Goal: Task Accomplishment & Management: Manage account settings

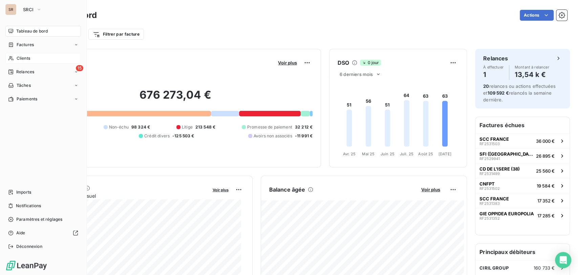
click at [18, 58] on span "Clients" at bounding box center [24, 58] width 14 height 6
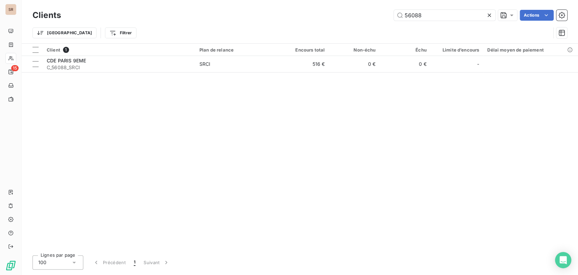
drag, startPoint x: 426, startPoint y: 15, endPoint x: 390, endPoint y: 14, distance: 35.3
click at [390, 14] on div "56088 Actions" at bounding box center [318, 15] width 498 height 11
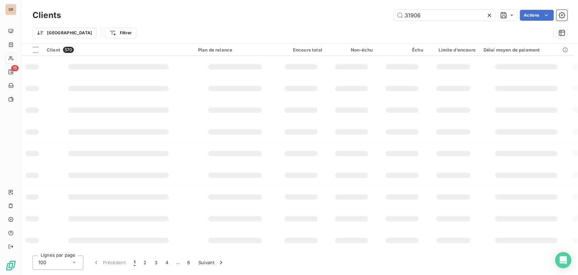
type input "31906"
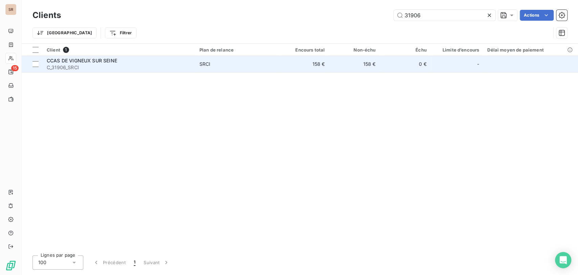
click at [63, 61] on span "CCAS DE VIGNEUX SUR SEINE" at bounding box center [82, 61] width 70 height 6
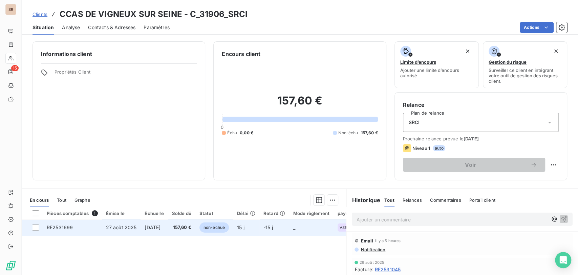
click at [64, 224] on span "RF2531699" at bounding box center [60, 227] width 26 height 6
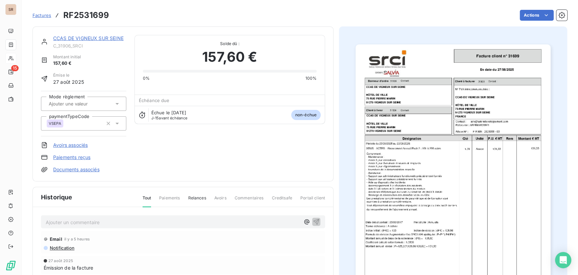
click at [115, 220] on p "Ajouter un commentaire ﻿" at bounding box center [173, 222] width 254 height 8
click at [125, 219] on p "le [DATE] @ de mme bois =" at bounding box center [173, 222] width 254 height 8
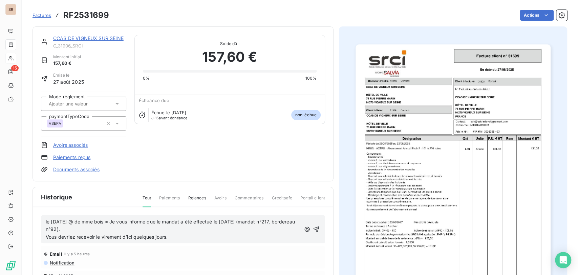
click at [46, 234] on span "Vous devriez recevoir le virement d’ici quelques jours." at bounding box center [107, 237] width 122 height 6
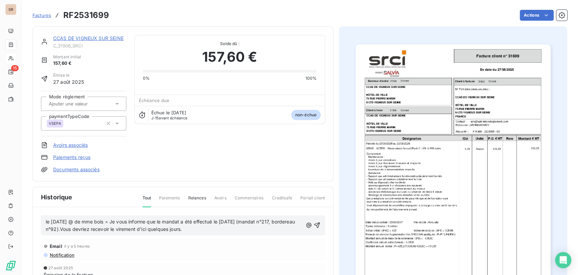
click at [96, 39] on link "CCAS DE VIGNEUX SUR SEINE" at bounding box center [88, 38] width 70 height 6
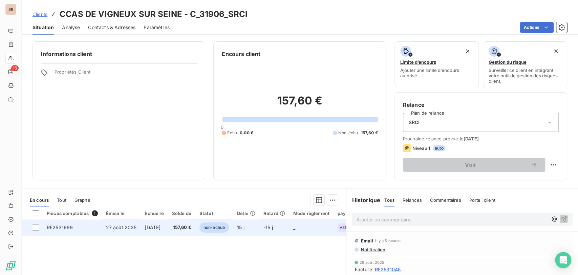
click at [61, 227] on span "RF2531699" at bounding box center [60, 227] width 26 height 6
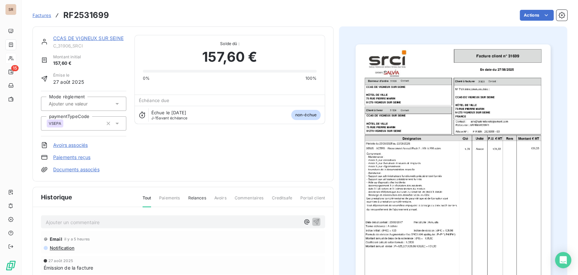
click at [62, 219] on p "Ajouter un commentaire ﻿" at bounding box center [173, 222] width 254 height 8
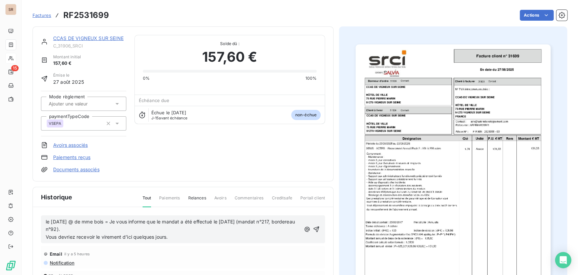
click at [45, 236] on div "le [DATE] @ de mme bois = Je vous informe que le mandat a été effectué le [DATE…" at bounding box center [183, 229] width 284 height 28
click at [47, 234] on span "Vous devriez recevoir le virement d’ici quelques jours." at bounding box center [107, 237] width 122 height 6
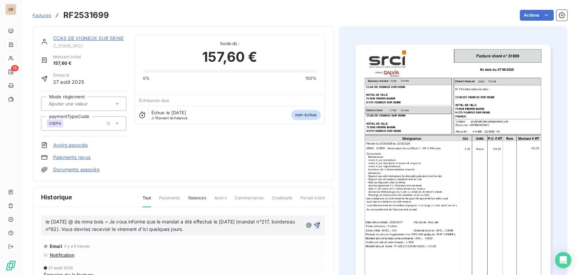
click at [314, 225] on icon "button" at bounding box center [317, 225] width 7 height 7
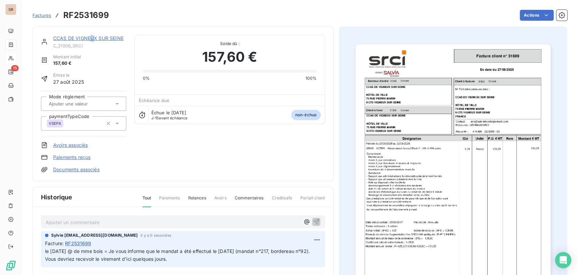
click at [93, 38] on link "CCAS DE VIGNEUX SUR SEINE" at bounding box center [88, 38] width 70 height 6
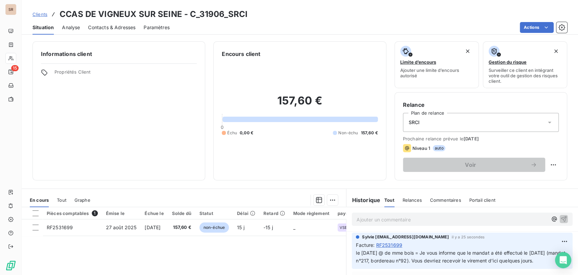
click at [107, 24] on span "Contacts & Adresses" at bounding box center [111, 27] width 47 height 7
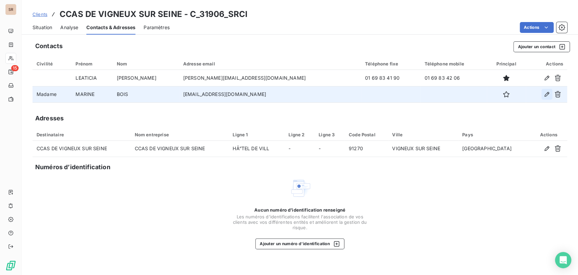
click at [548, 95] on icon "button" at bounding box center [547, 94] width 7 height 7
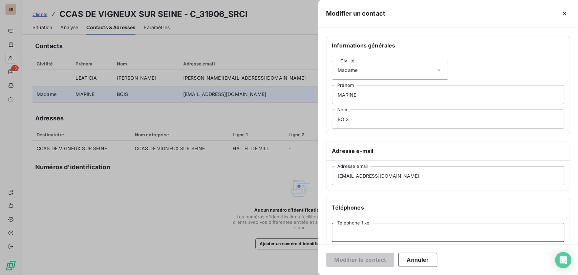
click at [354, 239] on input "Téléphone fixe" at bounding box center [448, 232] width 232 height 19
type input "01 69 83 56 95"
click at [352, 256] on button "Modifier le contact" at bounding box center [360, 259] width 68 height 14
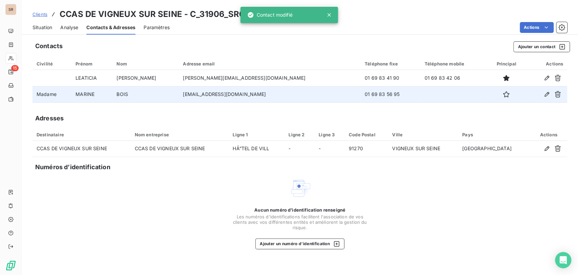
click at [38, 27] on span "Situation" at bounding box center [43, 27] width 20 height 7
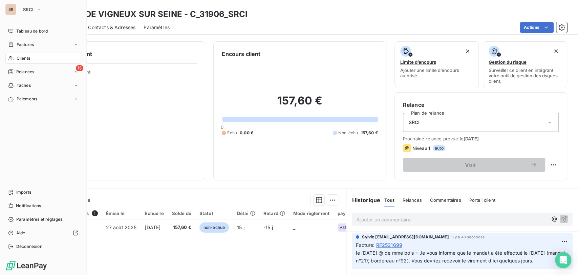
click at [17, 58] on span "Clients" at bounding box center [24, 58] width 14 height 6
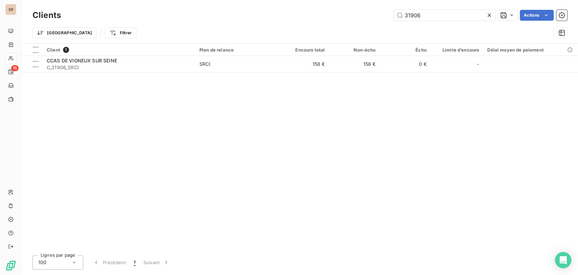
drag, startPoint x: 412, startPoint y: 14, endPoint x: 382, endPoint y: 13, distance: 30.2
click at [383, 13] on div "31906 Actions" at bounding box center [318, 15] width 498 height 11
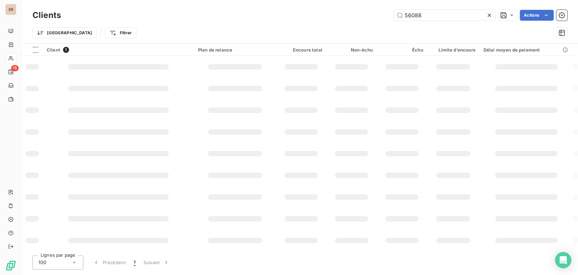
type input "56088"
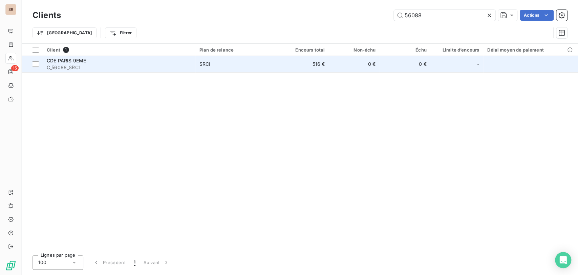
click at [60, 61] on span "CDE PARIS 9EME" at bounding box center [66, 61] width 39 height 6
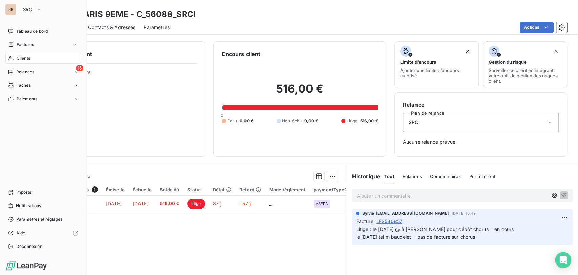
click at [23, 59] on span "Clients" at bounding box center [24, 58] width 14 height 6
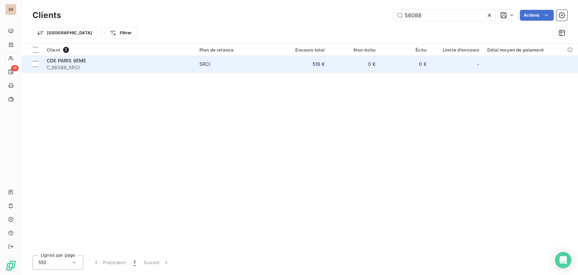
click at [57, 66] on span "C_56088_SRCI" at bounding box center [119, 67] width 145 height 7
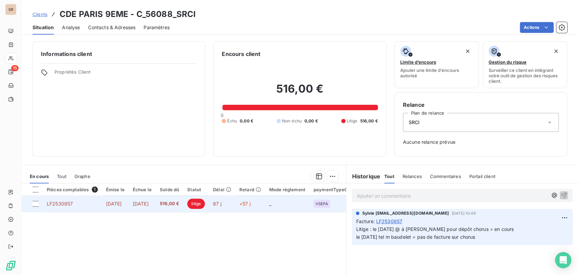
click at [68, 207] on td "LF2530857" at bounding box center [72, 204] width 59 height 16
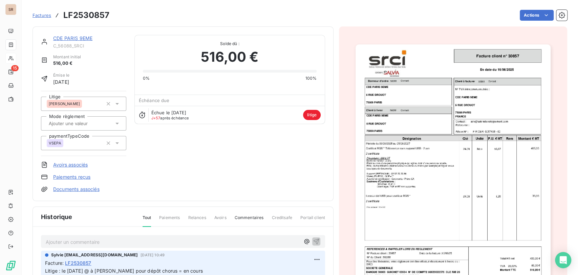
click at [69, 192] on div "CDE PARIS 9EME C_56088_SRCI Montant initial 516,00 € Émise le [DATE] Litige [PE…" at bounding box center [183, 113] width 301 height 175
click at [68, 188] on link "Documents associés" at bounding box center [76, 189] width 46 height 7
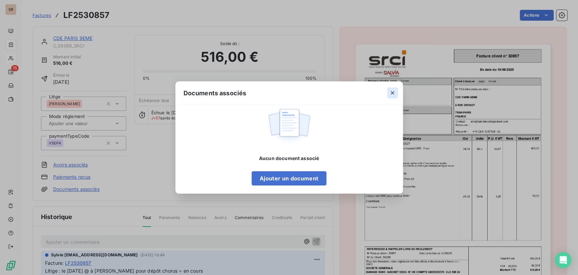
click at [390, 93] on icon "button" at bounding box center [392, 92] width 7 height 7
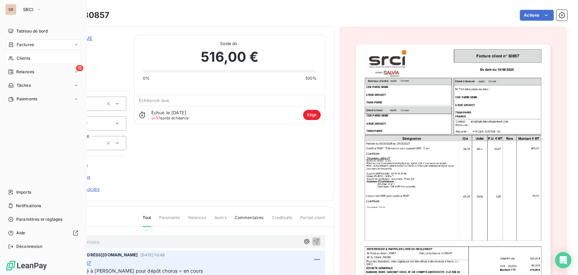
click at [17, 60] on span "Clients" at bounding box center [24, 58] width 14 height 6
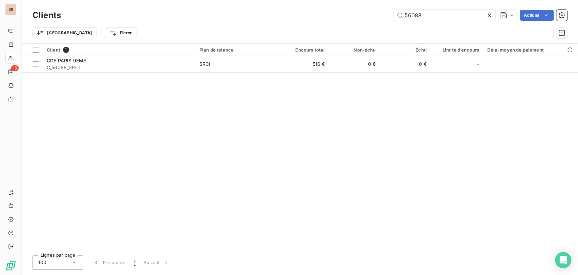
drag, startPoint x: 405, startPoint y: 18, endPoint x: 386, endPoint y: 18, distance: 18.3
click at [386, 18] on div "56088 Actions" at bounding box center [318, 15] width 498 height 11
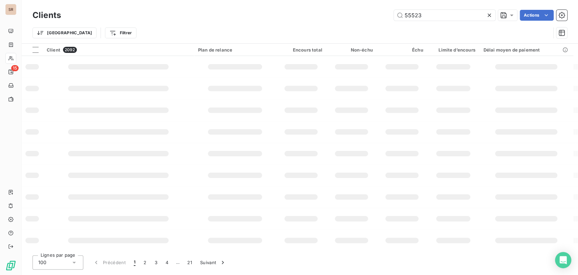
type input "55523"
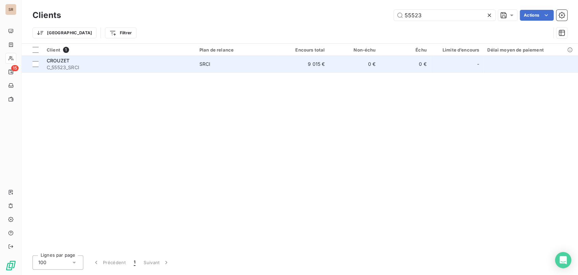
click at [54, 60] on span "CROUZET" at bounding box center [58, 61] width 23 height 6
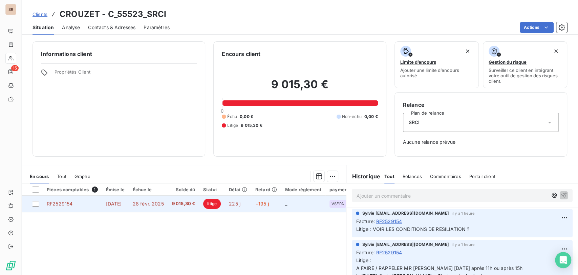
click at [60, 201] on span "RF2529154" at bounding box center [60, 204] width 26 height 6
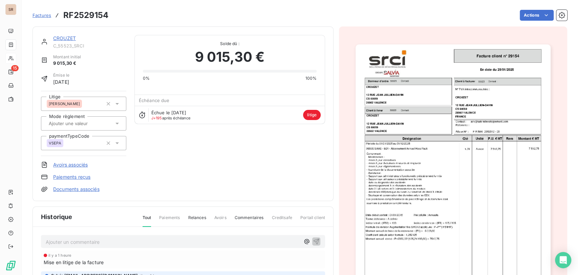
click at [68, 186] on link "Documents associés" at bounding box center [76, 189] width 46 height 7
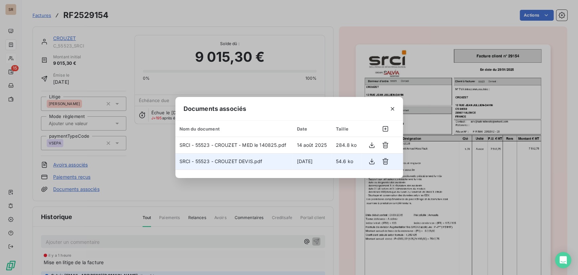
click at [224, 161] on span "SRCI - 55523 - CROUZET DEVIS.pdf" at bounding box center [221, 161] width 83 height 6
click at [371, 162] on icon "button" at bounding box center [372, 161] width 7 height 7
drag, startPoint x: 395, startPoint y: 106, endPoint x: 363, endPoint y: 104, distance: 31.6
click at [395, 106] on icon "button" at bounding box center [392, 108] width 7 height 7
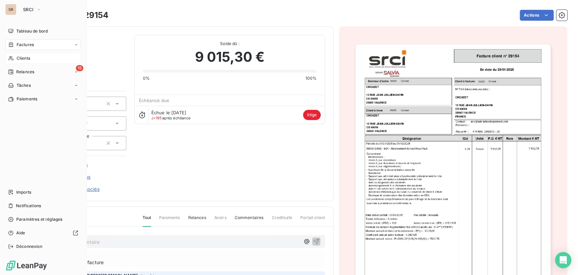
click at [21, 56] on span "Clients" at bounding box center [24, 58] width 14 height 6
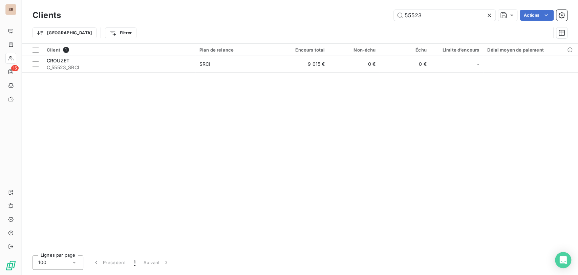
drag, startPoint x: 424, startPoint y: 13, endPoint x: 389, endPoint y: 12, distance: 35.6
click at [392, 12] on div "55523 Actions" at bounding box center [318, 15] width 498 height 11
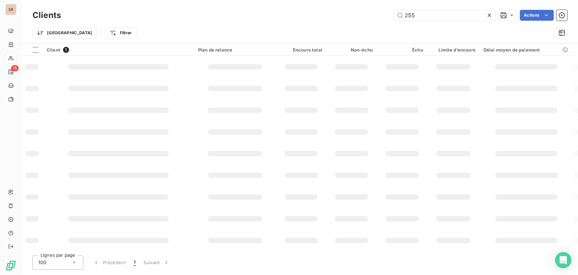
type input "255"
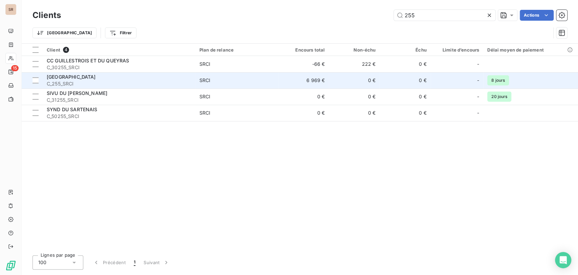
click at [60, 79] on div "[GEOGRAPHIC_DATA]" at bounding box center [119, 77] width 145 height 7
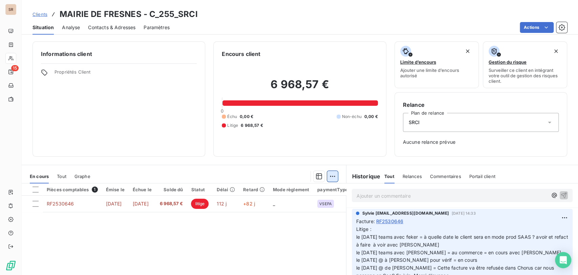
scroll to position [38, 0]
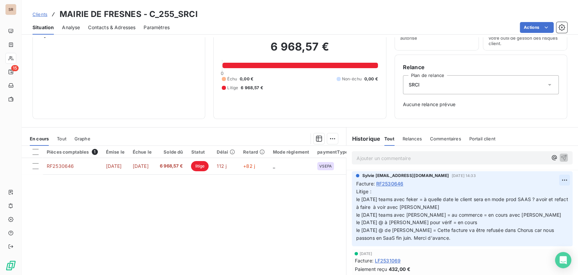
click at [551, 182] on html "SR 15 Clients MAIRIE DE FRESNES - C_255_SRCI Situation Analyse Contacts & Adres…" at bounding box center [289, 137] width 578 height 275
click at [532, 192] on div "Editer" at bounding box center [537, 194] width 38 height 11
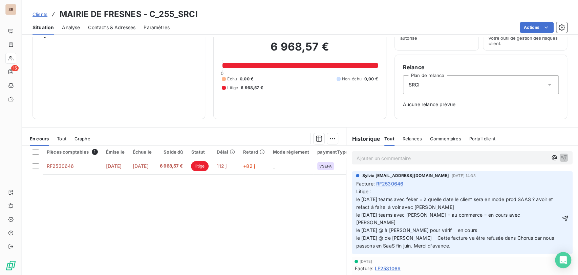
click at [356, 199] on span "Litige : le [DATE] teams avec feker = à quelle date le client sera en mode prod…" at bounding box center [455, 218] width 199 height 60
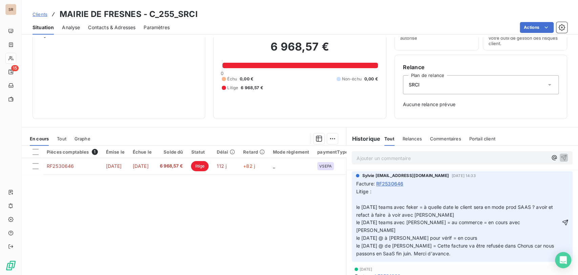
click at [360, 198] on p "Litige : le [DATE] teams avec feker = à quelle date le client sera en mode prod…" at bounding box center [458, 223] width 205 height 70
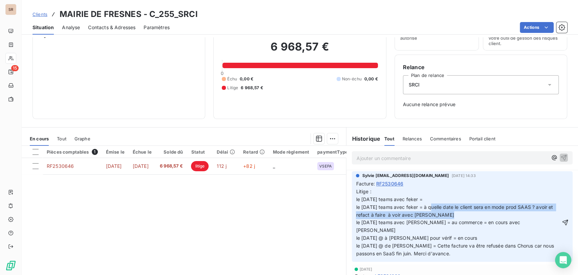
drag, startPoint x: 424, startPoint y: 207, endPoint x: 442, endPoint y: 213, distance: 18.8
click at [442, 213] on p "Litige : le [DATE] teams avec feker = le [DATE] teams avec feker = à quelle dat…" at bounding box center [458, 223] width 205 height 70
copy span "à quelle date le client sera en mode prod SAAS ? avoir et refact à faire à voir…"
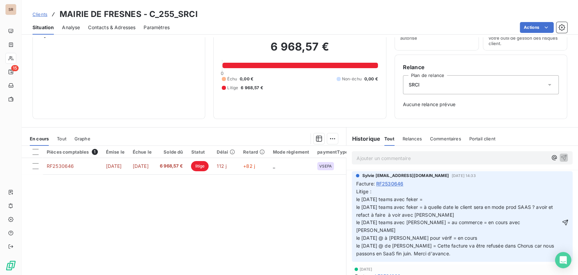
click at [430, 200] on p "Litige : le [DATE] teams avec feker = le [DATE] teams avec feker = à quelle dat…" at bounding box center [458, 223] width 205 height 70
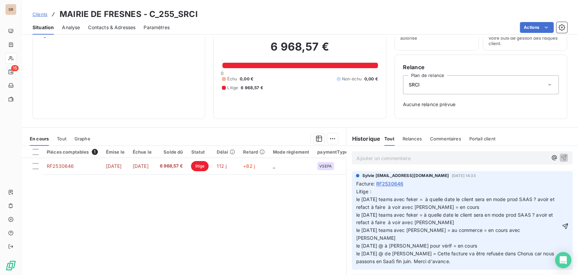
click at [458, 207] on span "Litige : le [DATE] teams avec feker = à quelle date le client sera en mode prod…" at bounding box center [456, 226] width 200 height 76
click at [563, 223] on icon "button" at bounding box center [566, 226] width 6 height 6
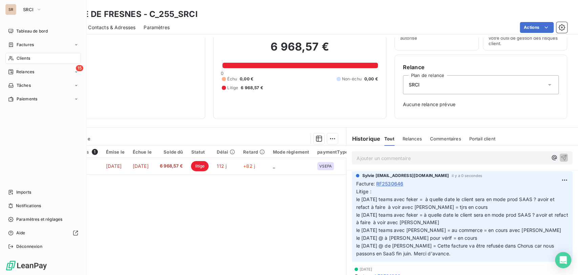
click at [17, 60] on span "Clients" at bounding box center [24, 58] width 14 height 6
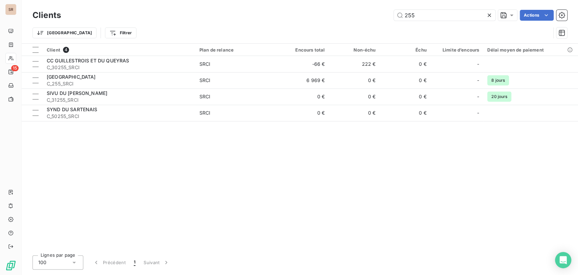
drag, startPoint x: 418, startPoint y: 14, endPoint x: 390, endPoint y: 14, distance: 28.5
click at [395, 14] on input "255" at bounding box center [445, 15] width 102 height 11
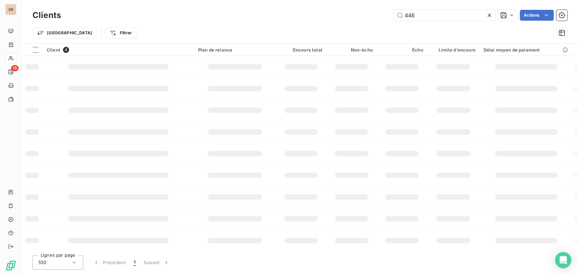
type input "446"
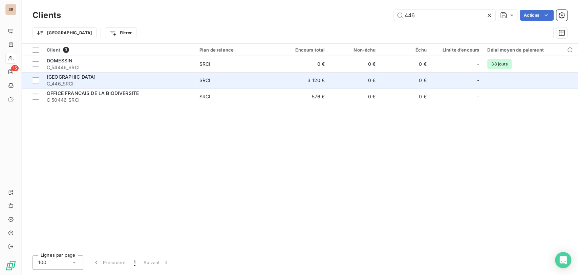
click at [57, 80] on div "[GEOGRAPHIC_DATA]" at bounding box center [119, 77] width 145 height 7
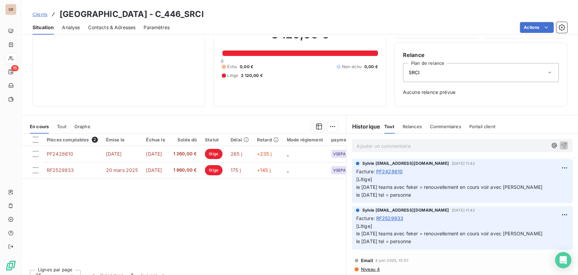
scroll to position [51, 0]
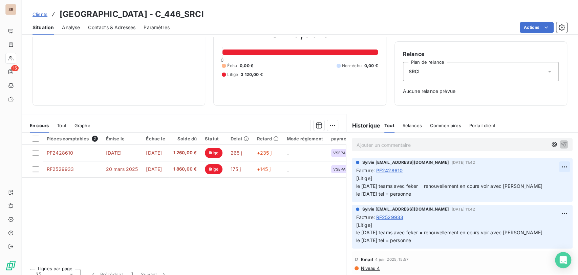
click at [552, 163] on html "SR 15 Clients MAIRIE DE [GEOGRAPHIC_DATA] - C_446_SRCI Situation Analyse Contac…" at bounding box center [289, 137] width 578 height 275
click at [537, 179] on div "Editer" at bounding box center [537, 181] width 38 height 11
click at [356, 186] on span "[Litige] le [DATE] teams avec feker = renouvellement en cours voir avec [PERSON…" at bounding box center [450, 185] width 188 height 21
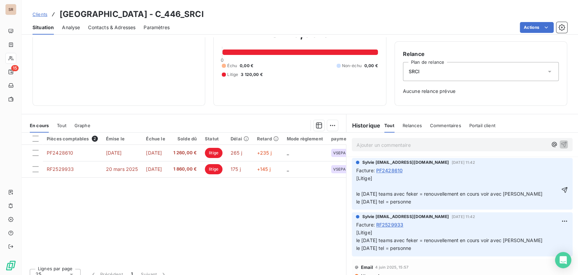
click at [356, 186] on p "[Litige] le [DATE] teams avec feker = renouvellement en cours voir avec [PERSON…" at bounding box center [457, 190] width 203 height 31
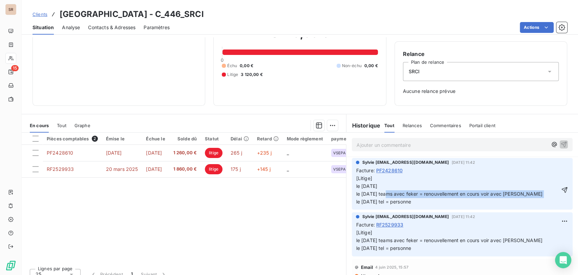
drag, startPoint x: 378, startPoint y: 194, endPoint x: 531, endPoint y: 194, distance: 153.5
click at [532, 193] on p "[Litige] le [DATE] le [DATE] teams avec feker = renouvellement en cours voir av…" at bounding box center [457, 190] width 203 height 31
copy span "teams avec feker = renouvellement en cours voir avec [PERSON_NAME]"
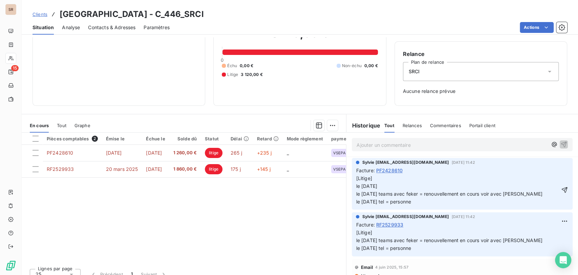
click at [384, 185] on p "[Litige] le [DATE] le [DATE] teams avec feker = renouvellement en cours voir av…" at bounding box center [457, 190] width 203 height 31
click at [562, 189] on icon "button" at bounding box center [565, 189] width 7 height 7
click at [555, 220] on html "SR 15 Clients MAIRIE DE [GEOGRAPHIC_DATA] - C_446_SRCI Situation Analyse Contac…" at bounding box center [289, 137] width 578 height 275
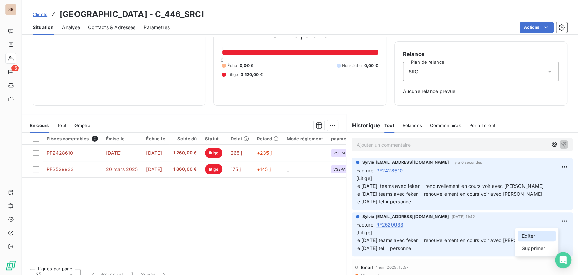
drag, startPoint x: 531, startPoint y: 235, endPoint x: 509, endPoint y: 236, distance: 22.0
click at [530, 235] on div "Editer" at bounding box center [537, 235] width 38 height 11
click at [370, 232] on p "[Litige] le [DATE] teams avec feker = renouvellement en cours voir avec [PERSON…" at bounding box center [457, 240] width 203 height 23
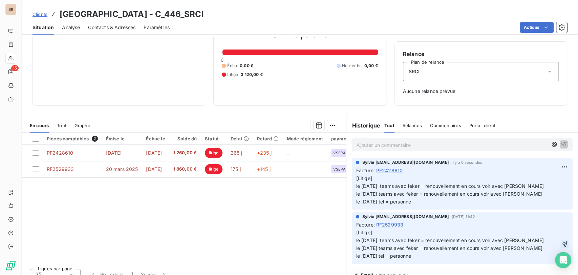
click at [562, 244] on icon "button" at bounding box center [565, 244] width 7 height 7
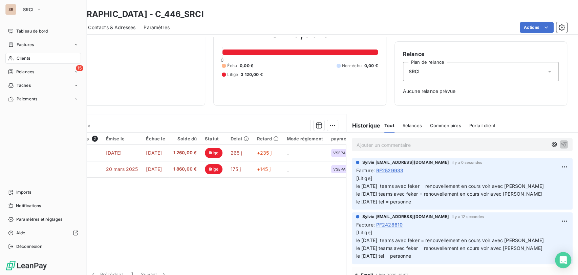
click at [15, 59] on div "Clients" at bounding box center [43, 58] width 76 height 11
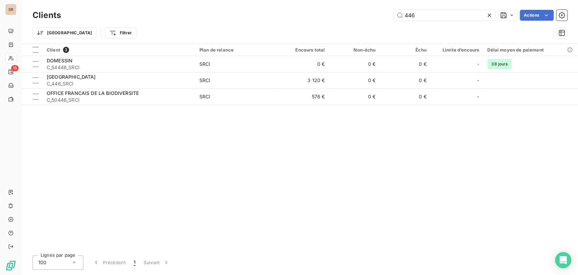
drag, startPoint x: 420, startPoint y: 14, endPoint x: 363, endPoint y: 21, distance: 57.3
click at [367, 21] on div "Clients 446 Actions" at bounding box center [300, 15] width 535 height 14
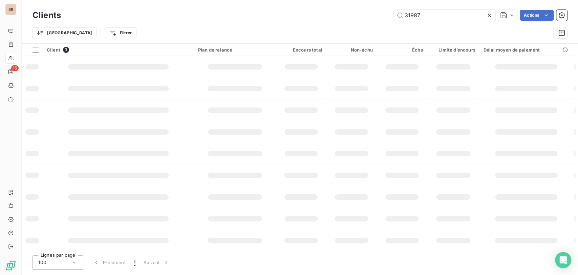
type input "31987"
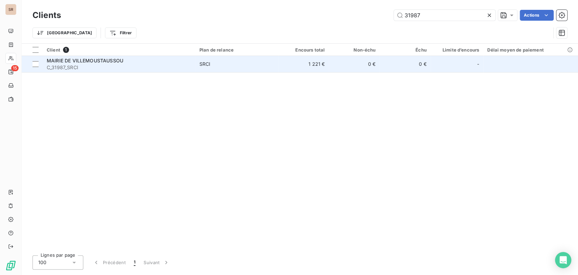
click at [76, 63] on span "MAIRIE DE VILLEMOUSTAUSSOU" at bounding box center [85, 61] width 77 height 6
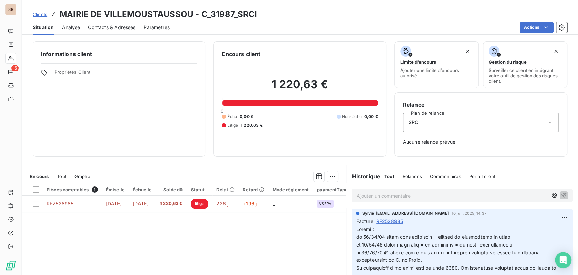
click at [98, 26] on span "Contacts & Adresses" at bounding box center [111, 27] width 47 height 7
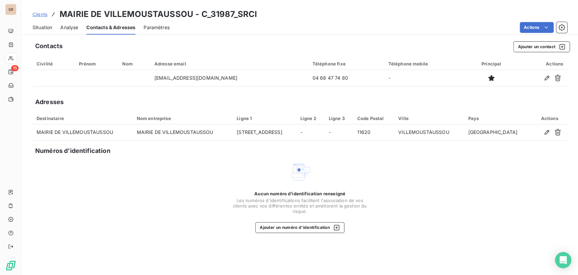
click at [39, 28] on span "Situation" at bounding box center [43, 27] width 20 height 7
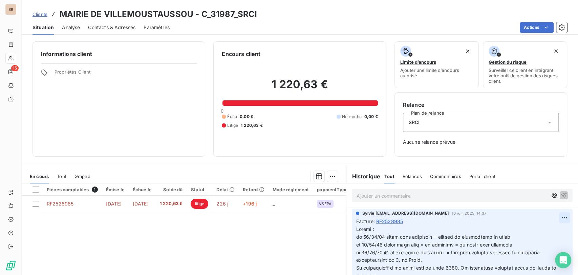
click at [548, 216] on html "SR 15 Clients MAIRIE DE VILLEMOUSTAUSSOU - C_31987_SRCI Situation Analyse Conta…" at bounding box center [289, 137] width 578 height 275
drag, startPoint x: 538, startPoint y: 232, endPoint x: 444, endPoint y: 230, distance: 94.2
click at [534, 232] on div "Editer" at bounding box center [537, 232] width 38 height 11
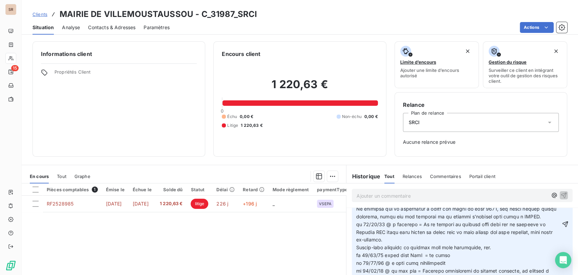
scroll to position [80, 0]
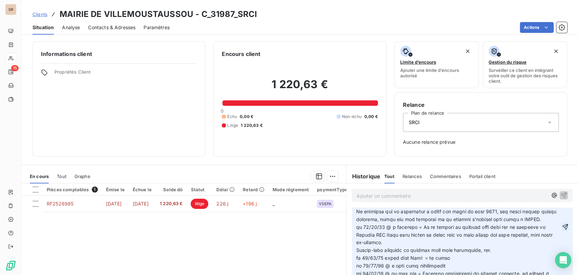
click at [562, 230] on icon "button" at bounding box center [565, 226] width 7 height 7
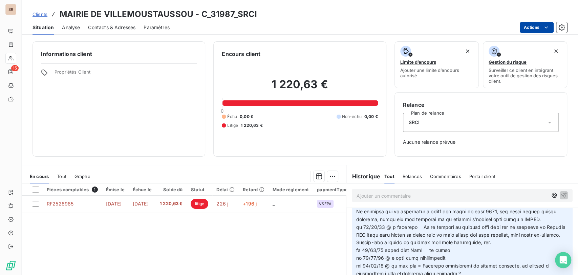
click at [530, 30] on html "SR 15 Clients MAIRIE DE VILLEMOUSTAUSSOU - C_31987_SRCI Situation Analyse Conta…" at bounding box center [289, 137] width 578 height 275
click at [58, 204] on html "SR 15 Clients MAIRIE DE VILLEMOUSTAUSSOU - C_31987_SRCI Situation Analyse Conta…" at bounding box center [289, 137] width 578 height 275
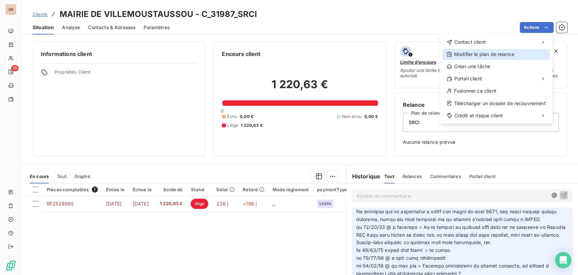
click at [509, 53] on div "Modifier le plan de relance" at bounding box center [496, 54] width 107 height 11
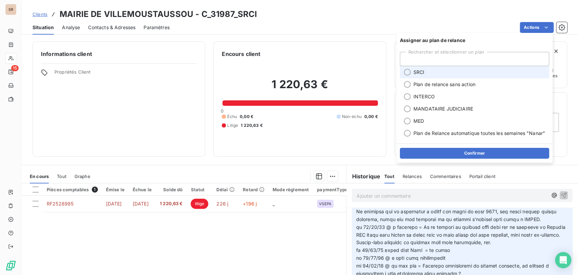
click at [407, 73] on div at bounding box center [407, 72] width 7 height 7
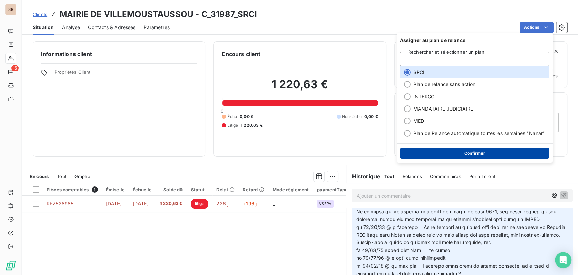
click at [466, 152] on button "Confirmer" at bounding box center [474, 153] width 149 height 11
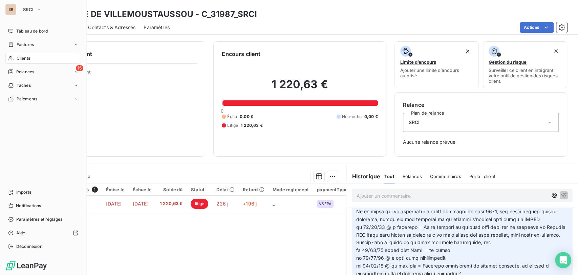
click at [22, 60] on span "Clients" at bounding box center [24, 58] width 14 height 6
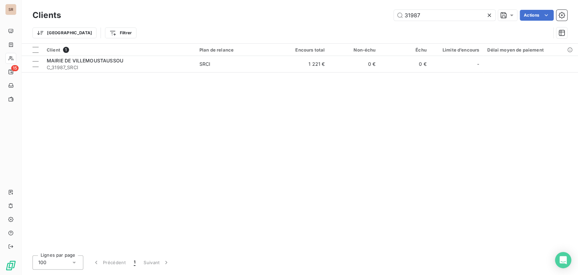
drag, startPoint x: 423, startPoint y: 17, endPoint x: 367, endPoint y: 18, distance: 56.3
click at [370, 18] on div "31987 Actions" at bounding box center [318, 15] width 498 height 11
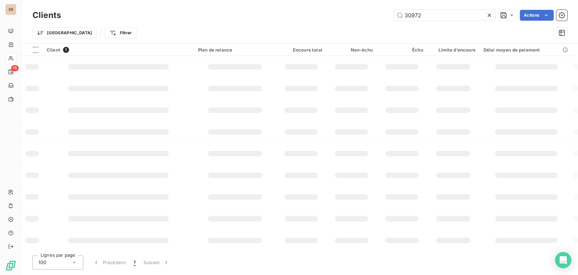
type input "30972"
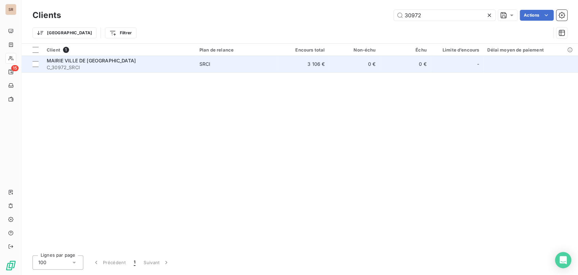
click at [72, 66] on span "C_30972_SRCI" at bounding box center [119, 67] width 145 height 7
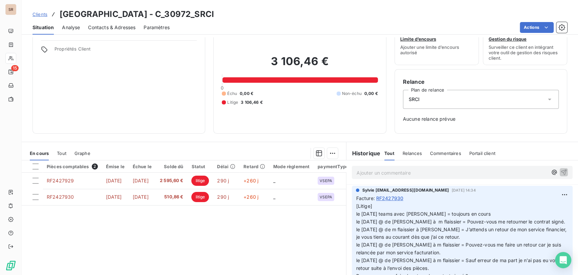
scroll to position [53, 0]
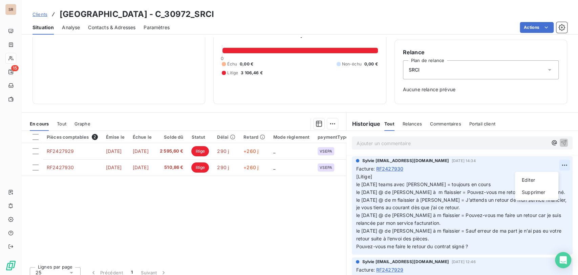
click at [550, 165] on html "SR 15 Clients MAIRIE VILLE DE [GEOGRAPHIC_DATA] - C_30972_SRCI Situation Analys…" at bounding box center [289, 137] width 578 height 275
drag, startPoint x: 533, startPoint y: 178, endPoint x: 514, endPoint y: 184, distance: 20.4
click at [530, 180] on div "Editer" at bounding box center [537, 180] width 38 height 11
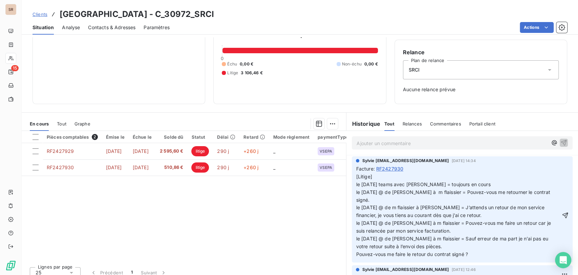
click at [356, 184] on span "[Litige] le [DATE] teams avec [PERSON_NAME] = toujours en cours le [DATE] @ de …" at bounding box center [454, 215] width 196 height 83
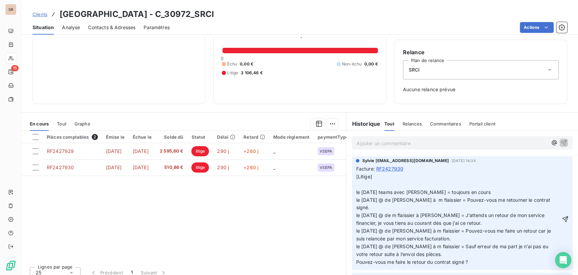
click at [368, 191] on span "[Litige] le [DATE] teams avec [PERSON_NAME] = toujours en cours le [DATE] @ de …" at bounding box center [454, 219] width 196 height 91
click at [365, 183] on p "[Litige] le [DATE] teams avec [PERSON_NAME] = toujours en cours le [DATE] @ de …" at bounding box center [458, 219] width 205 height 93
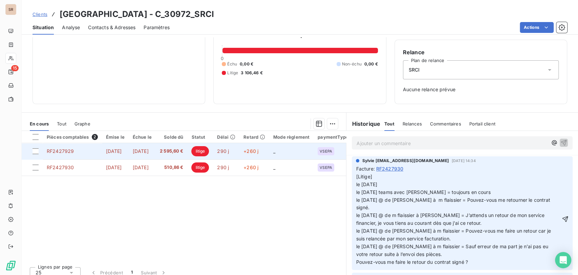
click at [64, 150] on span "RF2427929" at bounding box center [60, 151] width 27 height 6
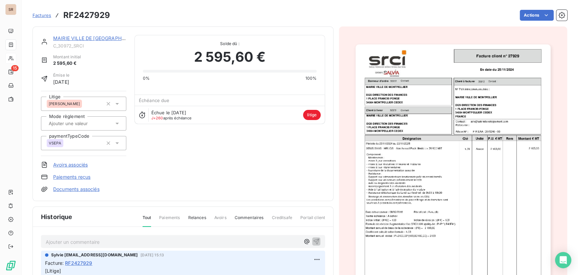
click at [415, 122] on img "button" at bounding box center [453, 182] width 195 height 276
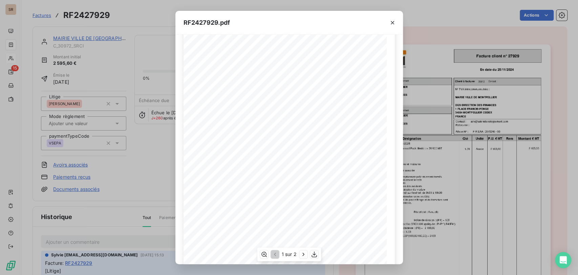
scroll to position [78, 0]
click at [304, 254] on icon "button" at bounding box center [303, 254] width 7 height 7
click at [393, 22] on icon "button" at bounding box center [392, 22] width 7 height 7
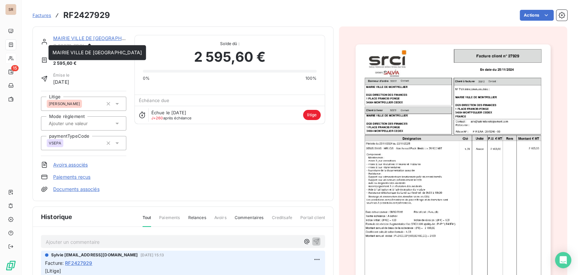
click at [90, 38] on link "MAIRIE VILLE DE [GEOGRAPHIC_DATA]" at bounding box center [97, 38] width 89 height 6
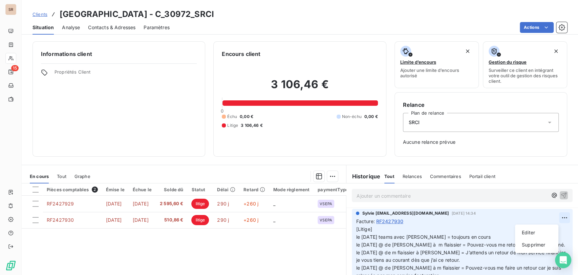
click at [552, 218] on html "SR 15 Clients MAIRIE VILLE DE [GEOGRAPHIC_DATA] - C_30972_SRCI Situation Analys…" at bounding box center [289, 137] width 578 height 275
drag, startPoint x: 530, startPoint y: 231, endPoint x: 520, endPoint y: 232, distance: 10.3
click at [529, 231] on div "Editer" at bounding box center [537, 232] width 38 height 11
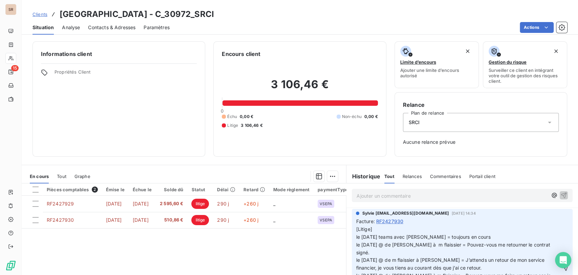
click at [356, 238] on span "[Litige] le [DATE] teams avec [PERSON_NAME] = toujours en cours le [DATE] @ de …" at bounding box center [454, 267] width 196 height 83
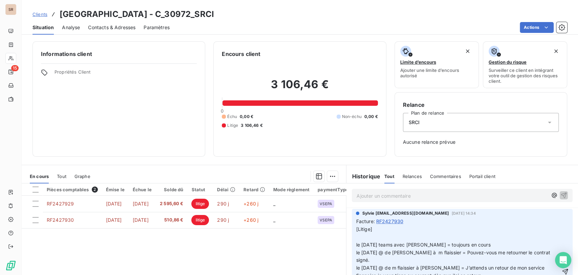
click at [356, 239] on p "[Litige] le [DATE] teams avec [PERSON_NAME] = toujours en cours le [DATE] @ de …" at bounding box center [458, 271] width 205 height 93
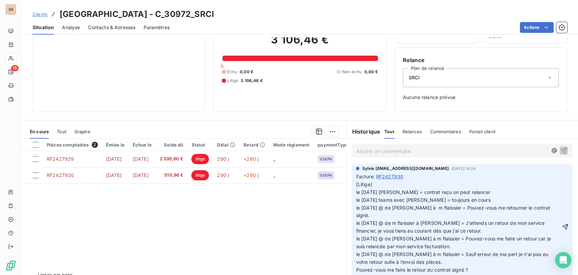
scroll to position [58, 0]
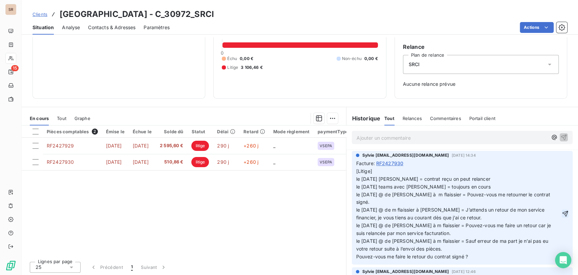
click at [562, 212] on icon "button" at bounding box center [565, 213] width 7 height 7
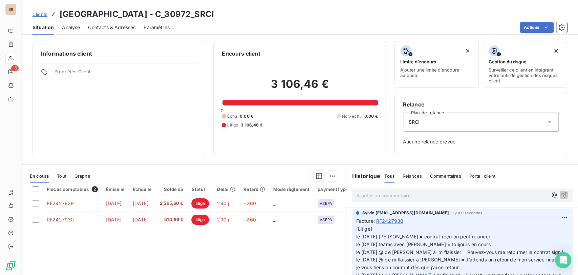
scroll to position [0, 0]
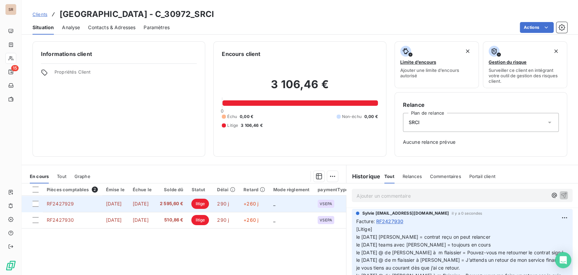
click at [62, 203] on span "RF2427929" at bounding box center [60, 204] width 27 height 6
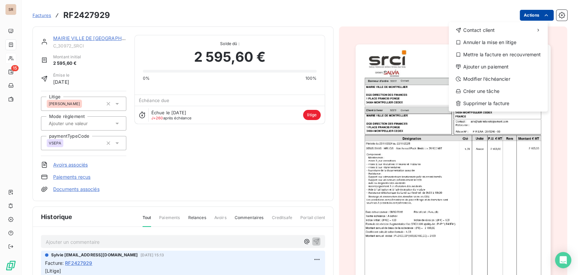
click at [545, 14] on html "SR 15 Factures RF2427929 Actions Contact client Annuler la mise en litige Mettr…" at bounding box center [289, 137] width 578 height 275
click at [502, 43] on div "Annuler la mise en litige" at bounding box center [499, 42] width 94 height 11
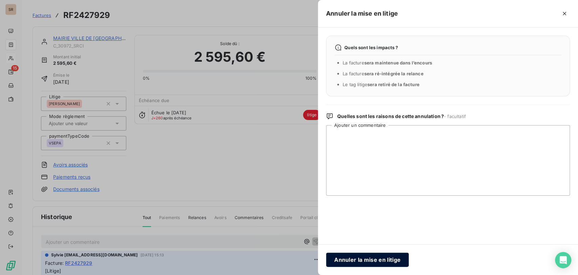
click at [369, 257] on button "Annuler la mise en litige" at bounding box center [367, 259] width 83 height 14
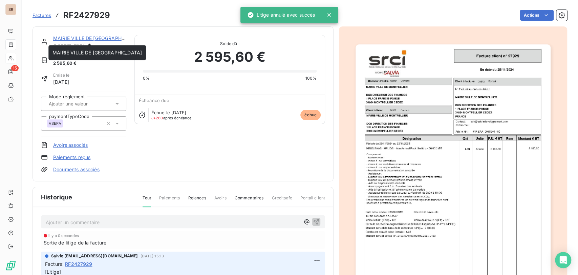
click at [80, 38] on link "MAIRIE VILLE DE [GEOGRAPHIC_DATA]" at bounding box center [97, 38] width 89 height 6
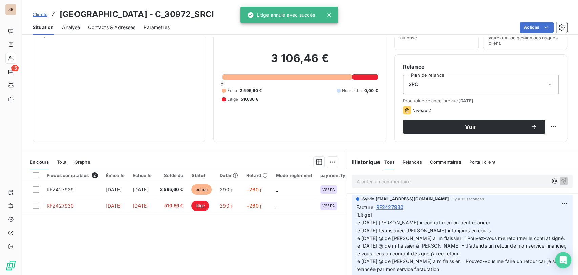
scroll to position [75, 0]
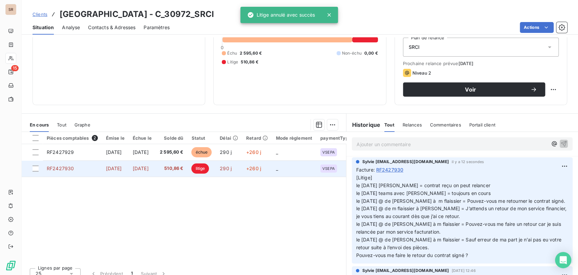
click at [56, 167] on span "RF2427930" at bounding box center [60, 168] width 27 height 6
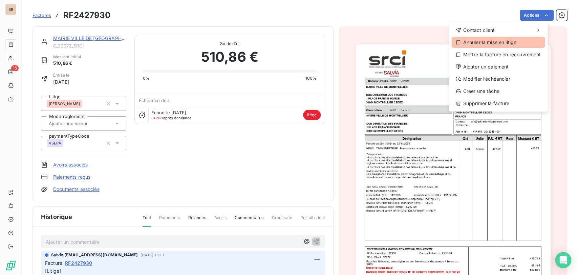
click at [496, 42] on div "Annuler la mise en litige" at bounding box center [499, 42] width 94 height 11
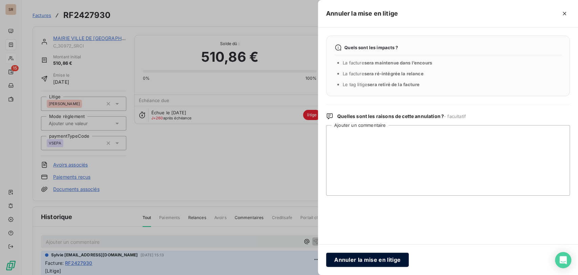
click at [351, 261] on button "Annuler la mise en litige" at bounding box center [367, 259] width 83 height 14
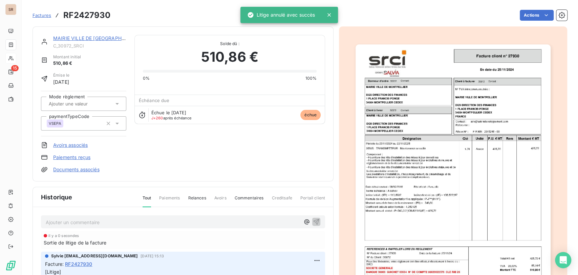
click at [95, 36] on link "MAIRIE VILLE DE [GEOGRAPHIC_DATA]" at bounding box center [97, 38] width 89 height 6
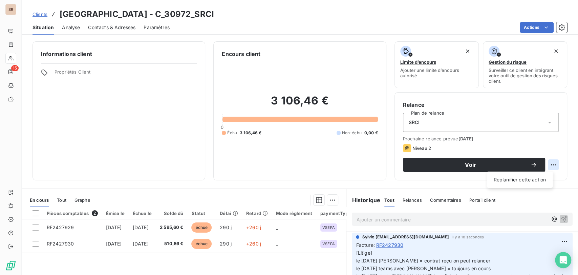
click at [548, 166] on html "SR 15 Clients MAIRIE VILLE DE [GEOGRAPHIC_DATA] - C_30972_SRCI Situation Analys…" at bounding box center [289, 137] width 578 height 275
click at [515, 178] on div "Replanifier cette action" at bounding box center [520, 179] width 61 height 11
select select "8"
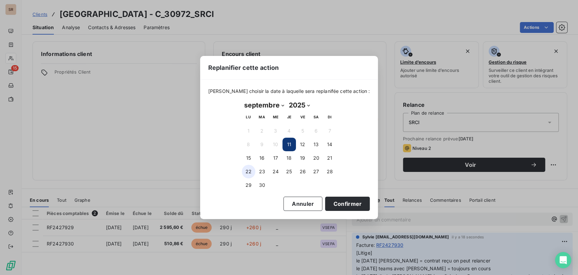
click at [248, 174] on button "22" at bounding box center [249, 172] width 14 height 14
click at [333, 204] on button "Confirmer" at bounding box center [347, 204] width 45 height 14
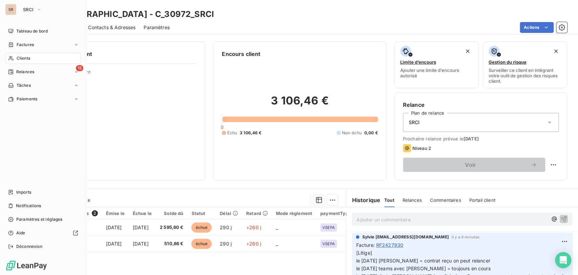
click at [17, 57] on span "Clients" at bounding box center [24, 58] width 14 height 6
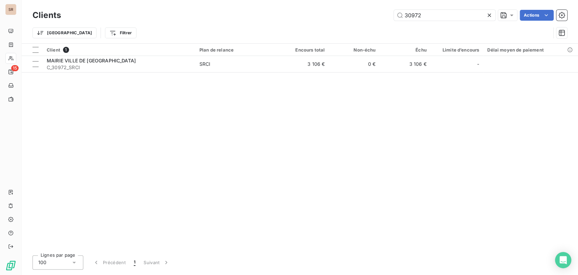
drag, startPoint x: 425, startPoint y: 12, endPoint x: 385, endPoint y: 14, distance: 40.4
click at [402, 13] on input "30972" at bounding box center [445, 15] width 102 height 11
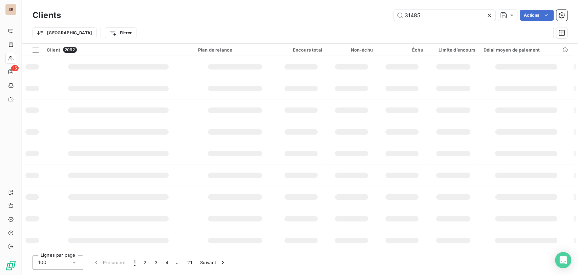
type input "31485"
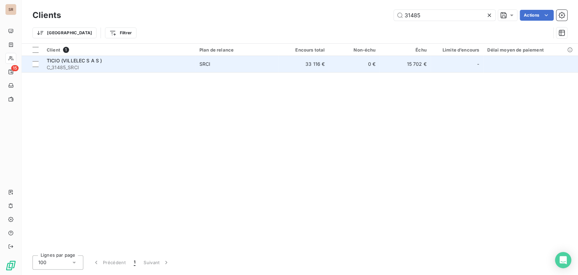
click at [64, 61] on span "TICIO (VILLELEC S A S )" at bounding box center [74, 61] width 55 height 6
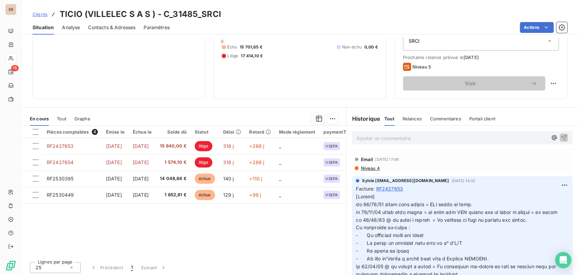
scroll to position [83, 0]
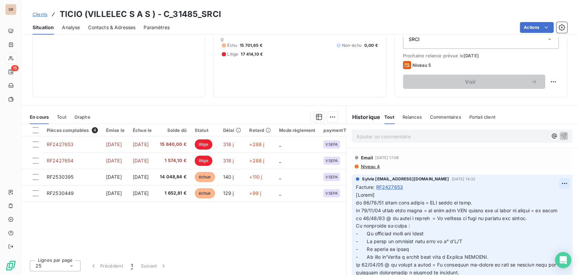
click at [553, 184] on html "SR 15 Clients TICIO (VILLELEC S A S ) - C_31485_SRCI Situation Analyse Contacts…" at bounding box center [289, 137] width 578 height 275
click at [534, 197] on div "Editer" at bounding box center [537, 198] width 38 height 11
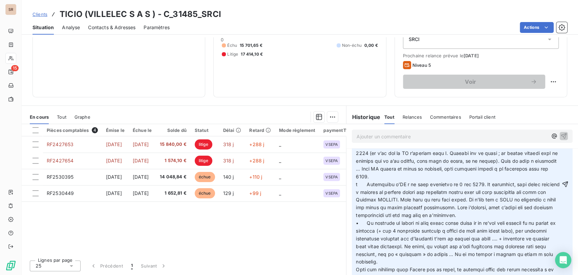
scroll to position [355, 0]
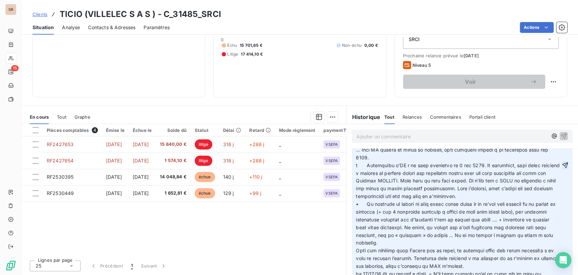
click at [562, 168] on icon "button" at bounding box center [565, 165] width 7 height 7
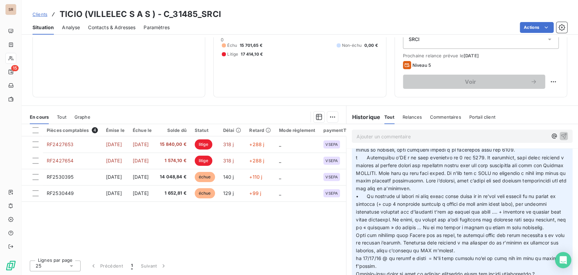
scroll to position [330, 0]
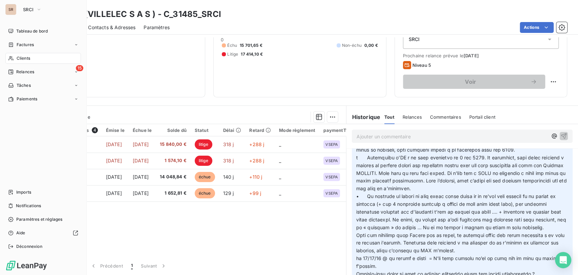
click at [22, 59] on span "Clients" at bounding box center [24, 58] width 14 height 6
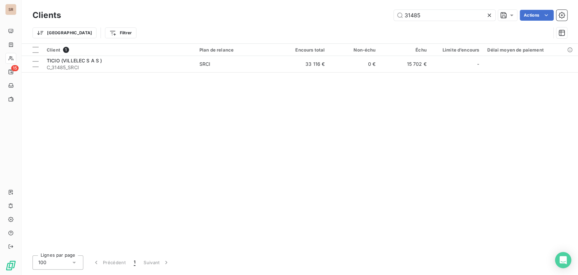
drag, startPoint x: 423, startPoint y: 16, endPoint x: 379, endPoint y: 21, distance: 44.8
click at [379, 21] on div "Clients 31485 Actions" at bounding box center [300, 15] width 535 height 14
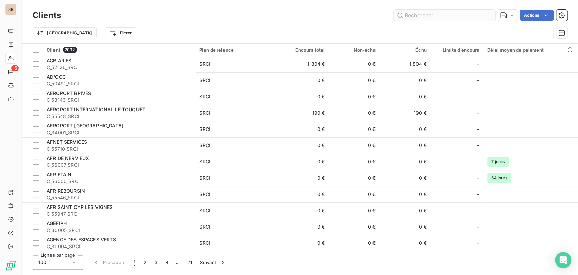
click at [414, 14] on input "text" at bounding box center [445, 15] width 102 height 11
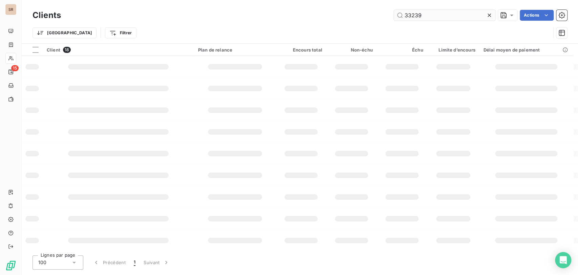
type input "33239"
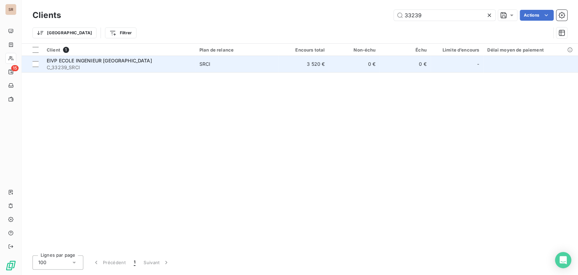
click at [58, 66] on span "C_33239_SRCI" at bounding box center [119, 67] width 145 height 7
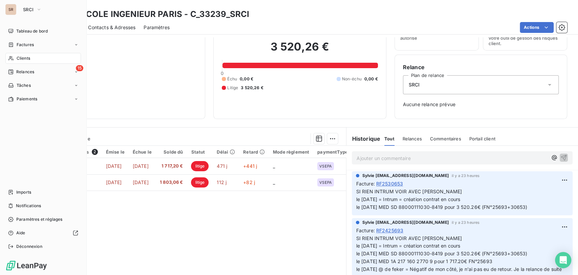
click at [27, 58] on span "Clients" at bounding box center [24, 58] width 14 height 6
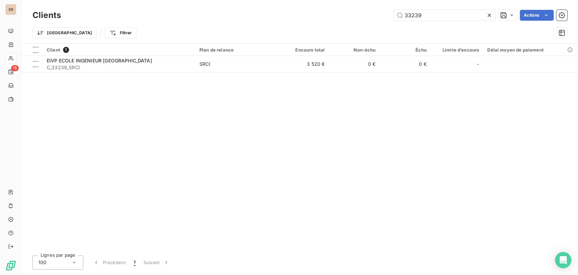
drag, startPoint x: 385, startPoint y: 16, endPoint x: 380, endPoint y: 16, distance: 5.4
click at [380, 16] on div "33239 Actions" at bounding box center [318, 15] width 498 height 11
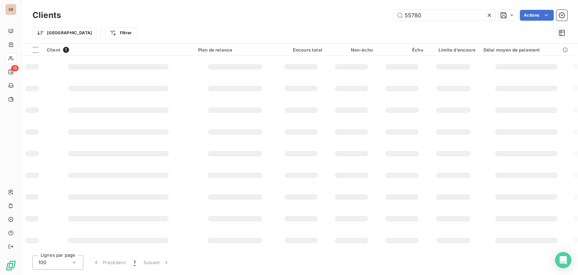
type input "55780"
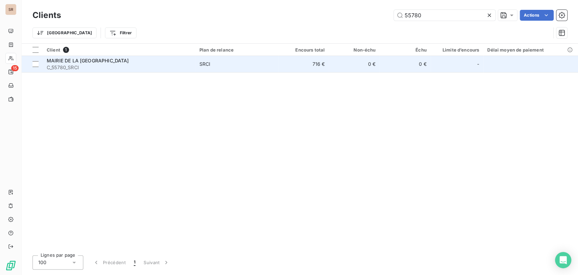
click at [62, 61] on span "MAIRIE DE LA [GEOGRAPHIC_DATA]" at bounding box center [88, 61] width 82 height 6
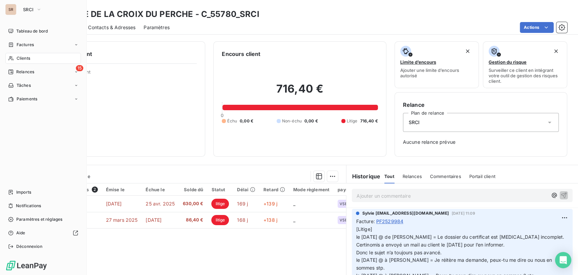
click at [15, 58] on div "Clients" at bounding box center [43, 58] width 76 height 11
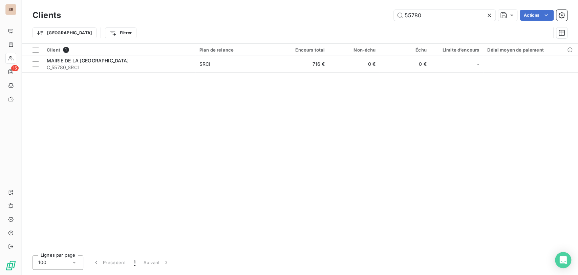
drag, startPoint x: 434, startPoint y: 14, endPoint x: 379, endPoint y: 12, distance: 54.9
click at [381, 12] on div "55780 Actions" at bounding box center [318, 15] width 498 height 11
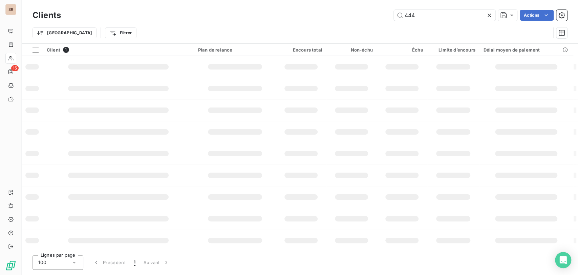
type input "444"
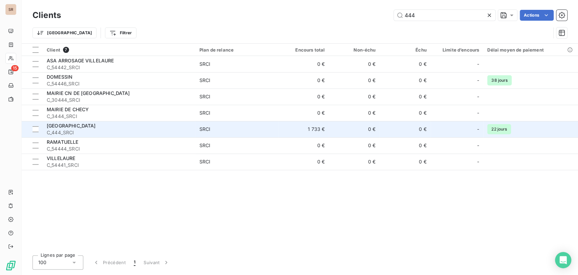
click at [60, 129] on span "C_444_SRCI" at bounding box center [119, 132] width 145 height 7
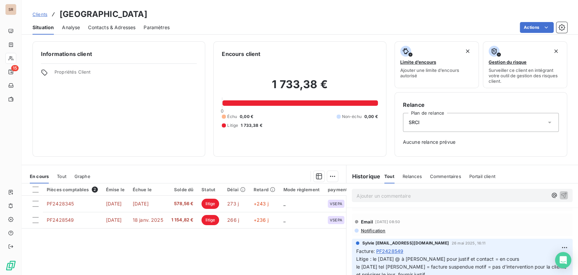
scroll to position [38, 0]
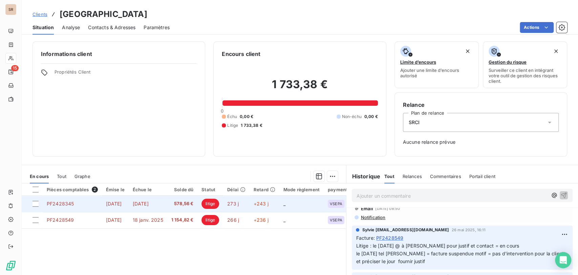
click at [70, 204] on span "PF2428345" at bounding box center [60, 204] width 27 height 6
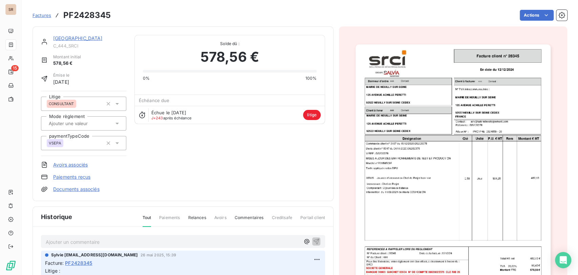
click at [76, 37] on link "[GEOGRAPHIC_DATA]" at bounding box center [77, 38] width 49 height 6
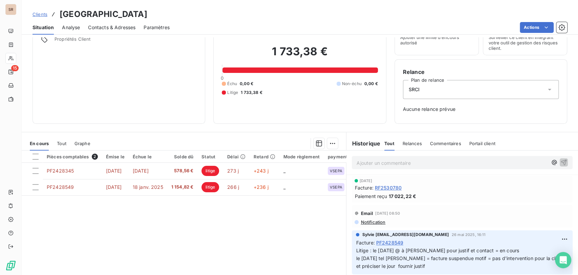
scroll to position [34, 0]
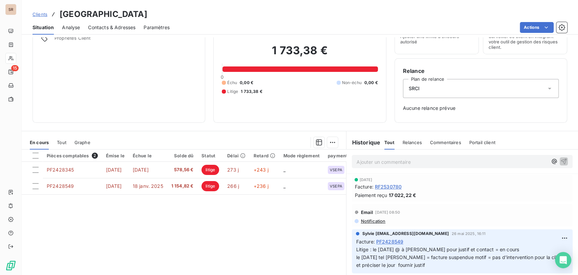
click at [124, 25] on span "Contacts & Adresses" at bounding box center [111, 27] width 47 height 7
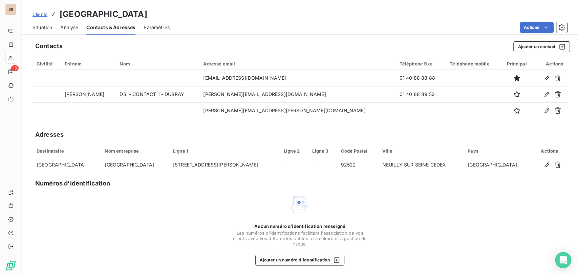
click at [42, 28] on span "Situation" at bounding box center [43, 27] width 20 height 7
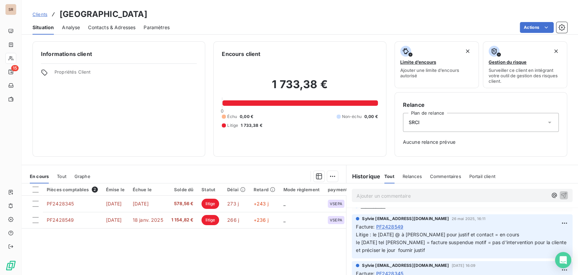
scroll to position [38, 0]
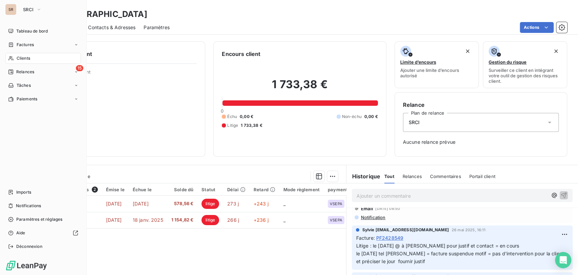
drag, startPoint x: 19, startPoint y: 55, endPoint x: 22, endPoint y: 57, distance: 3.9
click at [19, 55] on div "Clients" at bounding box center [43, 58] width 76 height 11
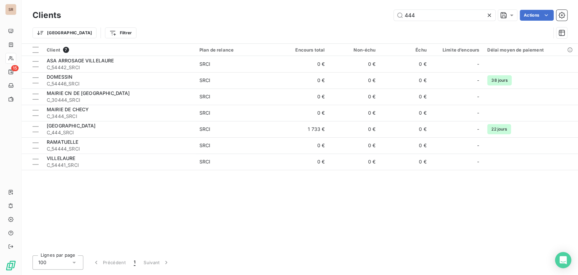
drag, startPoint x: 419, startPoint y: 17, endPoint x: 384, endPoint y: 19, distance: 34.3
click at [386, 19] on div "444 Actions" at bounding box center [318, 15] width 498 height 11
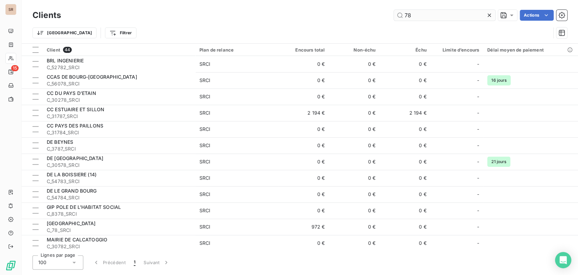
click at [420, 12] on input "78" at bounding box center [445, 15] width 102 height 11
type input "7"
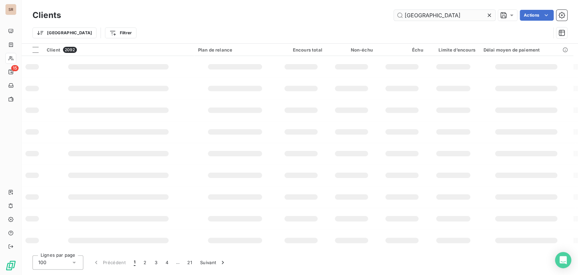
type input "[GEOGRAPHIC_DATA]"
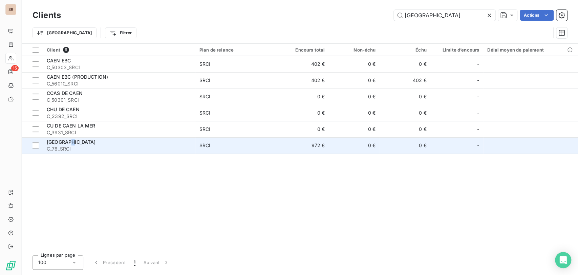
click at [69, 141] on span "[GEOGRAPHIC_DATA]" at bounding box center [71, 142] width 49 height 6
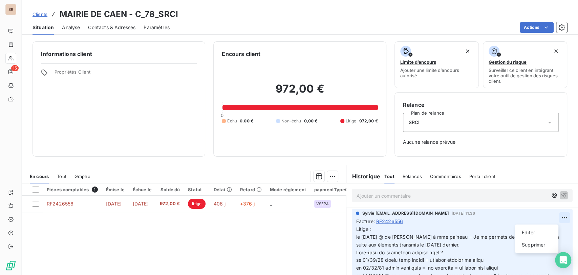
click at [550, 220] on html "SR 15 Clients MAIRIE DE CAEN - C_78_SRCI Situation Analyse Contacts & Adresses …" at bounding box center [289, 137] width 578 height 275
click at [529, 229] on div "Editer" at bounding box center [537, 232] width 38 height 11
click at [356, 237] on span "Litige : le [DATE] @ de [PERSON_NAME] à mme paineau = Je me permets de venir au…" at bounding box center [458, 236] width 205 height 21
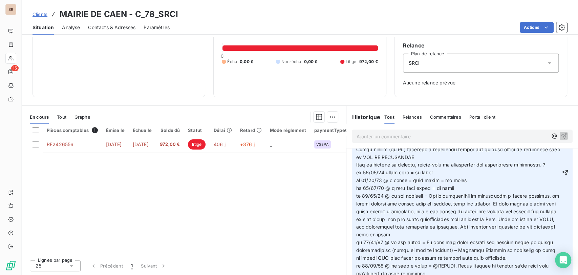
scroll to position [220, 0]
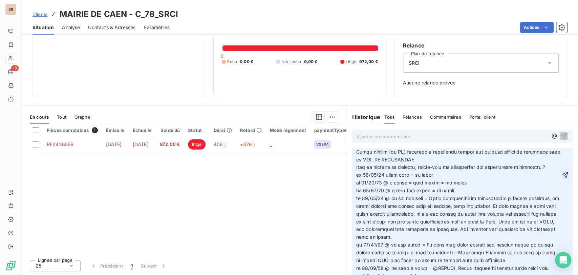
click at [562, 174] on button "button" at bounding box center [565, 175] width 7 height 8
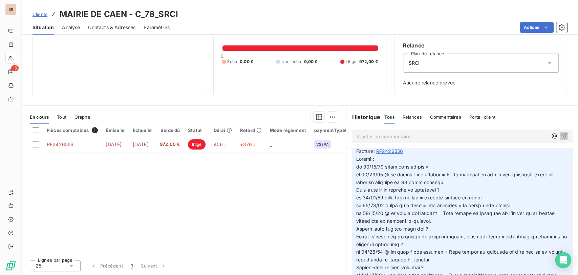
scroll to position [0, 0]
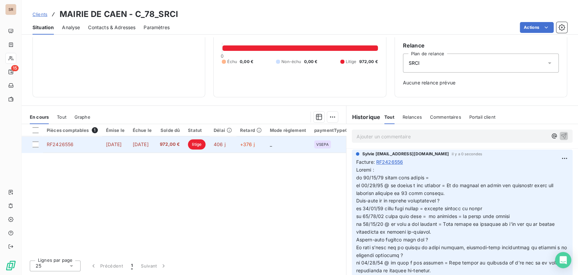
click at [69, 146] on span "RF2426556" at bounding box center [60, 144] width 27 height 6
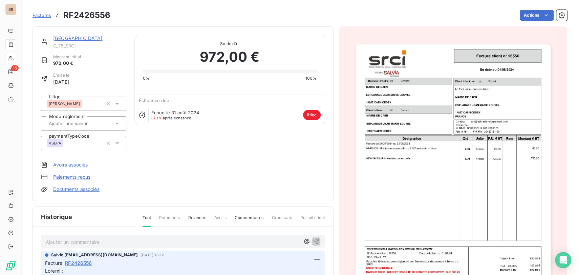
click at [457, 160] on img "button" at bounding box center [453, 182] width 195 height 276
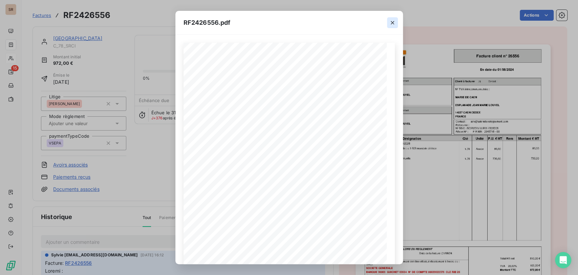
click at [391, 23] on icon "button" at bounding box center [392, 22] width 3 height 3
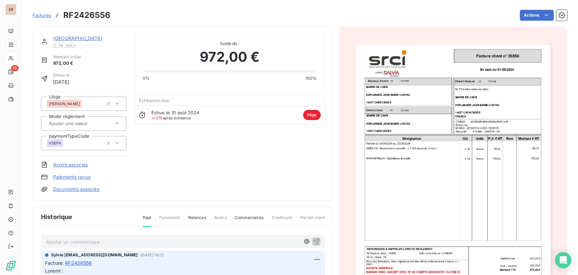
click at [73, 42] on div "MAIRIE DE CAEN C_78_SRCI" at bounding box center [89, 42] width 73 height 14
click at [73, 38] on link "[GEOGRAPHIC_DATA]" at bounding box center [77, 38] width 49 height 6
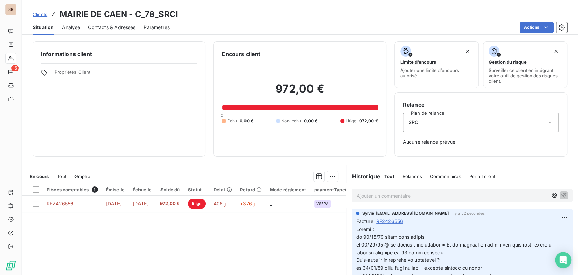
click at [551, 219] on html "SR 15 Clients MAIRIE DE CAEN - C_78_SRCI Situation Analyse Contacts & Adresses …" at bounding box center [289, 137] width 578 height 275
click at [529, 230] on div "Editer" at bounding box center [537, 232] width 38 height 11
drag, startPoint x: 434, startPoint y: 239, endPoint x: 431, endPoint y: 235, distance: 5.3
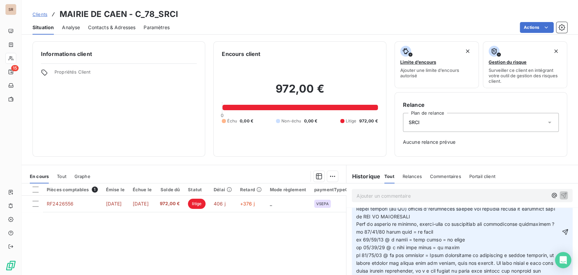
scroll to position [220, 0]
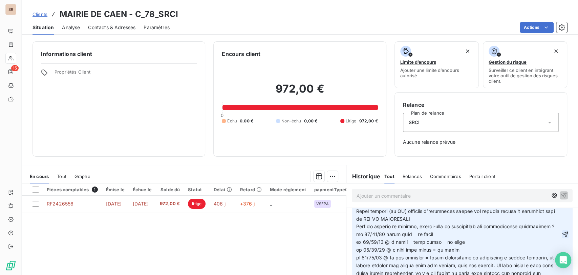
click at [562, 237] on icon "button" at bounding box center [565, 234] width 7 height 7
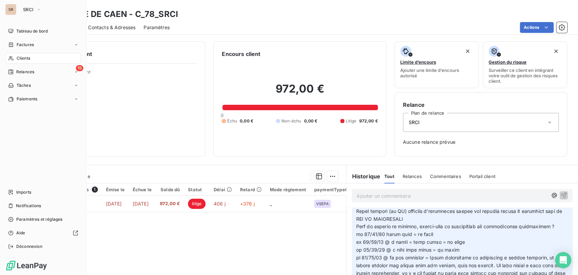
drag, startPoint x: 32, startPoint y: 58, endPoint x: 43, endPoint y: 58, distance: 11.2
click at [32, 57] on div "Clients" at bounding box center [43, 58] width 76 height 11
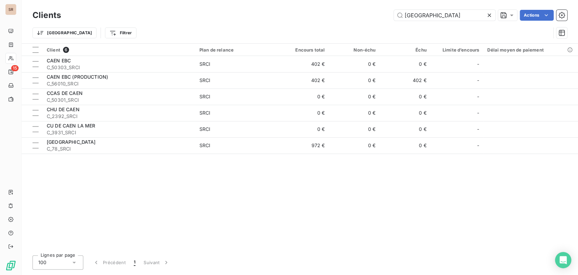
drag, startPoint x: 420, startPoint y: 16, endPoint x: 363, endPoint y: 20, distance: 56.8
click at [367, 20] on div "caen Actions" at bounding box center [318, 15] width 498 height 11
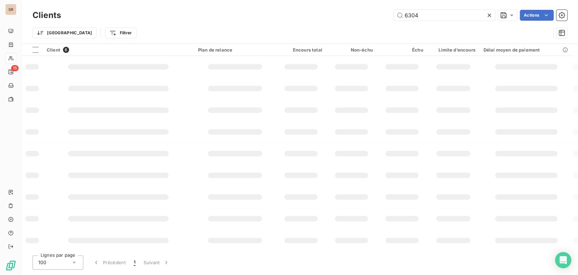
type input "6304"
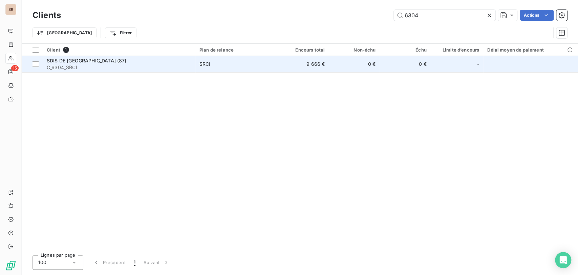
click at [68, 62] on span "SDIS DE [GEOGRAPHIC_DATA] (87)" at bounding box center [87, 61] width 80 height 6
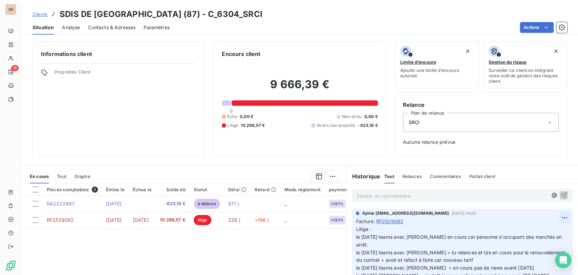
click at [551, 217] on html "SR 15 Clients SDIS DE LA [GEOGRAPHIC_DATA] (87) - C_6304_SRCI Situation Analyse…" at bounding box center [289, 137] width 578 height 275
drag, startPoint x: 533, startPoint y: 229, endPoint x: 529, endPoint y: 229, distance: 4.7
click at [532, 229] on div "Editer" at bounding box center [537, 232] width 38 height 11
click at [356, 237] on span "Litige : le [DATE] teams avec [PERSON_NAME] en cours car personne s'occupant de…" at bounding box center [456, 279] width 200 height 106
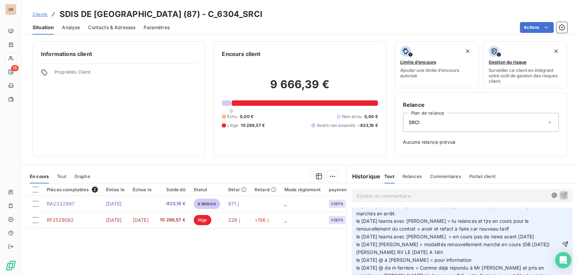
scroll to position [49, 0]
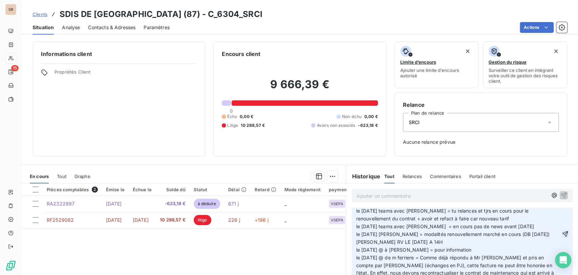
click at [562, 235] on icon "button" at bounding box center [565, 233] width 7 height 7
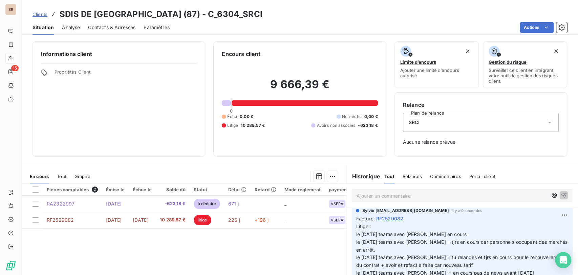
scroll to position [0, 0]
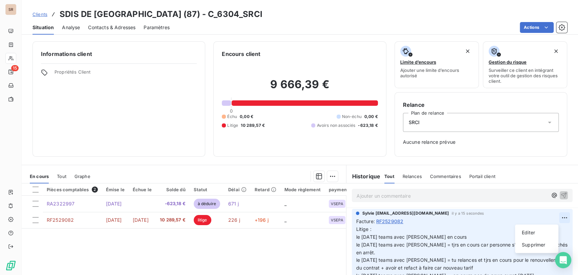
click at [550, 217] on html "SR 15 Clients SDIS DE LA [GEOGRAPHIC_DATA] (87) - C_6304_SRCI Situation Analyse…" at bounding box center [289, 137] width 578 height 275
click at [532, 229] on div "Editer" at bounding box center [537, 232] width 38 height 11
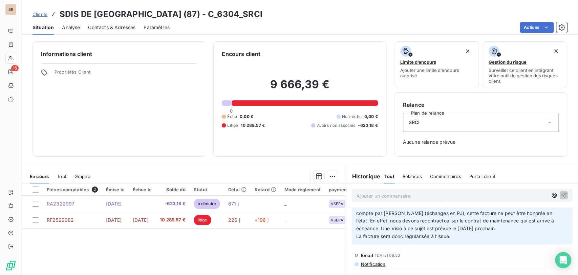
scroll to position [60, 0]
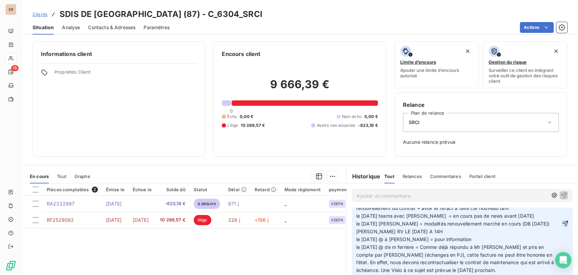
click at [563, 224] on icon "button" at bounding box center [566, 224] width 6 height 6
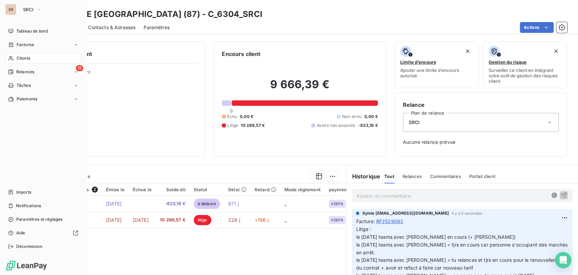
click at [22, 59] on span "Clients" at bounding box center [24, 58] width 14 height 6
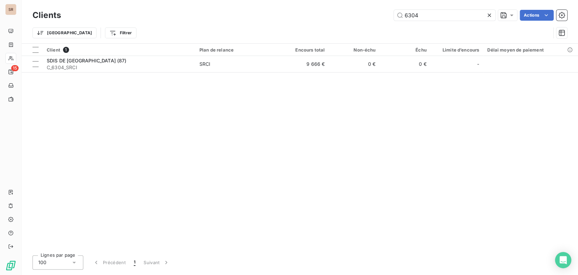
drag, startPoint x: 415, startPoint y: 15, endPoint x: 375, endPoint y: 17, distance: 40.0
click at [383, 18] on div "6304 Actions" at bounding box center [318, 15] width 498 height 11
type input "4"
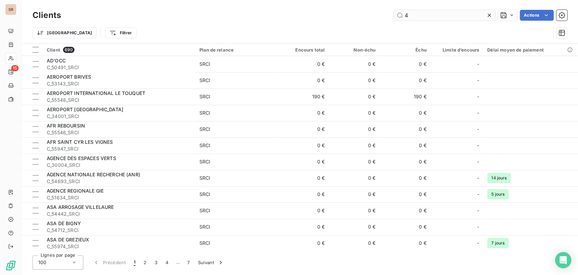
click at [415, 17] on input "4" at bounding box center [445, 15] width 102 height 11
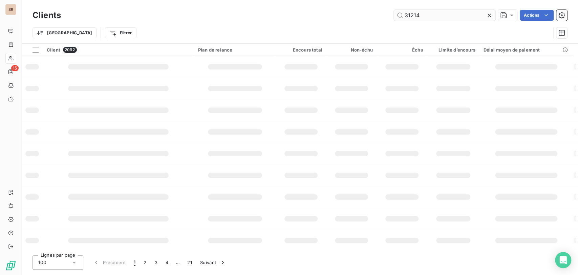
type input "31214"
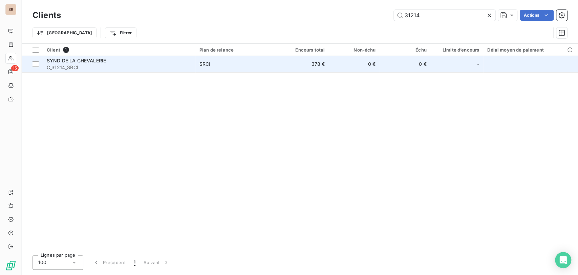
click at [58, 64] on span "C_31214_SRCI" at bounding box center [119, 67] width 145 height 7
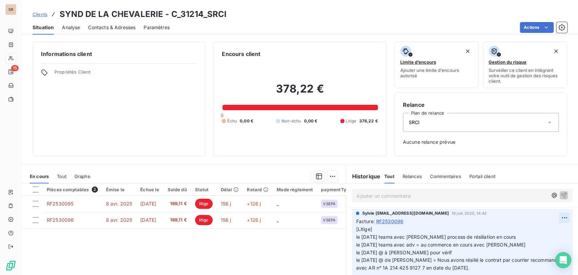
click at [551, 219] on html "SR 15 Clients SYND DE LA CHEVALERIE - C_31214_SRCI Situation Analyse Contacts &…" at bounding box center [289, 137] width 578 height 275
click at [526, 235] on div "Editer" at bounding box center [537, 232] width 38 height 11
click at [356, 237] on span "[Litige] le [DATE] teams avec [PERSON_NAME] process de résiliation en cours le …" at bounding box center [459, 248] width 206 height 44
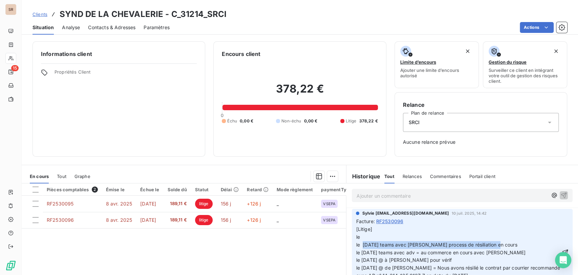
drag, startPoint x: 491, startPoint y: 242, endPoint x: 359, endPoint y: 246, distance: 132.6
click at [359, 246] on p "[Litige] le le [DATE] teams avec [PERSON_NAME] process de résiliation en cours …" at bounding box center [458, 252] width 205 height 54
copy span "[DATE] teams avec [PERSON_NAME] process de résiliation en cours"
click at [361, 235] on p "[Litige] le le [DATE] teams avec [PERSON_NAME] process de résiliation en cours …" at bounding box center [458, 252] width 205 height 54
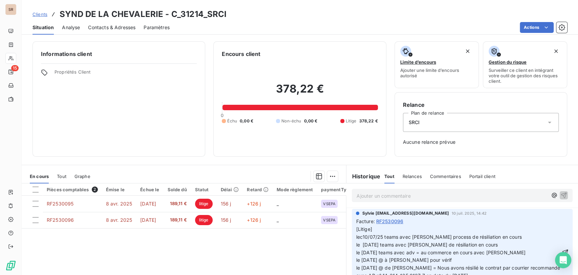
click at [359, 237] on span "[Litige] lec10/07/25 teams avec [PERSON_NAME] process de résiliation en cours l…" at bounding box center [459, 252] width 206 height 52
click at [358, 243] on span "[Litige] le [DATE] teams avec [PERSON_NAME] process de résiliation en cours le …" at bounding box center [459, 252] width 206 height 52
click at [371, 235] on span "[Litige] le [DATE] teams avec [PERSON_NAME] process de résiliation en cours le …" at bounding box center [459, 252] width 206 height 52
click at [563, 250] on icon "button" at bounding box center [566, 252] width 6 height 6
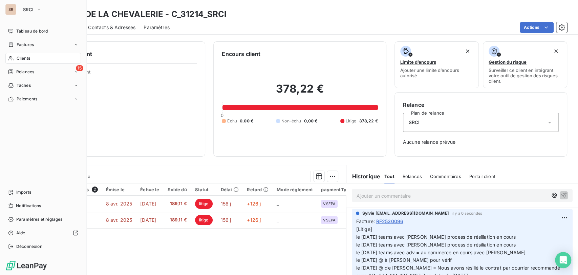
click at [25, 58] on span "Clients" at bounding box center [24, 58] width 14 height 6
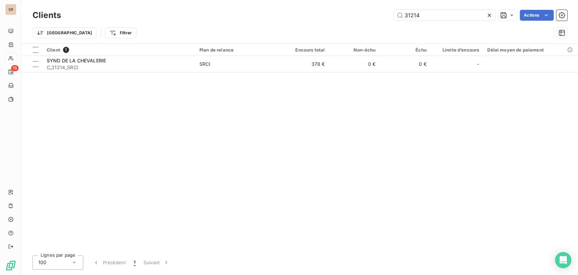
drag, startPoint x: 425, startPoint y: 15, endPoint x: 350, endPoint y: 15, distance: 75.2
click at [353, 13] on div "31214 Actions" at bounding box center [318, 15] width 498 height 11
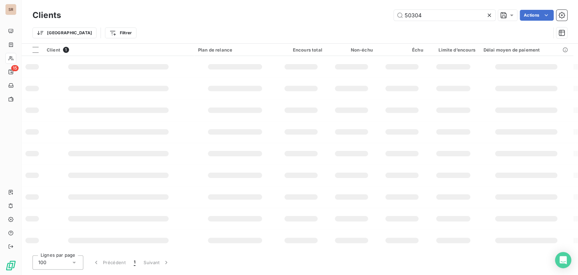
type input "50304"
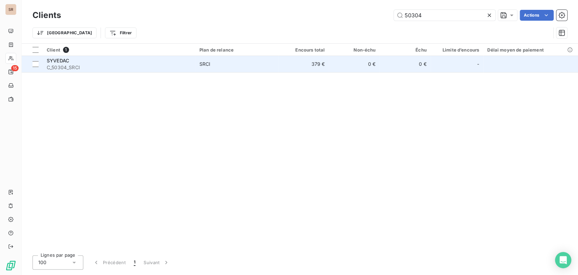
click at [45, 64] on td "SYVEDAC C_50304_SRCI" at bounding box center [119, 64] width 153 height 16
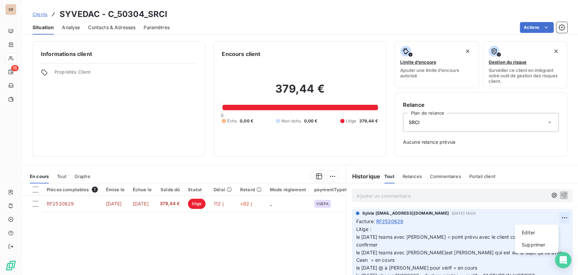
click at [550, 217] on html "SR 15 Clients SYVEDAC - C_50304_SRCI Situation Analyse Contacts & Adresses Para…" at bounding box center [289, 137] width 578 height 275
drag, startPoint x: 534, startPoint y: 231, endPoint x: 444, endPoint y: 231, distance: 89.5
click at [526, 231] on div "Editer" at bounding box center [537, 232] width 38 height 11
click at [356, 237] on span "Litige : le [DATE] teams avec [PERSON_NAME] = point prévu avec le client couran…" at bounding box center [455, 260] width 199 height 68
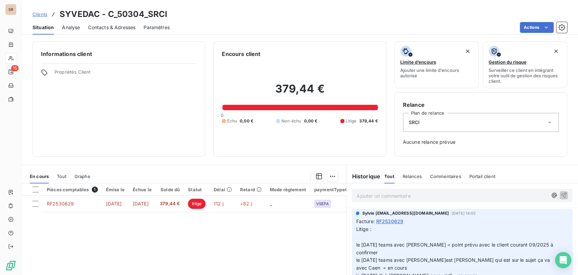
click at [356, 239] on p "Litige : le [DATE] teams avec [PERSON_NAME] = point prévu avec le client couran…" at bounding box center [458, 264] width 205 height 78
click at [563, 264] on icon "button" at bounding box center [566, 264] width 6 height 6
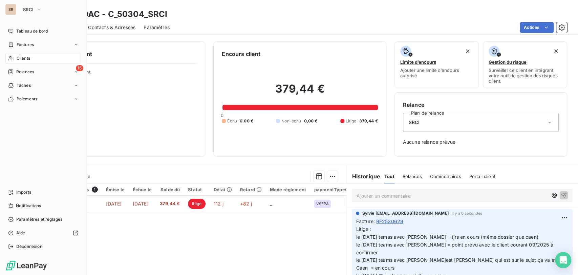
click at [21, 59] on span "Clients" at bounding box center [24, 58] width 14 height 6
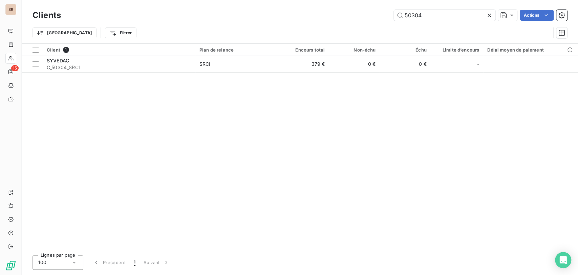
drag, startPoint x: 430, startPoint y: 15, endPoint x: 348, endPoint y: 17, distance: 82.0
click at [353, 17] on div "50304 Actions" at bounding box center [318, 15] width 498 height 11
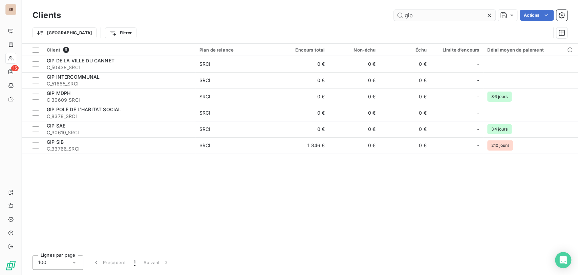
click at [428, 15] on input "gip" at bounding box center [445, 15] width 102 height 11
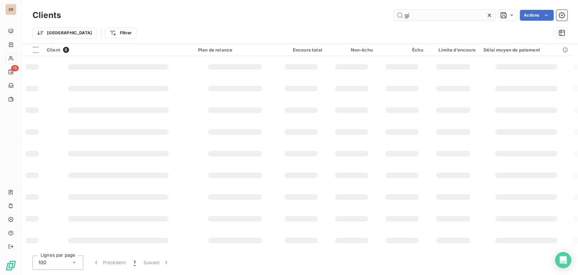
type input "g"
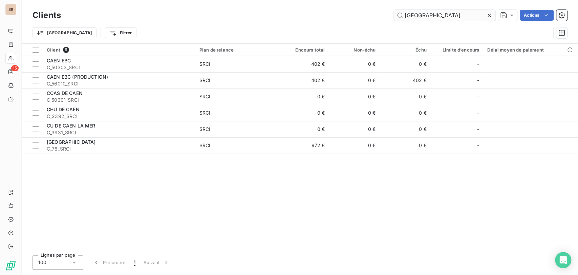
type input "[GEOGRAPHIC_DATA]"
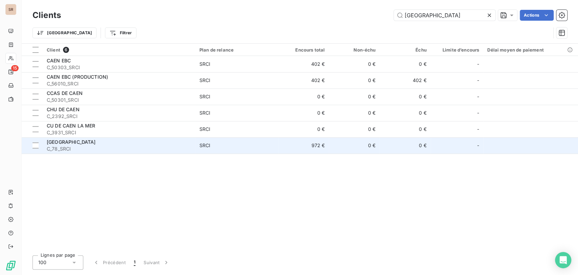
click at [73, 139] on span "[GEOGRAPHIC_DATA]" at bounding box center [71, 142] width 49 height 6
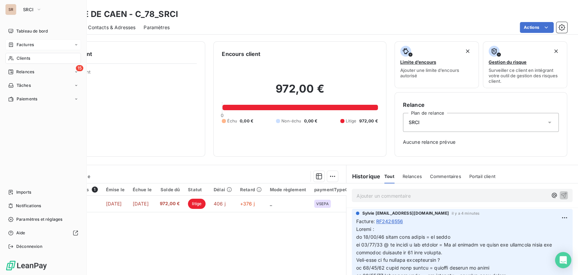
click at [26, 46] on span "Factures" at bounding box center [25, 45] width 17 height 6
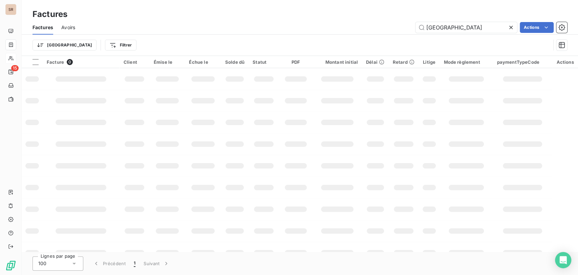
type input "[GEOGRAPHIC_DATA]"
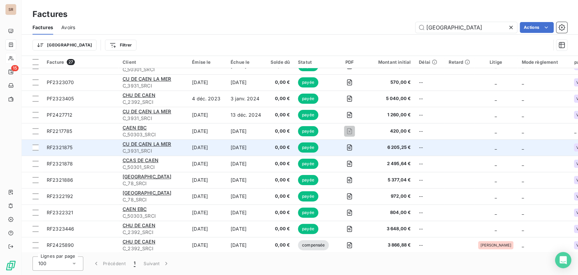
scroll to position [113, 0]
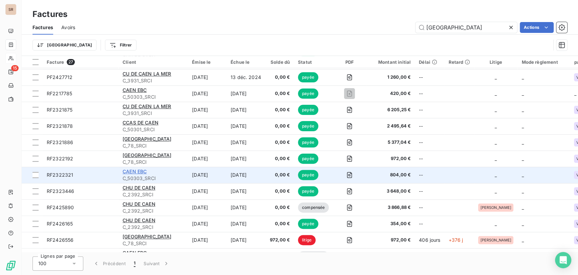
click at [143, 169] on span "CAEN EBC" at bounding box center [135, 171] width 24 height 6
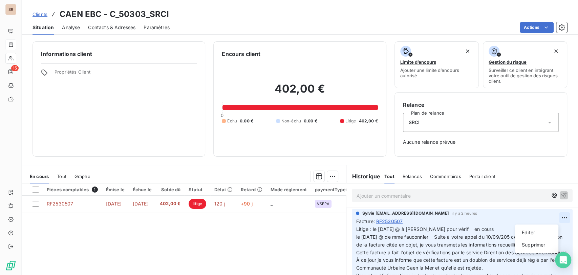
click at [550, 219] on html "SR 15 Clients CAEN EBC - C_50303_SRCI Situation Analyse Contacts & Adresses Par…" at bounding box center [289, 137] width 578 height 275
click at [535, 231] on div "Editer" at bounding box center [537, 232] width 38 height 11
click at [473, 231] on p "Litige : le [DATE] @ à [PERSON_NAME] pour vérif = en cours le [DATE] @ de mme f…" at bounding box center [458, 260] width 205 height 70
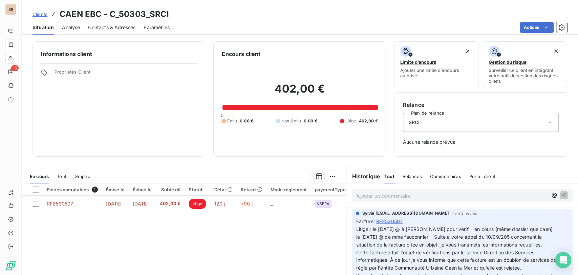
click at [562, 259] on icon "button" at bounding box center [565, 260] width 7 height 7
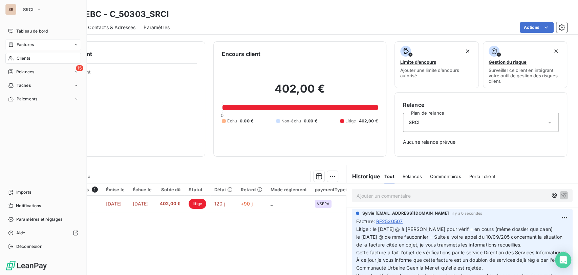
click at [17, 59] on span "Clients" at bounding box center [24, 58] width 14 height 6
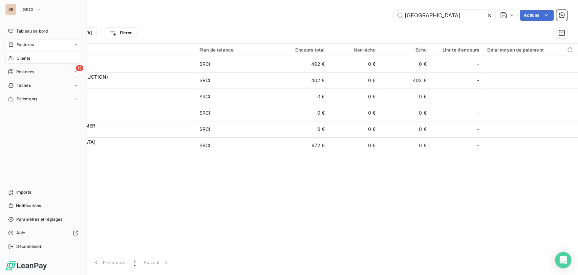
click at [20, 57] on span "Clients" at bounding box center [24, 58] width 14 height 6
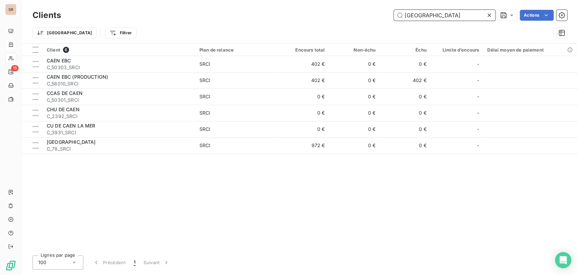
drag, startPoint x: 435, startPoint y: 15, endPoint x: 355, endPoint y: 22, distance: 79.7
click at [358, 22] on div "Clients caen Actions" at bounding box center [300, 15] width 535 height 14
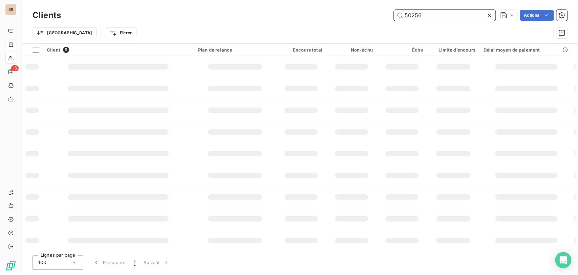
type input "50256"
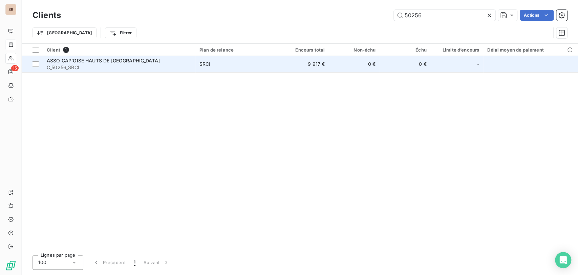
click at [85, 59] on span "ASSO CAP'OISE HAUTS DE [GEOGRAPHIC_DATA]" at bounding box center [103, 61] width 113 height 6
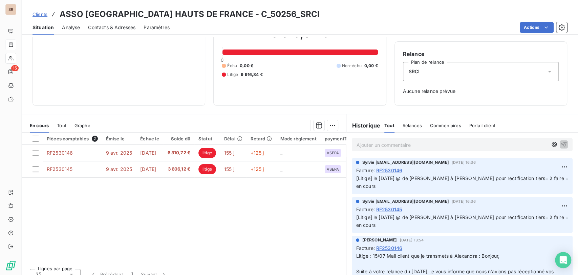
scroll to position [54, 0]
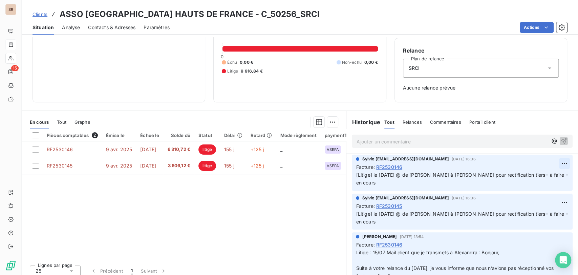
click at [553, 164] on html "SR 15 Clients ASSO CAP'OISE HAUTS DE [GEOGRAPHIC_DATA] - C_50256_SRCI Situation…" at bounding box center [289, 137] width 578 height 275
click at [533, 179] on div "Editer" at bounding box center [537, 177] width 38 height 11
click at [371, 174] on span "[Litige] le [DATE] @ de [PERSON_NAME] à [PERSON_NAME] pour rectification tiers=…" at bounding box center [455, 179] width 198 height 14
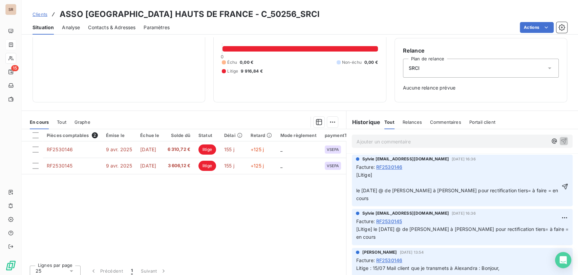
click at [359, 181] on p "[Litige] le [DATE] @ de [PERSON_NAME] à [PERSON_NAME] pour rectification tiers=…" at bounding box center [458, 186] width 204 height 31
click at [464, 182] on span "[Litige] le [DATE] teams avec [PERSON_NAME] et [PERSON_NAME] = clientrectifié l…" at bounding box center [458, 186] width 204 height 29
click at [562, 184] on icon "button" at bounding box center [565, 186] width 7 height 7
click at [554, 163] on html "SR 15 Clients ASSO CAP'OISE HAUTS DE [GEOGRAPHIC_DATA] - C_50256_SRCI Situation…" at bounding box center [289, 137] width 578 height 275
click at [525, 175] on div "Editer" at bounding box center [537, 177] width 38 height 11
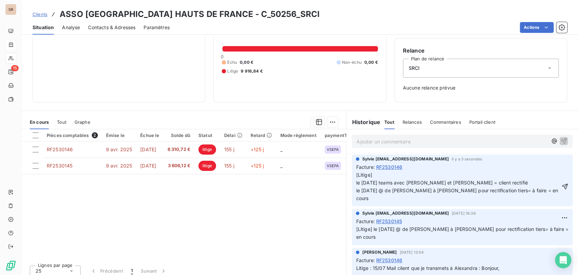
click at [488, 180] on p "[Litige] le [DATE] teams avec [PERSON_NAME] et [PERSON_NAME] = client rectifié …" at bounding box center [458, 186] width 204 height 31
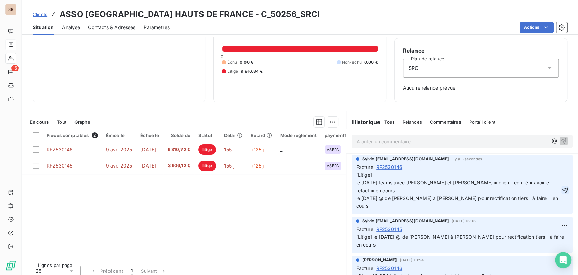
click at [562, 187] on icon "button" at bounding box center [565, 190] width 7 height 7
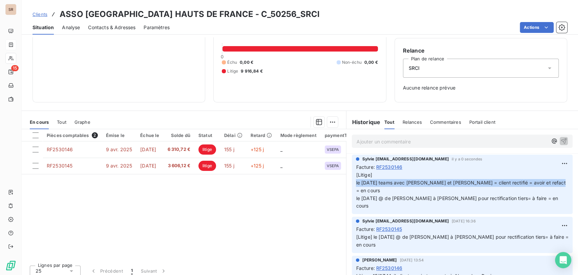
drag, startPoint x: 547, startPoint y: 180, endPoint x: 352, endPoint y: 182, distance: 194.5
click at [356, 182] on p "[Litige] le [DATE] teams avec [PERSON_NAME] et [PERSON_NAME] = client rectifié …" at bounding box center [462, 190] width 213 height 39
copy span "le [DATE] teams avec [PERSON_NAME] et [PERSON_NAME] = client rectifié = avoir e…"
click at [550, 209] on html "SR 15 Clients ASSO CAP'OISE HAUTS DE [GEOGRAPHIC_DATA] - C_50256_SRCI Situation…" at bounding box center [289, 137] width 578 height 275
click at [529, 226] on div "Editer" at bounding box center [537, 224] width 38 height 11
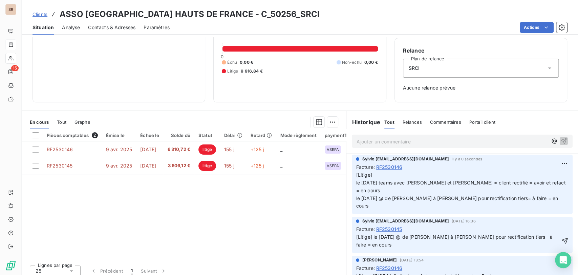
click at [370, 234] on span "[Litige] le [DATE] @ de [PERSON_NAME] à [PERSON_NAME] pour rectification tiers=…" at bounding box center [455, 241] width 198 height 14
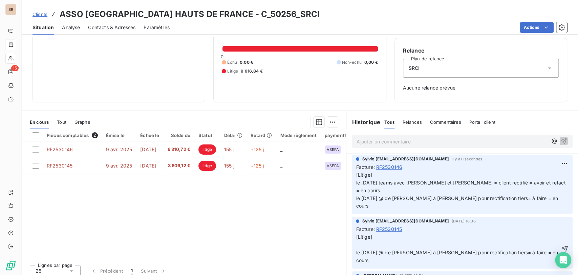
click at [359, 233] on p "[Litige] le [DATE] @ de [PERSON_NAME] à [PERSON_NAME] pour rectification tiers=…" at bounding box center [458, 248] width 204 height 31
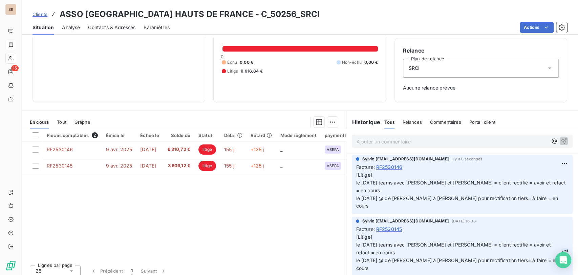
click at [562, 249] on icon "button" at bounding box center [565, 252] width 7 height 7
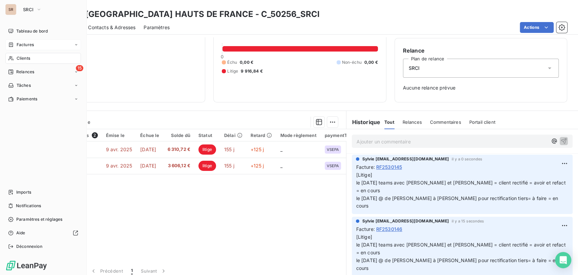
click at [23, 59] on span "Clients" at bounding box center [24, 58] width 14 height 6
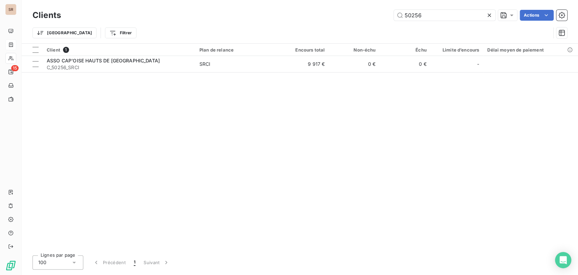
drag, startPoint x: 424, startPoint y: 15, endPoint x: 357, endPoint y: 17, distance: 66.5
click at [358, 17] on div "50256 Actions" at bounding box center [318, 15] width 498 height 11
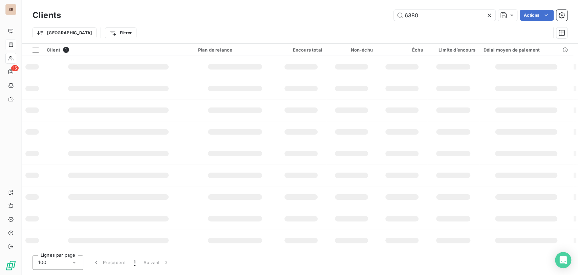
type input "6380"
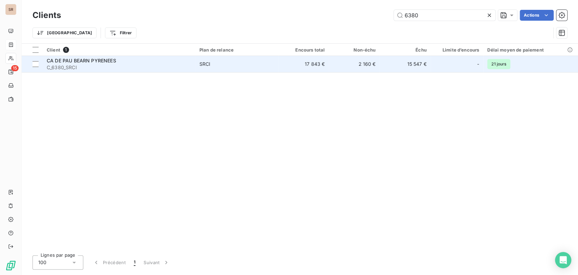
click at [54, 60] on span "CA DE PAU BEARN PYRENEES" at bounding box center [81, 61] width 69 height 6
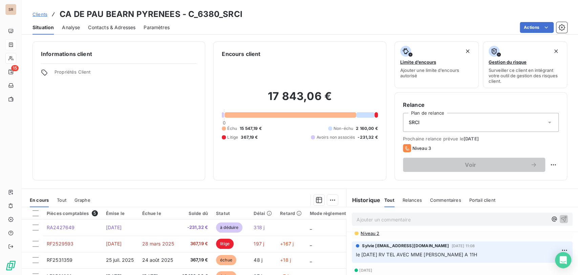
scroll to position [113, 0]
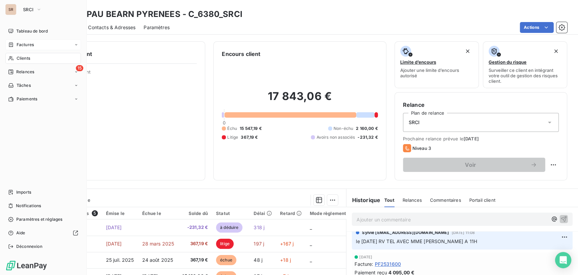
drag, startPoint x: 33, startPoint y: 57, endPoint x: 39, endPoint y: 55, distance: 7.1
click at [33, 56] on div "Clients" at bounding box center [43, 58] width 76 height 11
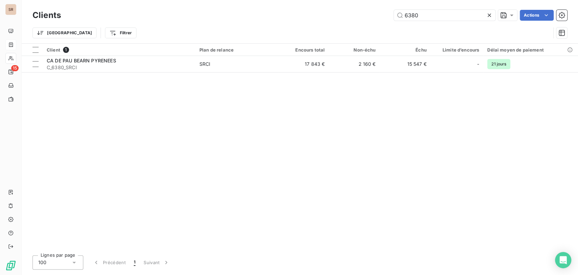
drag, startPoint x: 430, startPoint y: 18, endPoint x: 358, endPoint y: 22, distance: 72.7
click at [361, 20] on div "6380 Actions" at bounding box center [318, 15] width 498 height 11
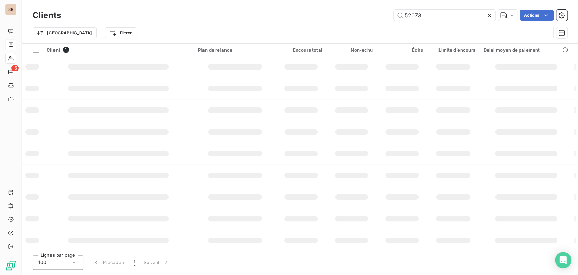
type input "52073"
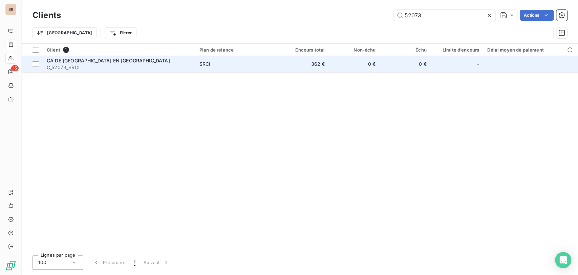
click at [76, 60] on span "CA DE [GEOGRAPHIC_DATA] EN [GEOGRAPHIC_DATA]" at bounding box center [108, 61] width 123 height 6
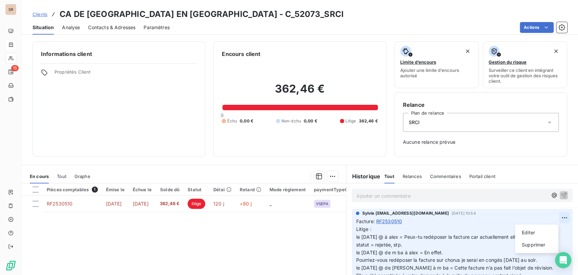
click at [549, 218] on html "SR 15 Clients CA DE [GEOGRAPHIC_DATA] EN [GEOGRAPHIC_DATA] - C_52073_SRCI Situa…" at bounding box center [289, 137] width 578 height 275
click at [529, 233] on div "Editer" at bounding box center [537, 232] width 38 height 11
click at [356, 238] on span "Litige : le [DATE] @ à alex = Peux-tu redéposer la facture car actuellement ell…" at bounding box center [458, 240] width 204 height 29
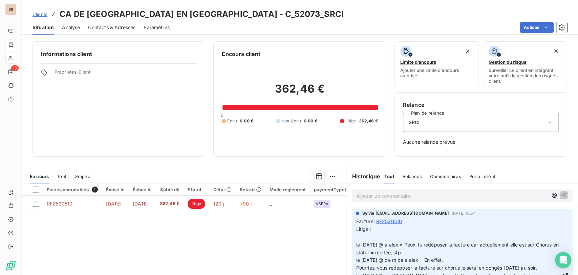
click at [356, 238] on p "Litige : le [DATE] @ à alex = Peux-tu redéposer la facture car actuellement ell…" at bounding box center [458, 275] width 205 height 101
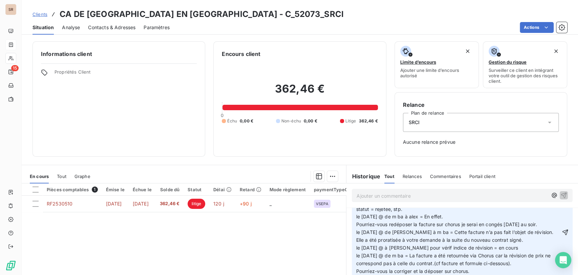
scroll to position [49, 0]
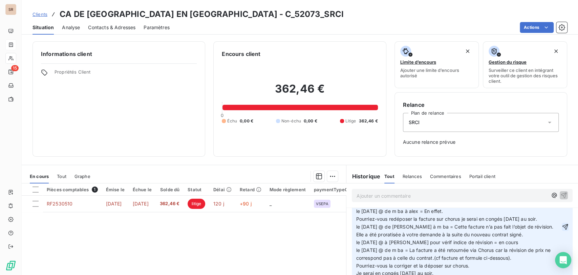
click at [563, 229] on icon "button" at bounding box center [566, 227] width 6 height 6
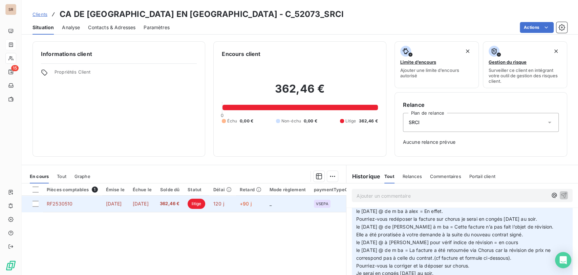
click at [60, 203] on span "RF2530510" at bounding box center [60, 204] width 26 height 6
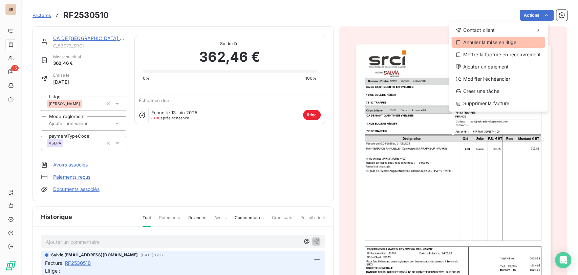
click at [507, 42] on div "Annuler la mise en litige" at bounding box center [499, 42] width 94 height 11
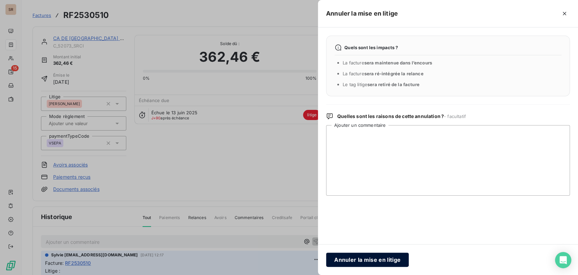
click at [382, 258] on button "Annuler la mise en litige" at bounding box center [367, 259] width 83 height 14
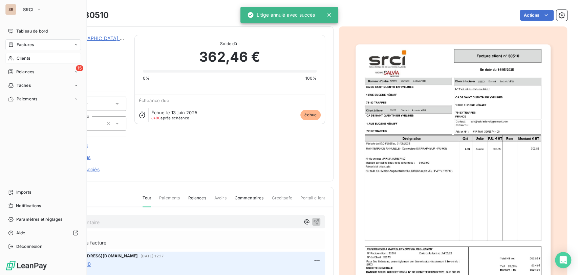
click at [32, 58] on div "Clients" at bounding box center [43, 58] width 76 height 11
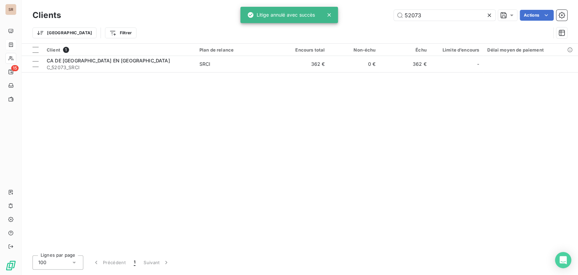
drag, startPoint x: 377, startPoint y: 14, endPoint x: 358, endPoint y: 13, distance: 18.7
click at [361, 14] on div "52073 Actions" at bounding box center [318, 15] width 498 height 11
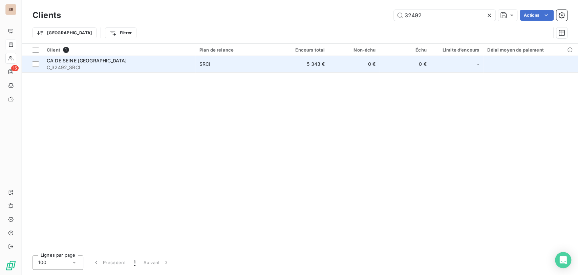
type input "32492"
click at [62, 65] on span "C_32492_SRCI" at bounding box center [119, 67] width 145 height 7
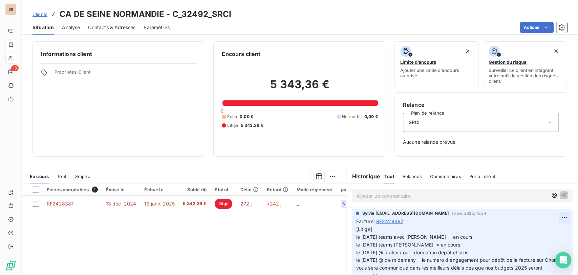
click at [550, 218] on html "SR 15 Clients CA DE SEINE NORMANDIE - C_32492_SRCI Situation Analyse Contacts &…" at bounding box center [289, 137] width 578 height 275
click at [530, 232] on div "Editer" at bounding box center [537, 232] width 38 height 11
drag, startPoint x: 450, startPoint y: 236, endPoint x: 439, endPoint y: 236, distance: 11.2
click at [439, 236] on p "[Litige] le [DATE] teams avec [PERSON_NAME] = en cours le [DATE] teams [PERSON_…" at bounding box center [458, 252] width 205 height 54
click at [494, 229] on p "urs[Litige] le [DATE] teams avec [PERSON_NAME] = en co le [DATE] teams [PERSON_…" at bounding box center [458, 252] width 205 height 54
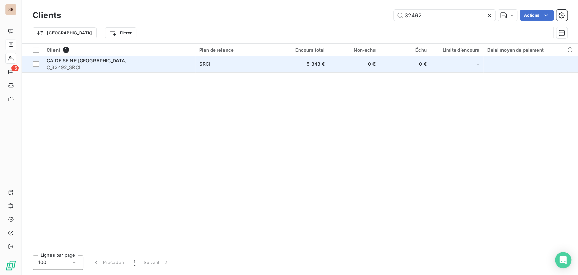
click at [69, 60] on span "CA DE SEINE [GEOGRAPHIC_DATA]" at bounding box center [87, 61] width 80 height 6
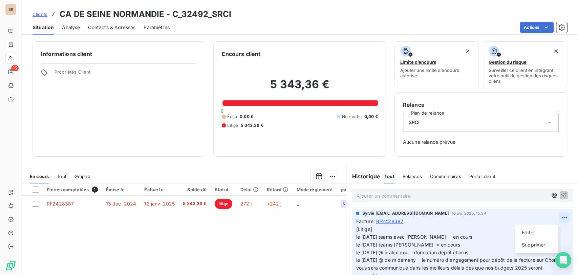
click at [554, 218] on html "SR 15 Clients CA DE SEINE NORMANDIE - C_32492_SRCI Situation Analyse Contacts &…" at bounding box center [289, 137] width 578 height 275
click at [538, 230] on div "Editer" at bounding box center [537, 232] width 38 height 11
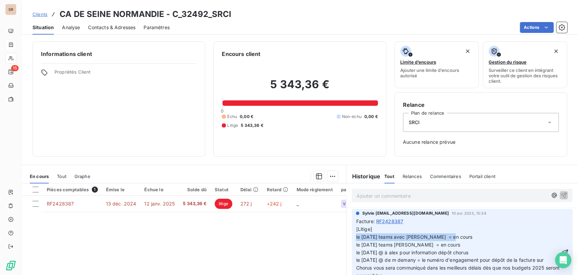
drag, startPoint x: 448, startPoint y: 239, endPoint x: 351, endPoint y: 240, distance: 96.9
click at [352, 240] on div "Sylvie [EMAIL_ADDRESS][DOMAIN_NAME] [DATE] 15:34 Facture : RF2428387 [Litige] l…" at bounding box center [462, 246] width 221 height 75
copy span "le [DATE] teams avec [PERSON_NAME] = en cours"
click at [391, 228] on p "[Litige] le [DATE] teams avec [PERSON_NAME] = en cours le [DATE] teams [PERSON_…" at bounding box center [458, 252] width 205 height 54
click at [371, 236] on span "[Litige] le [DATE] teams avec [PERSON_NAME] = en cours le [DATE] teams avec [PE…" at bounding box center [458, 256] width 205 height 60
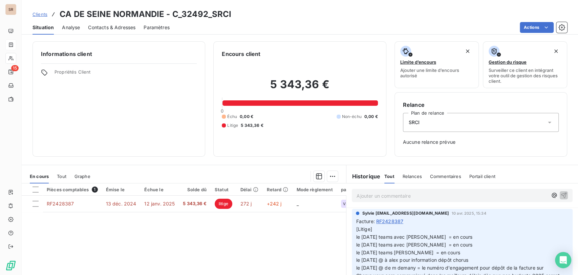
click at [562, 256] on icon "button" at bounding box center [565, 255] width 7 height 7
click at [445, 236] on p "[Litige] le [DATE] teams avec [PERSON_NAME] = en cours le [DATE] teams avec [PE…" at bounding box center [462, 256] width 213 height 62
drag, startPoint x: 443, startPoint y: 237, endPoint x: 351, endPoint y: 241, distance: 91.9
click at [352, 241] on div "Sylvie [EMAIL_ADDRESS][DOMAIN_NAME] il y a 0 secondes Facture : RF2428387 [Liti…" at bounding box center [462, 250] width 221 height 83
copy span "le [DATE] teams avec [PERSON_NAME] = en cours"
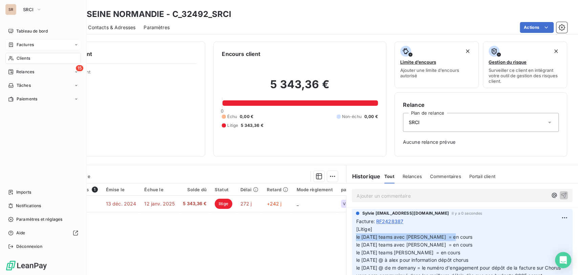
click at [17, 60] on span "Clients" at bounding box center [24, 58] width 14 height 6
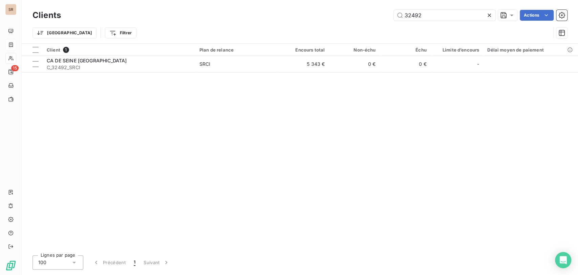
drag, startPoint x: 421, startPoint y: 14, endPoint x: 384, endPoint y: 18, distance: 36.9
click at [384, 18] on div "32492 Actions" at bounding box center [318, 15] width 498 height 11
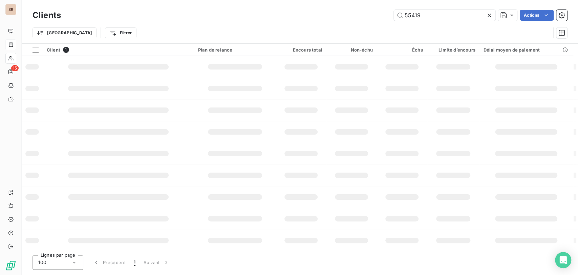
type input "55419"
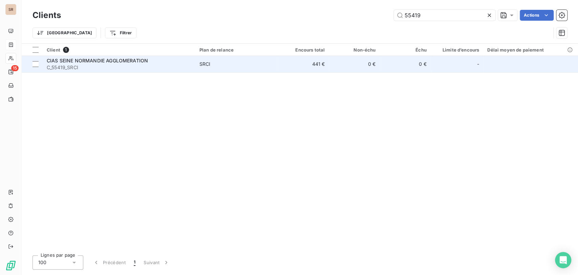
click at [69, 62] on span "CIAS SEINE NORMANDIE AGGLOMERATION" at bounding box center [97, 61] width 101 height 6
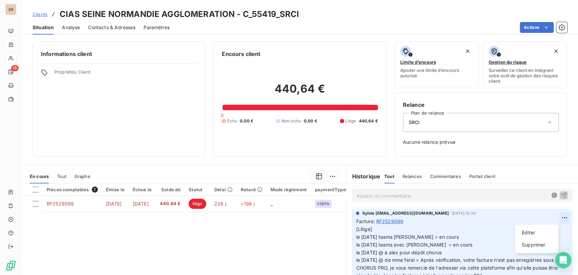
click at [550, 219] on html "SR 15 Clients CIAS SEINE NORMANDIE AGGLOMERATION - C_55419_SRCI Situation Analy…" at bounding box center [289, 137] width 578 height 275
click at [533, 231] on div "Editer" at bounding box center [537, 232] width 38 height 11
click at [356, 237] on span "[Litige] le [DATE] teams [PERSON_NAME] = en cours le [DATE] teams avec [PERSON_…" at bounding box center [458, 260] width 204 height 68
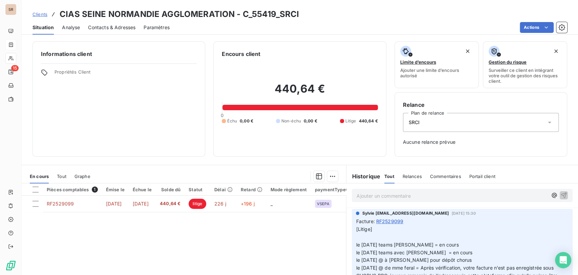
click at [364, 237] on p "[Litige] le [DATE] teams [PERSON_NAME] = en cours le [DATE] teams avec [PERSON_…" at bounding box center [458, 264] width 205 height 78
click at [562, 265] on icon "button" at bounding box center [565, 263] width 7 height 7
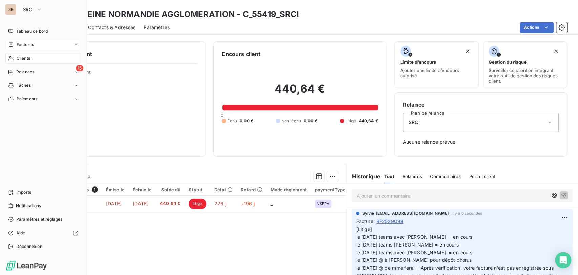
click at [18, 59] on span "Clients" at bounding box center [24, 58] width 14 height 6
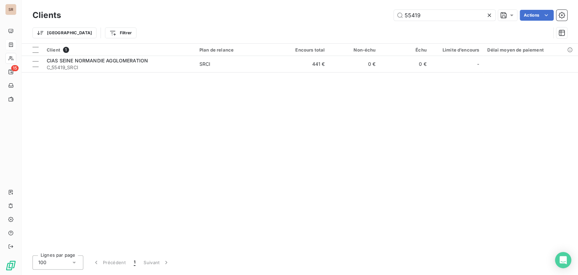
drag, startPoint x: 433, startPoint y: 16, endPoint x: 388, endPoint y: 19, distance: 45.5
click at [388, 19] on div "55419 Actions" at bounding box center [318, 15] width 498 height 11
type input "50303"
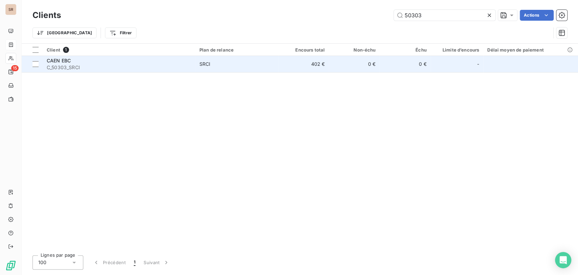
click at [57, 64] on span "C_50303_SRCI" at bounding box center [119, 67] width 145 height 7
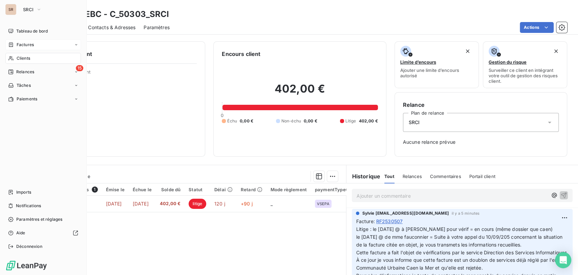
drag, startPoint x: 29, startPoint y: 57, endPoint x: 49, endPoint y: 56, distance: 20.3
click at [28, 57] on span "Clients" at bounding box center [24, 58] width 14 height 6
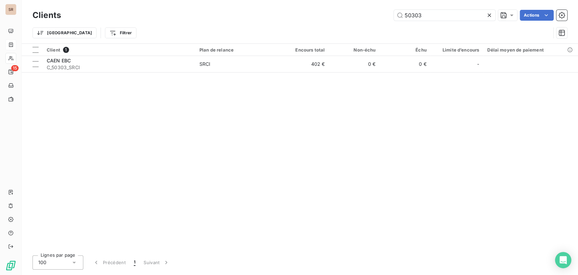
drag, startPoint x: 420, startPoint y: 14, endPoint x: 387, endPoint y: 15, distance: 33.2
click at [388, 15] on div "50303 Actions" at bounding box center [318, 15] width 498 height 11
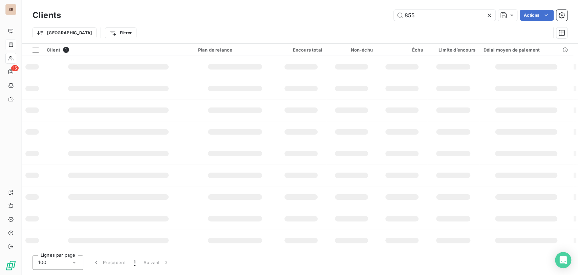
type input "855"
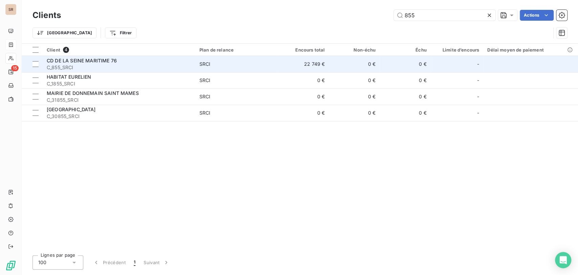
click at [55, 62] on span "CD DE LA SEINE MARITIME 76" at bounding box center [82, 61] width 70 height 6
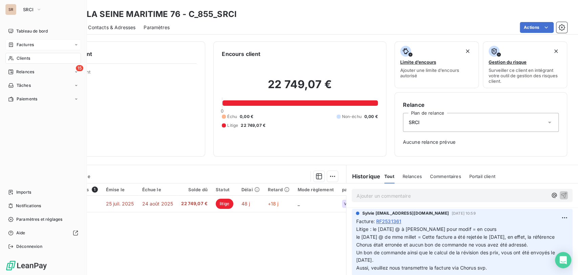
click at [19, 57] on span "Clients" at bounding box center [24, 58] width 14 height 6
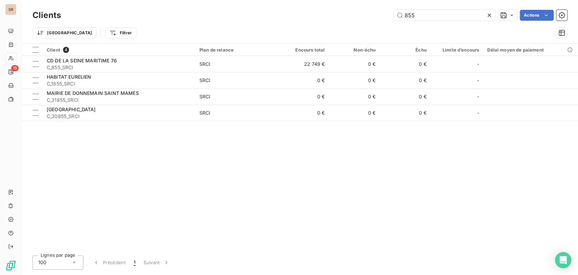
drag, startPoint x: 419, startPoint y: 11, endPoint x: 386, endPoint y: 20, distance: 34.1
click at [389, 22] on div "Clients 855 Actions Trier Filtrer" at bounding box center [300, 25] width 535 height 35
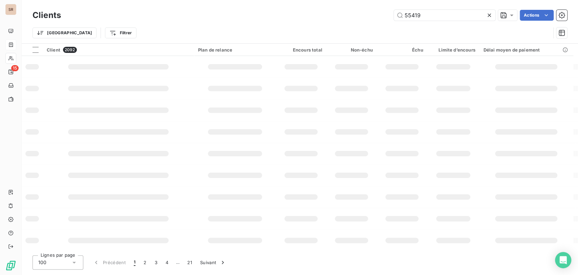
type input "55419"
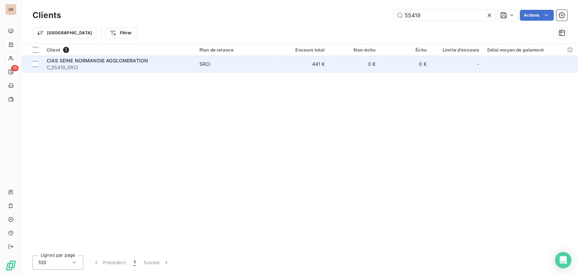
click at [60, 63] on span "CIAS SEINE NORMANDIE AGGLOMERATION" at bounding box center [97, 61] width 101 height 6
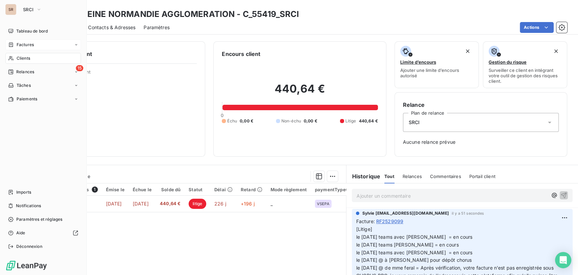
click at [20, 58] on span "Clients" at bounding box center [24, 58] width 14 height 6
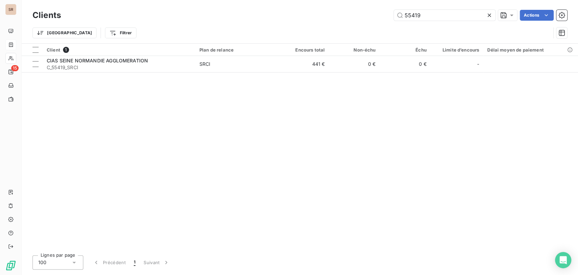
drag, startPoint x: 404, startPoint y: 14, endPoint x: 371, endPoint y: 12, distance: 33.0
click at [371, 12] on div "55419 Actions" at bounding box center [318, 15] width 498 height 11
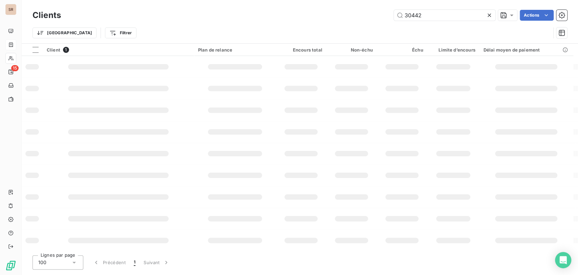
type input "30442"
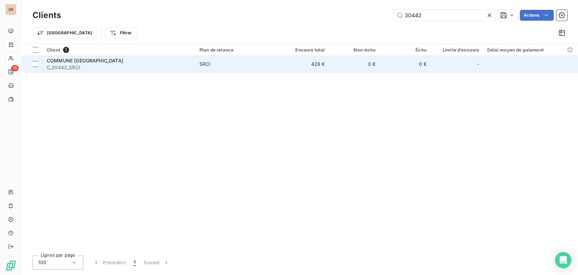
click at [88, 59] on span "COMMUNE [GEOGRAPHIC_DATA]" at bounding box center [85, 61] width 77 height 6
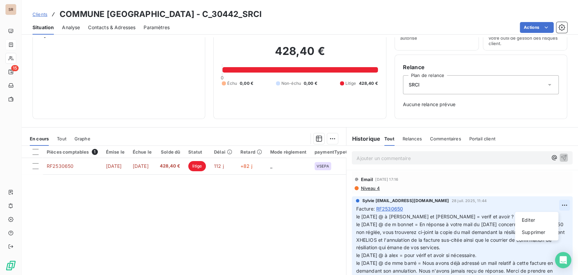
click at [551, 204] on html "SR 15 Clients COMMUNE NOUVELLE VAL AU PERCHE - C_30442_SRCI Situation Analyse C…" at bounding box center [289, 137] width 578 height 275
click at [527, 218] on div "Editer" at bounding box center [537, 220] width 38 height 11
click at [352, 215] on div "Sylvie [EMAIL_ADDRESS][DOMAIN_NAME] [DATE] 11:44 Facture : RF2530650 le [DATE] …" at bounding box center [462, 249] width 221 height 106
click at [356, 216] on span "le [DATE] @ à [PERSON_NAME] et [PERSON_NAME] = verif et avoir ? = en cours le […" at bounding box center [455, 254] width 199 height 83
click at [356, 216] on p "le [DATE] @ à [PERSON_NAME] et [PERSON_NAME] = verif et avoir ? = en cours le […" at bounding box center [458, 255] width 205 height 85
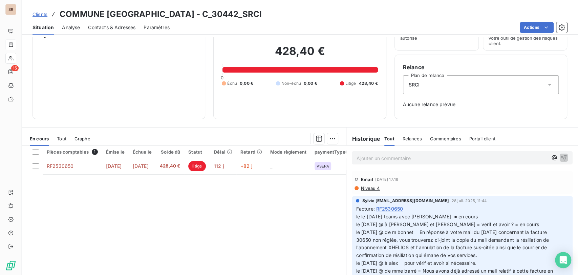
click at [358, 216] on span "le le [DATE] teams avec [PERSON_NAME] = en cours le [DATE] @ à [PERSON_NAME] et…" at bounding box center [455, 258] width 199 height 91
click at [455, 209] on div "Facture : RF2530650" at bounding box center [462, 208] width 213 height 7
click at [445, 216] on p "le [DATE] teams avec [PERSON_NAME] = en cours le [DATE] @ à [PERSON_NAME] et [P…" at bounding box center [458, 259] width 205 height 93
click at [563, 259] on icon "button" at bounding box center [566, 259] width 6 height 6
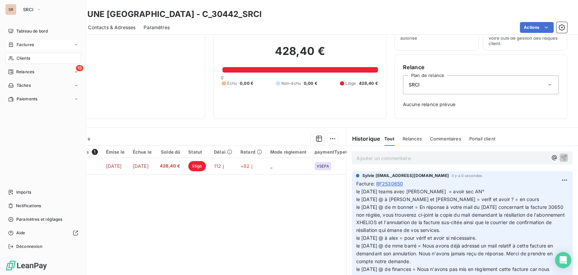
drag, startPoint x: 30, startPoint y: 58, endPoint x: 43, endPoint y: 58, distance: 12.5
click at [30, 58] on div "Clients" at bounding box center [43, 58] width 76 height 11
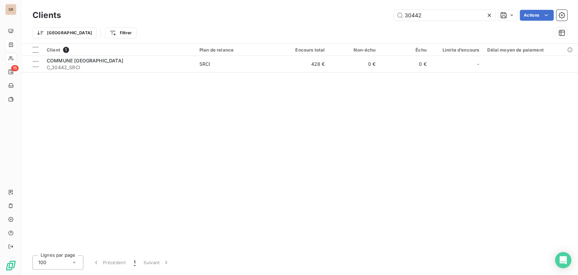
drag, startPoint x: 429, startPoint y: 17, endPoint x: 377, endPoint y: 16, distance: 51.5
click at [392, 14] on div "30442 Actions" at bounding box center [318, 15] width 498 height 11
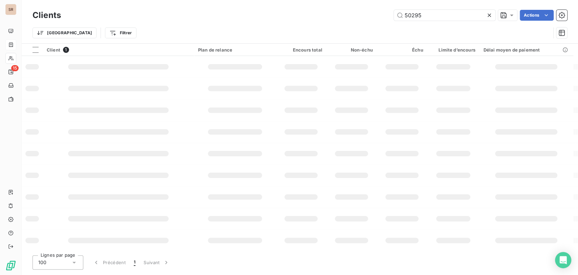
type input "50295"
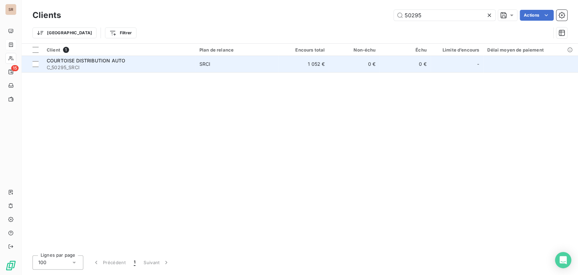
click at [68, 58] on span "COURTOISE DISTRIBUTION AUTO" at bounding box center [86, 61] width 79 height 6
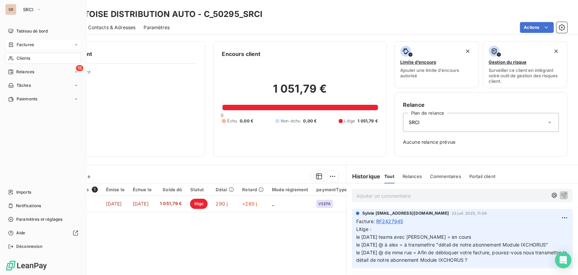
click at [23, 57] on span "Clients" at bounding box center [24, 58] width 14 height 6
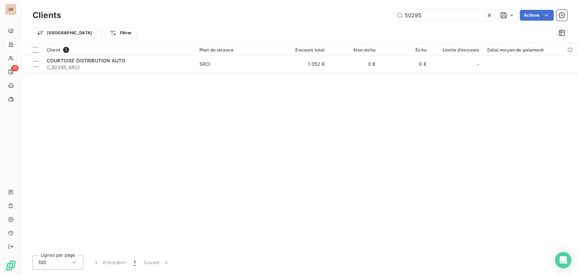
drag, startPoint x: 423, startPoint y: 17, endPoint x: 368, endPoint y: 25, distance: 56.2
click at [371, 24] on div "Clients 50295 Actions Trier Filtrer" at bounding box center [300, 25] width 535 height 35
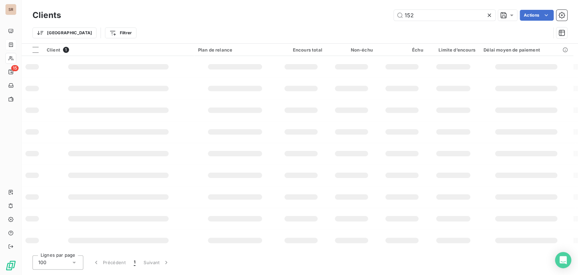
type input "152"
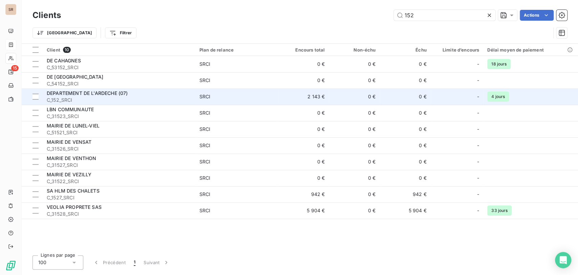
click at [72, 96] on div "DEPARTEMENT DE L'ARDECHE (07)" at bounding box center [119, 93] width 145 height 7
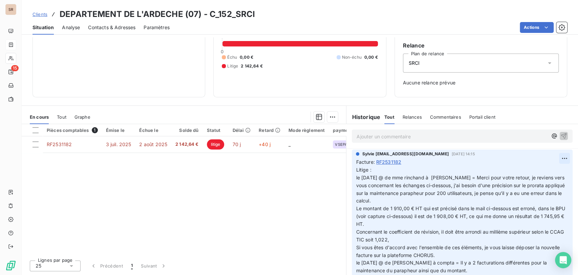
click at [553, 157] on html "SR 15 Clients DEPARTEMENT DE L'ARDECHE (07) - C_152_SRCI Situation Analyse Cont…" at bounding box center [289, 137] width 578 height 275
drag, startPoint x: 540, startPoint y: 169, endPoint x: 488, endPoint y: 174, distance: 52.1
click at [540, 169] on div "Editer" at bounding box center [537, 173] width 38 height 11
click at [356, 177] on span "Litige : le [DATE] @ de mme rinchand à [PERSON_NAME] = Merci pour votre retour,…" at bounding box center [458, 220] width 205 height 106
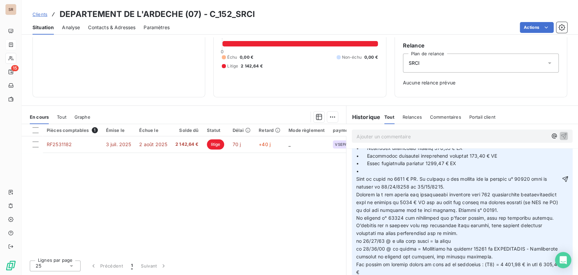
scroll to position [164, 0]
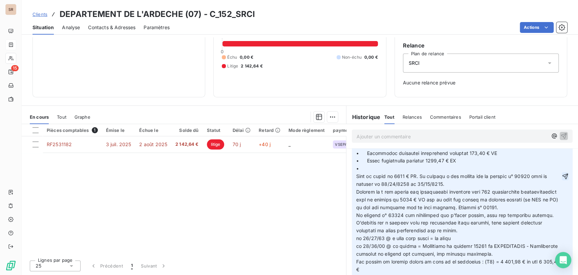
click at [563, 177] on icon "button" at bounding box center [566, 176] width 6 height 6
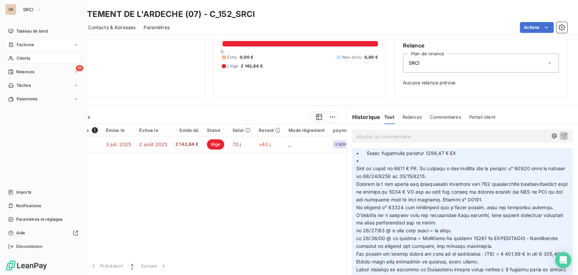
click at [24, 59] on span "Clients" at bounding box center [24, 58] width 14 height 6
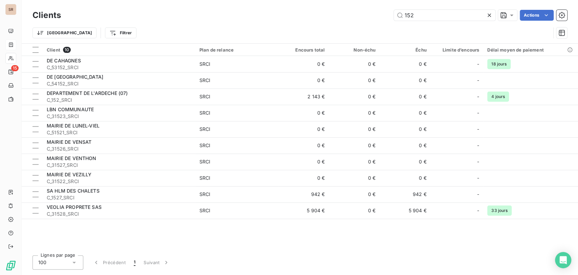
drag, startPoint x: 386, startPoint y: 20, endPoint x: 381, endPoint y: 19, distance: 5.5
click at [382, 20] on div "152 Actions" at bounding box center [318, 15] width 498 height 11
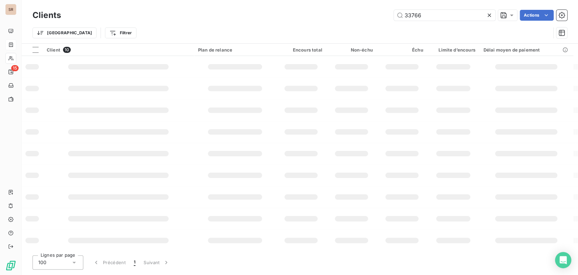
type input "33766"
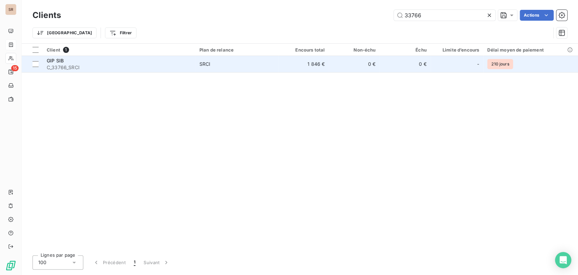
click at [54, 61] on span "GIP SIB" at bounding box center [55, 61] width 17 height 6
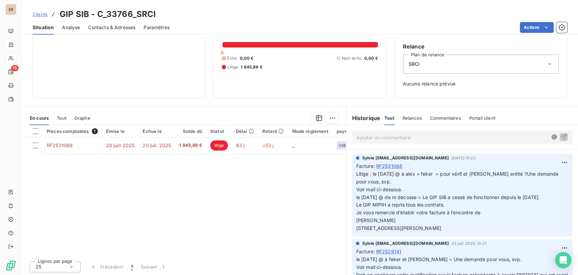
scroll to position [38, 0]
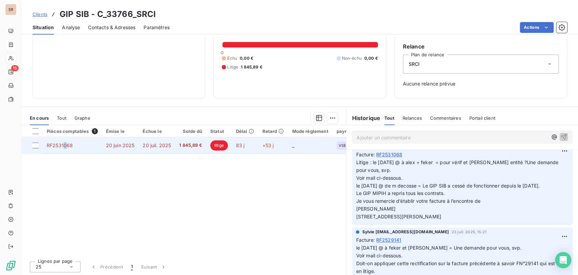
click at [65, 143] on span "RF2531068" at bounding box center [60, 145] width 26 height 6
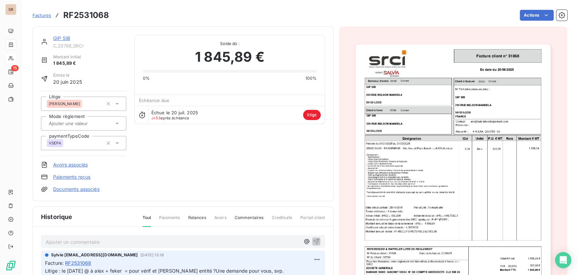
click at [117, 104] on icon at bounding box center [117, 104] width 3 height 2
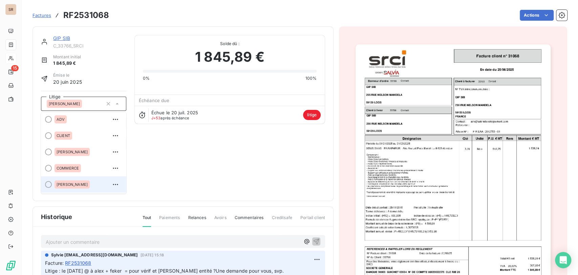
scroll to position [149, 0]
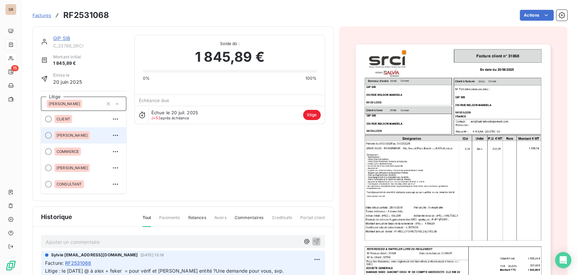
click at [49, 137] on div at bounding box center [48, 135] width 7 height 7
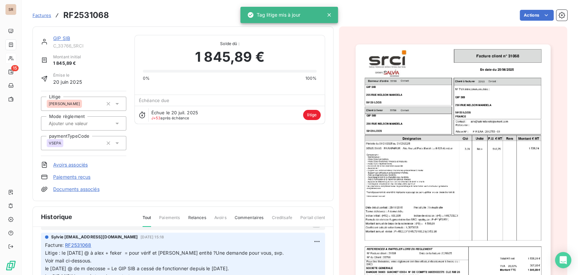
scroll to position [0, 0]
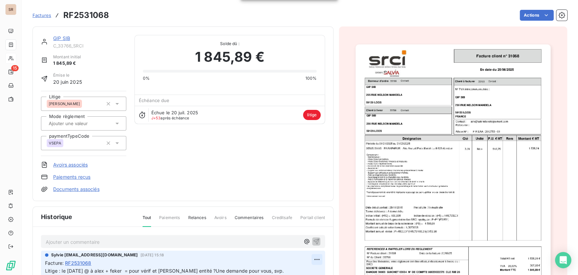
click at [305, 258] on html "SR 15 Factures RF2531068 Actions GIP SIB C_33766_SRCI Montant initial 1 845,89 …" at bounding box center [289, 137] width 578 height 275
click at [289, 232] on div "Editer" at bounding box center [292, 231] width 38 height 11
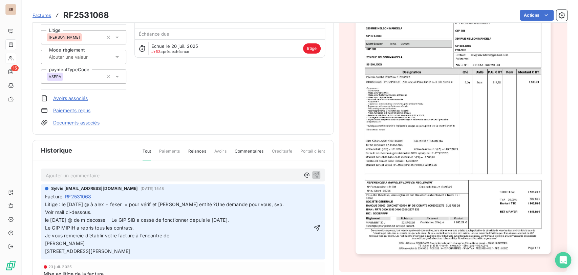
scroll to position [72, 0]
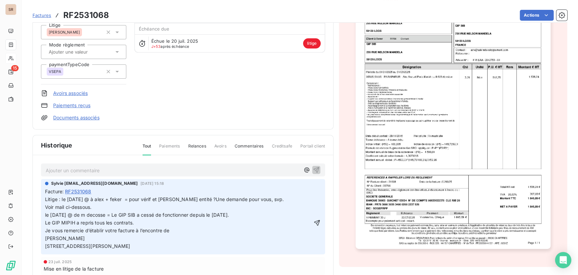
click at [62, 199] on span "Litige : le [DATE] @ à alex + feker = pour vérif et [PERSON_NAME] entité ?Une d…" at bounding box center [164, 199] width 239 height 6
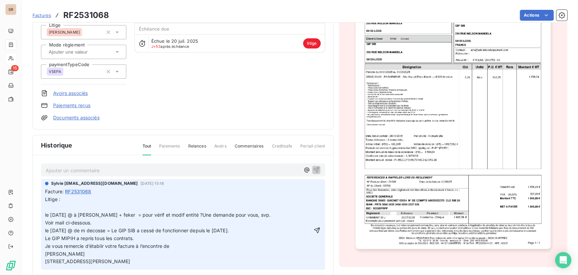
click at [49, 206] on p "Litige : le [DATE] @ à [PERSON_NAME] + feker = pour vérif et modif entité ?Une …" at bounding box center [178, 231] width 267 height 70
click at [165, 206] on span "Litige : le [DATE] temas avec [PERSON_NAME] = reprend le lead pur changement d'…" at bounding box center [158, 230] width 226 height 68
click at [82, 207] on span "Litige : le [DATE] temas avec [PERSON_NAME] = reprend le lead pour changement d…" at bounding box center [158, 230] width 226 height 68
click at [314, 233] on icon "button" at bounding box center [317, 230] width 6 height 6
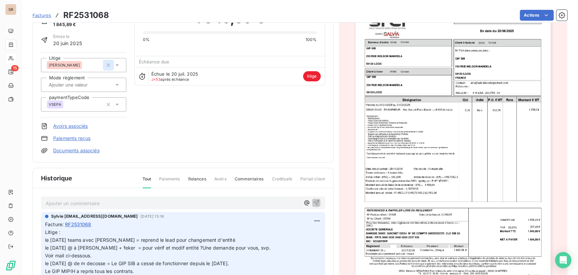
scroll to position [0, 0]
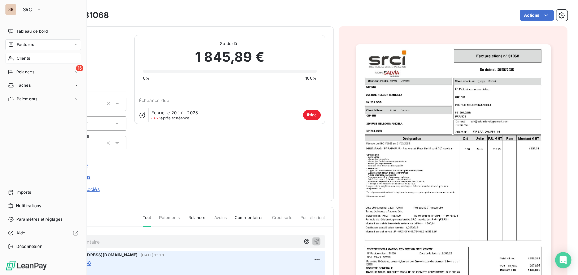
drag, startPoint x: 21, startPoint y: 56, endPoint x: 49, endPoint y: 56, distance: 28.5
click at [21, 56] on span "Clients" at bounding box center [24, 58] width 14 height 6
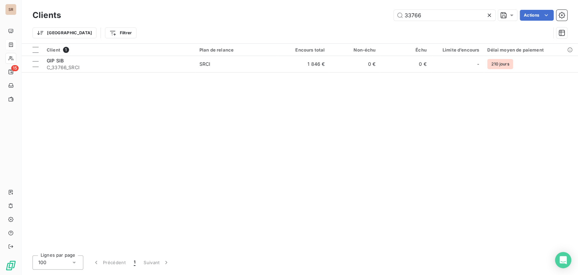
drag, startPoint x: 427, startPoint y: 16, endPoint x: 371, endPoint y: 20, distance: 55.4
click at [380, 18] on div "33766 Actions" at bounding box center [318, 15] width 498 height 11
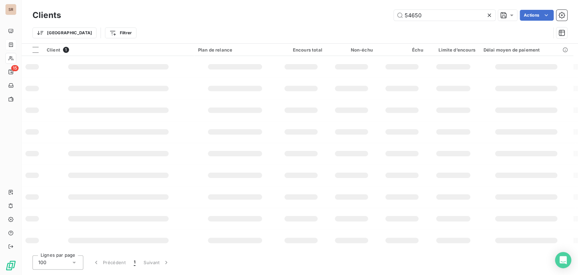
type input "54650"
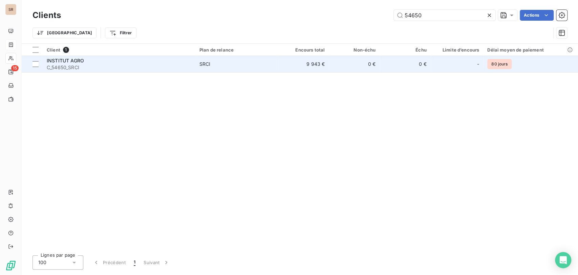
click at [64, 59] on span "INSTITUT AGRO" at bounding box center [65, 61] width 37 height 6
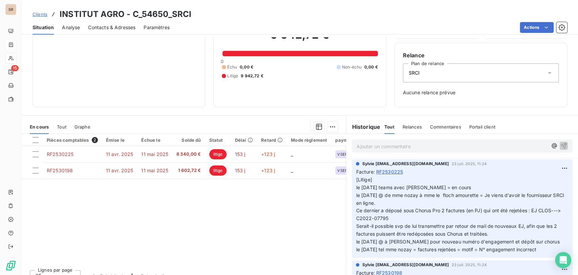
scroll to position [59, 0]
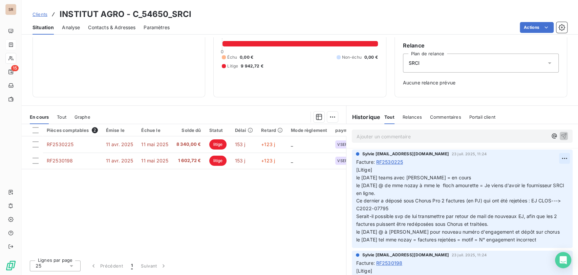
click at [554, 157] on html "SR 15 Clients INSTITUT AGRO - C_54650_SRCI Situation Analyse Contacts & Adresse…" at bounding box center [289, 137] width 578 height 275
click at [531, 171] on div "Editer" at bounding box center [537, 173] width 38 height 11
click at [352, 178] on div "Sylvie [EMAIL_ADDRESS][DOMAIN_NAME] [DATE] 11:24 Facture : RF2530225 [Litige] l…" at bounding box center [462, 198] width 221 height 98
drag, startPoint x: 445, startPoint y: 178, endPoint x: 352, endPoint y: 179, distance: 92.5
click at [356, 179] on p "[Litige] le [DATE] teams avec [PERSON_NAME] = en cours le [DATE] @ de mme nozay…" at bounding box center [458, 205] width 205 height 78
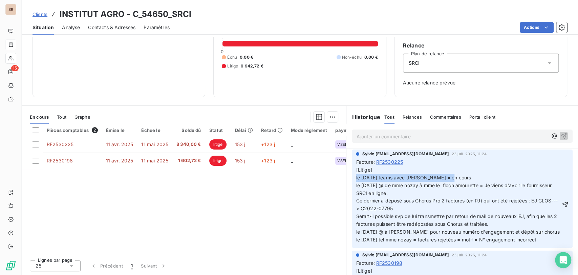
copy span "le [DATE] teams avec [PERSON_NAME] = en cours"
drag, startPoint x: 384, startPoint y: 172, endPoint x: 381, endPoint y: 169, distance: 4.6
click at [384, 171] on p "[Litige] le [DATE] teams avec [PERSON_NAME] = en cours le [DATE] @ de mme nozay…" at bounding box center [458, 205] width 205 height 78
click at [356, 177] on span "[Litige] le [DATE] teams avec [PERSON_NAME] = en cours le [DATE] @ de mme nozay…" at bounding box center [458, 205] width 205 height 76
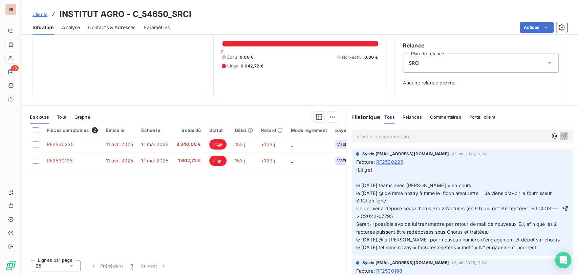
click at [356, 177] on p "[Litige] le [DATE] teams avec [PERSON_NAME] = en cours le [DATE] @ de mme nozay…" at bounding box center [458, 208] width 205 height 85
click at [370, 176] on span "[Litige] le [DATE] teams avec [PERSON_NAME] = en cours le [DATE] teams avec [PE…" at bounding box center [458, 208] width 205 height 83
click at [451, 180] on p "[Litige] le [DATE] teams avec [PERSON_NAME] = en cours le [DATE] teams avec [PE…" at bounding box center [458, 208] width 205 height 85
drag, startPoint x: 446, startPoint y: 178, endPoint x: 353, endPoint y: 179, distance: 92.9
click at [356, 179] on p "[Litige] le [DATE] teams avec [PERSON_NAME] = en cours le [DATE] teams avec [PE…" at bounding box center [458, 208] width 205 height 85
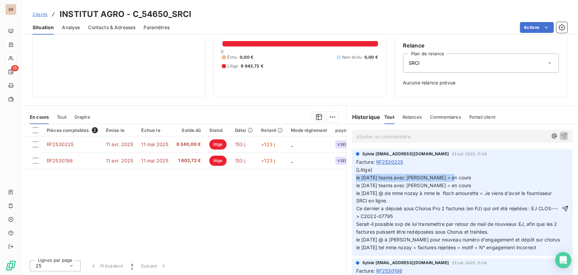
copy span "le [DATE] teams avec [PERSON_NAME] = en cours"
click at [562, 209] on icon "button" at bounding box center [565, 208] width 7 height 7
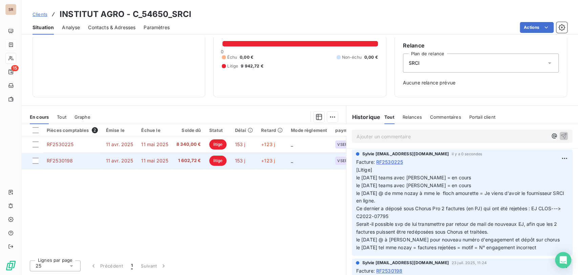
click at [64, 160] on span "RF2530198" at bounding box center [60, 161] width 26 height 6
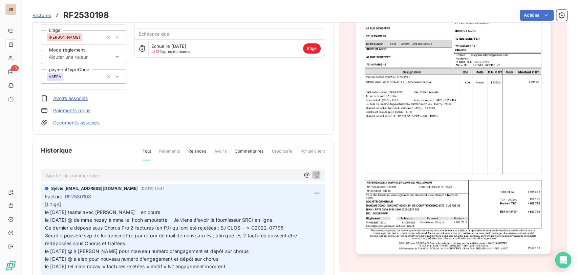
scroll to position [100, 0]
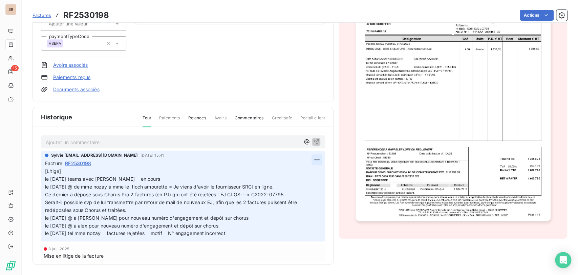
click at [306, 161] on html "SR 15 Factures RF2530198 Actions INSTITUT AGRO C_54650_SRCI Montant initial 1 6…" at bounding box center [289, 137] width 578 height 275
click at [292, 176] on div "Editer" at bounding box center [292, 174] width 38 height 11
click at [71, 169] on p "[Litige] le [DATE] teams avec [PERSON_NAME] = en cours le [DATE] @ de mme nozay…" at bounding box center [179, 202] width 268 height 70
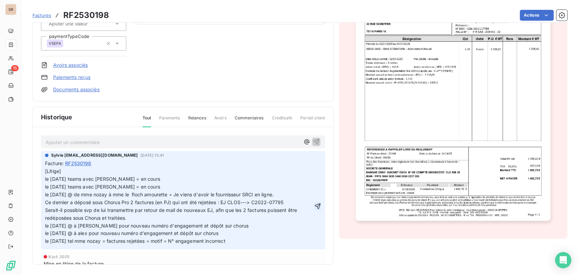
click at [315, 205] on icon "button" at bounding box center [318, 206] width 6 height 6
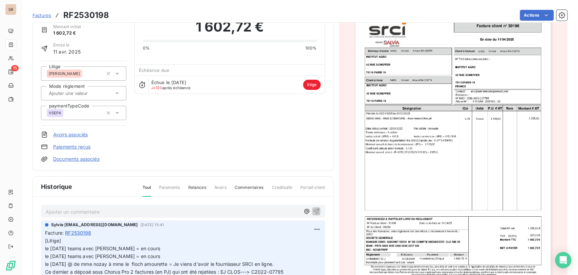
scroll to position [0, 0]
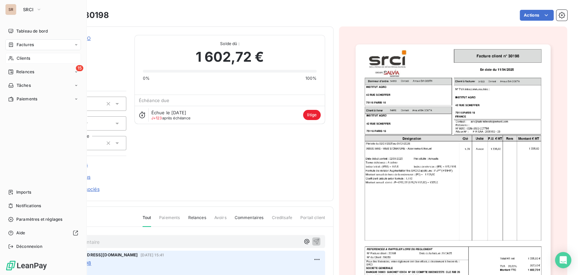
click at [29, 56] on span "Clients" at bounding box center [24, 58] width 14 height 6
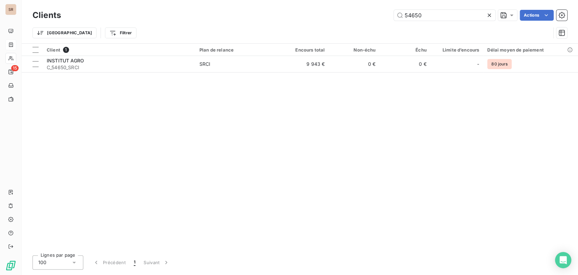
drag, startPoint x: 425, startPoint y: 14, endPoint x: 369, endPoint y: 14, distance: 55.6
click at [374, 14] on div "54650 Actions" at bounding box center [318, 15] width 498 height 11
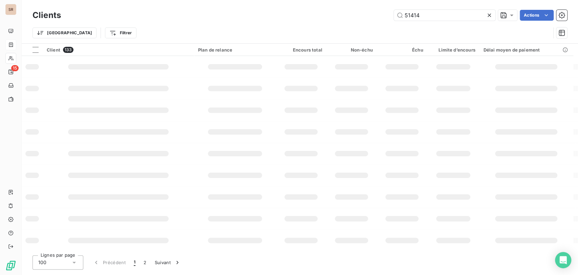
type input "51414"
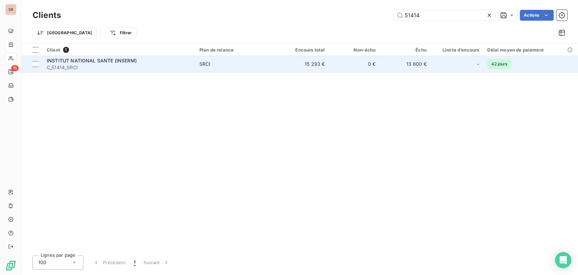
click at [95, 58] on span "INSTITUT NATIONAL SANTE (INSERM)" at bounding box center [92, 61] width 90 height 6
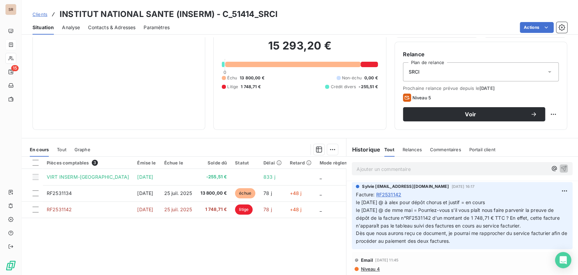
scroll to position [54, 0]
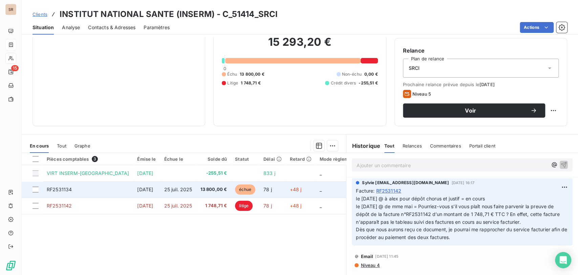
click at [62, 191] on span "RF2531134" at bounding box center [59, 189] width 25 height 6
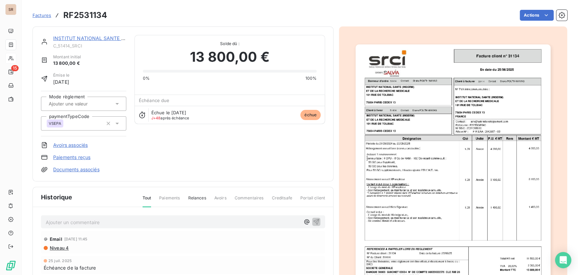
click at [77, 38] on link "INSTITUT NATIONAL SANTE (INSERM)" at bounding box center [98, 38] width 90 height 6
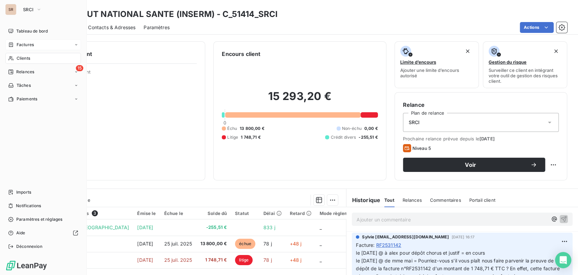
drag, startPoint x: 18, startPoint y: 59, endPoint x: 43, endPoint y: 53, distance: 26.5
click at [18, 59] on span "Clients" at bounding box center [24, 58] width 14 height 6
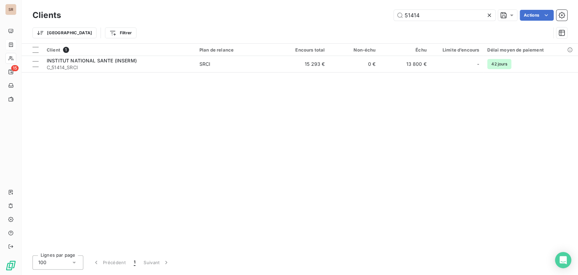
drag, startPoint x: 431, startPoint y: 15, endPoint x: 329, endPoint y: 10, distance: 102.1
click at [335, 10] on div "51414 Actions" at bounding box center [318, 15] width 498 height 11
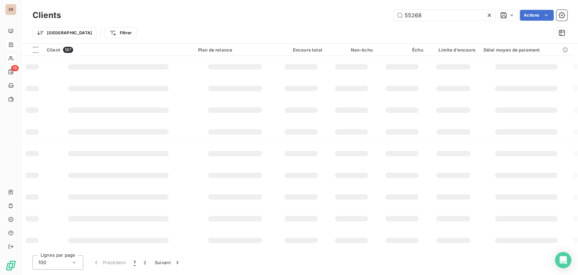
type input "55268"
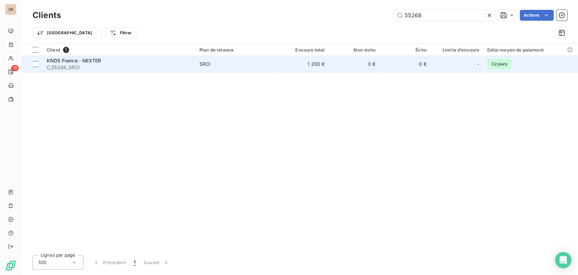
click at [60, 66] on span "C_55268_SRCI" at bounding box center [119, 67] width 145 height 7
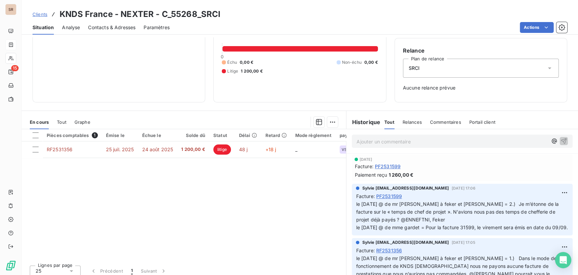
scroll to position [59, 0]
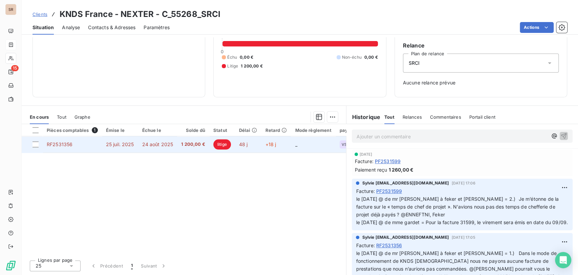
click at [54, 142] on span "RF2531356" at bounding box center [60, 144] width 26 height 6
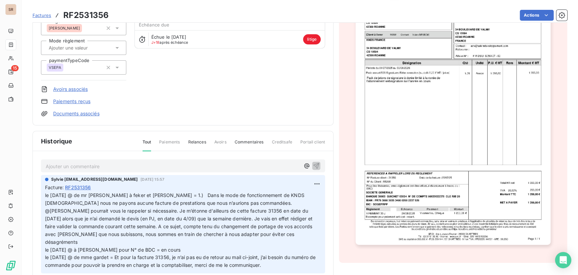
click at [430, 139] on img "button" at bounding box center [453, 107] width 195 height 276
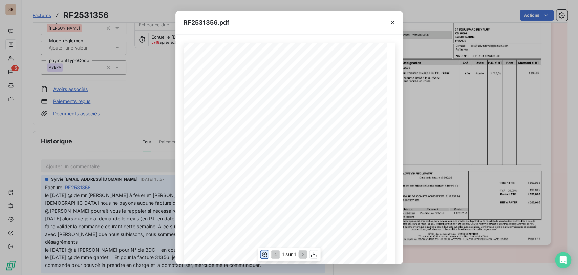
click at [264, 254] on icon "button" at bounding box center [264, 254] width 5 height 5
click at [396, 22] on button "button" at bounding box center [392, 22] width 11 height 11
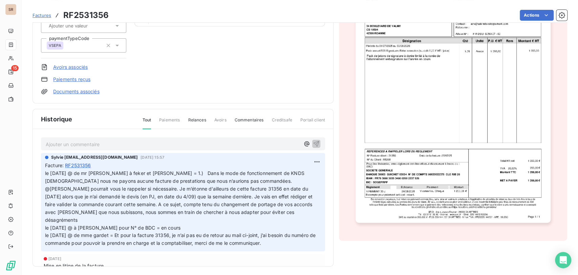
scroll to position [100, 0]
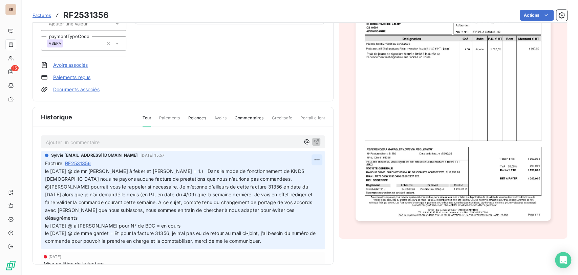
click at [307, 160] on html "SR 15 Factures RF2531356 Actions KNDS [GEOGRAPHIC_DATA] - NEXTER C_55268_SRCI M…" at bounding box center [289, 137] width 578 height 275
click at [287, 171] on div "Editer" at bounding box center [292, 174] width 38 height 11
click at [45, 170] on span "le [DATE] @ de mr [PERSON_NAME] à feker et [PERSON_NAME] = 1.) Dans le mode de …" at bounding box center [179, 206] width 269 height 76
click at [55, 170] on p "le [DATE] @ de mr [PERSON_NAME] à feker et [PERSON_NAME] = 1.) Dans le mode de …" at bounding box center [179, 206] width 268 height 78
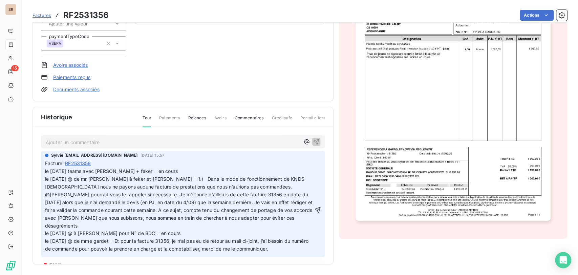
click at [313, 205] on div "Sylvie [EMAIL_ADDRESS][DOMAIN_NAME] [DATE] 15:57 Facture : RF2531356" at bounding box center [183, 204] width 284 height 106
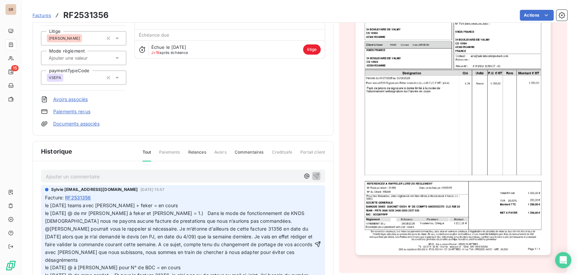
scroll to position [0, 0]
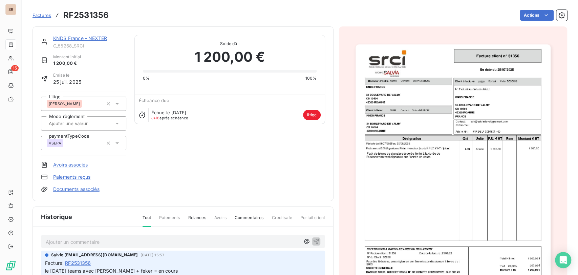
click at [116, 105] on icon at bounding box center [117, 103] width 7 height 7
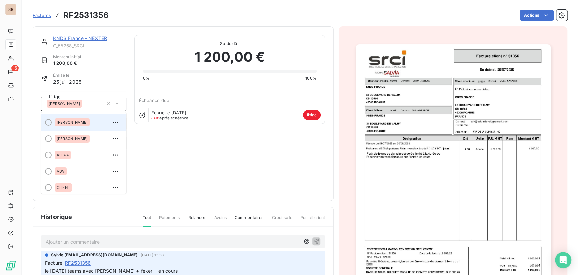
scroll to position [113, 0]
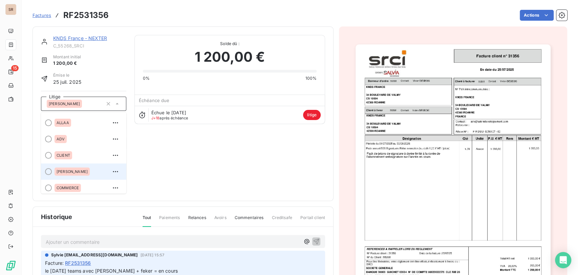
click at [48, 171] on div at bounding box center [48, 171] width 7 height 7
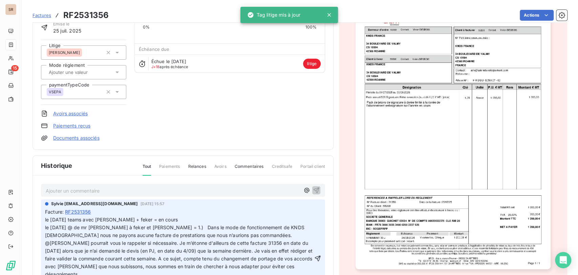
scroll to position [0, 0]
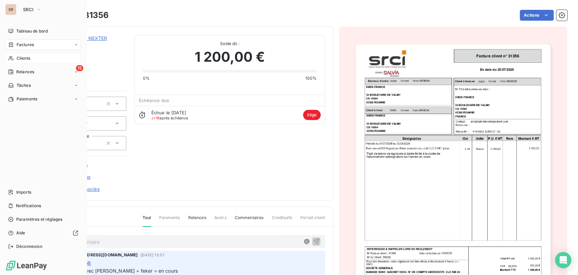
click at [22, 57] on span "Clients" at bounding box center [24, 58] width 14 height 6
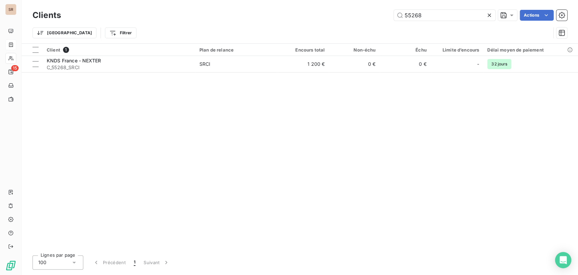
drag, startPoint x: 428, startPoint y: 11, endPoint x: 384, endPoint y: 17, distance: 44.8
click at [386, 18] on div "55268 Actions" at bounding box center [318, 15] width 498 height 11
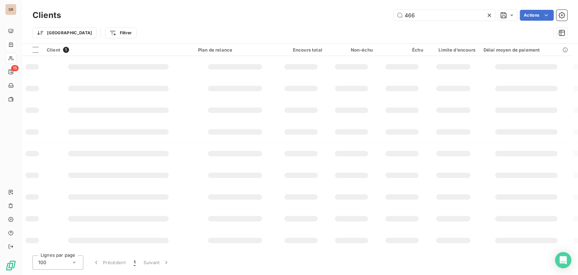
type input "466"
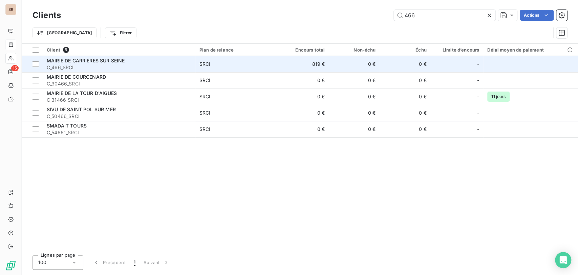
click at [89, 62] on span "MAIRIE DE CARRIERES SUR SEINE" at bounding box center [86, 61] width 78 height 6
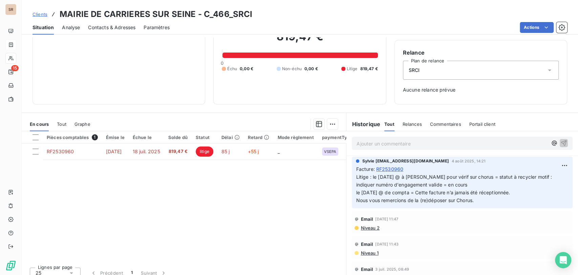
scroll to position [59, 0]
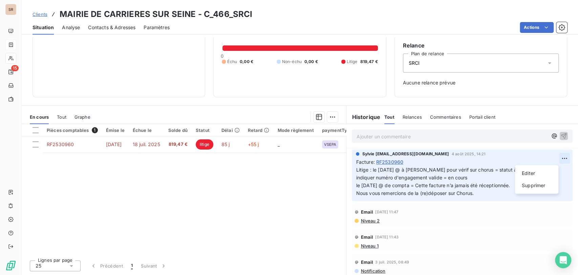
click at [550, 157] on html "SR 15 Clients MAIRIE DE CARRIERES SUR SEINE - C_466_SRCI Situation Analyse Cont…" at bounding box center [289, 137] width 578 height 275
drag, startPoint x: 527, startPoint y: 173, endPoint x: 480, endPoint y: 172, distance: 46.8
click at [526, 173] on div "Editer" at bounding box center [537, 173] width 38 height 11
click at [370, 169] on span "Litige : le [DATE] @ à [PERSON_NAME] pour vérif sur chorus = statut à recycler …" at bounding box center [455, 181] width 198 height 29
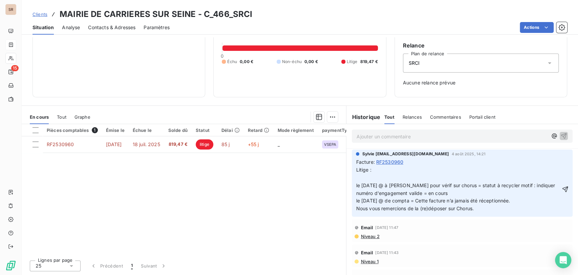
click at [362, 179] on p "Litige : le [DATE] @ à [PERSON_NAME] pour vérif sur chorus = statut à recycler …" at bounding box center [458, 189] width 205 height 46
click at [490, 179] on span "Litige : le [DATE] teams avec [PERSON_NAME] = chorus = statut = mise en paireme…" at bounding box center [456, 189] width 201 height 44
click at [562, 188] on icon "button" at bounding box center [565, 189] width 7 height 7
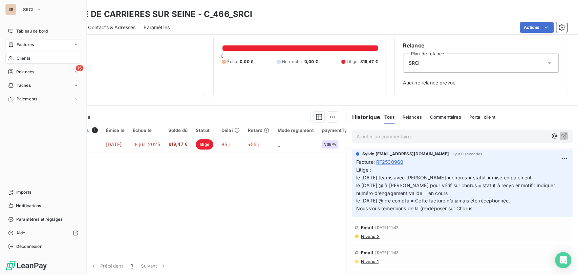
click at [27, 59] on span "Clients" at bounding box center [24, 58] width 14 height 6
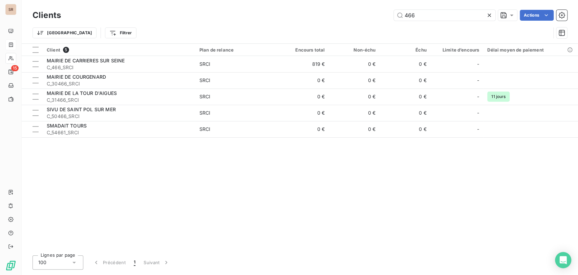
drag, startPoint x: 416, startPoint y: 16, endPoint x: 391, endPoint y: 14, distance: 24.8
click at [391, 14] on div "466 Actions" at bounding box center [318, 15] width 498 height 11
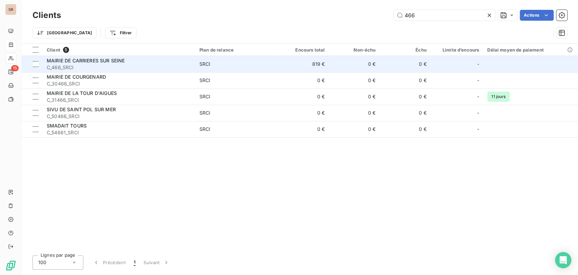
click at [68, 65] on span "C_466_SRCI" at bounding box center [119, 67] width 145 height 7
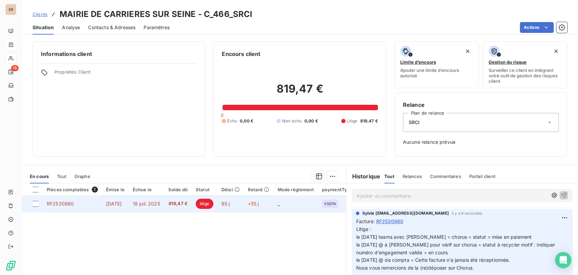
click at [60, 203] on span "RF2530960" at bounding box center [60, 204] width 27 height 6
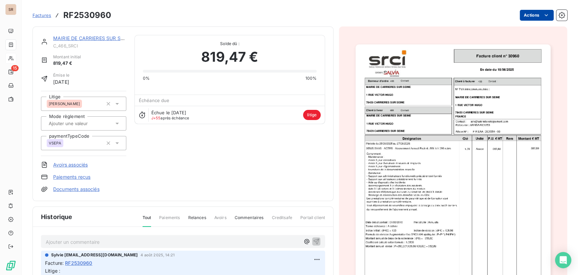
click at [531, 12] on html "SR 15 Factures RF2530960 Actions MAIRIE DE CARRIERES SUR SEINE C_466_SRCI Monta…" at bounding box center [289, 137] width 578 height 275
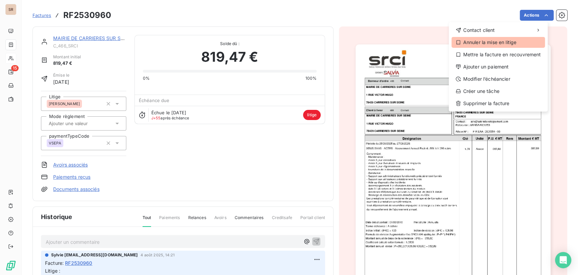
click at [499, 41] on div "Annuler la mise en litige" at bounding box center [499, 42] width 94 height 11
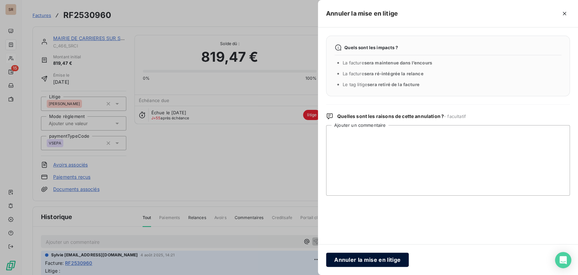
click at [373, 256] on button "Annuler la mise en litige" at bounding box center [367, 259] width 83 height 14
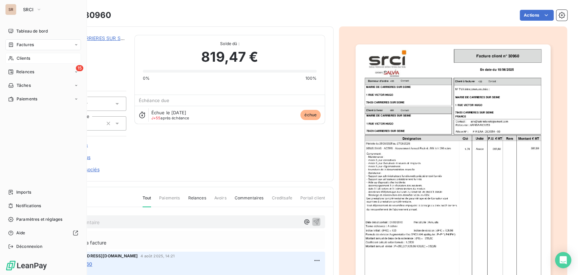
click at [32, 60] on div "Clients" at bounding box center [43, 58] width 76 height 11
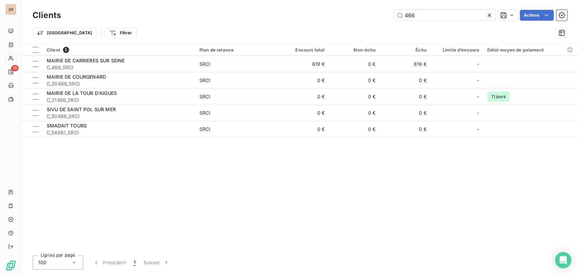
drag, startPoint x: 431, startPoint y: 13, endPoint x: 362, endPoint y: 20, distance: 69.2
click at [364, 20] on div "466 Actions" at bounding box center [318, 15] width 498 height 11
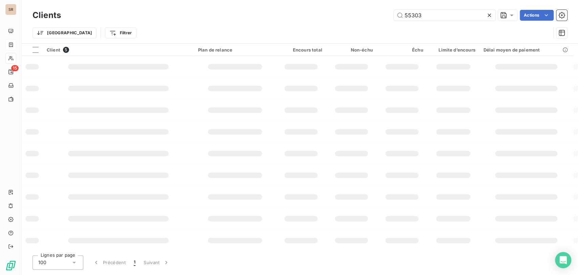
type input "55303"
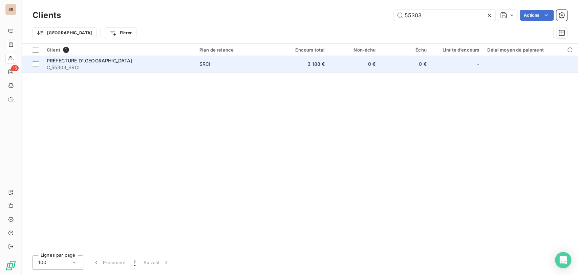
click at [75, 60] on span "PRÉFECTURE D’[GEOGRAPHIC_DATA]" at bounding box center [90, 61] width 86 height 6
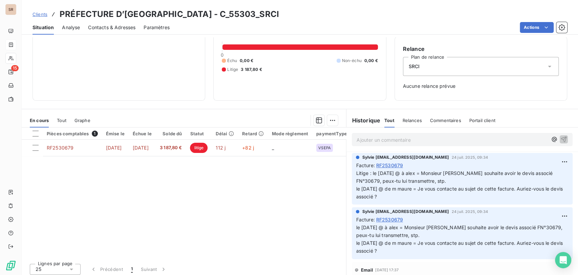
scroll to position [57, 0]
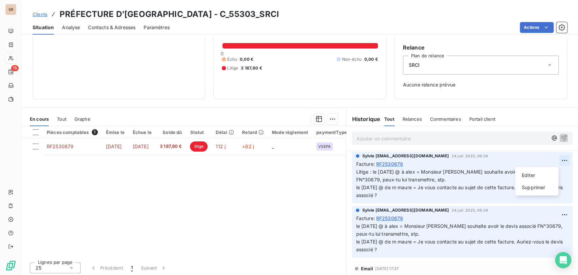
click at [551, 160] on html "SR 15 Clients PRÉFECTURE D’INDRE-ET-LOIRE - C_55303_SRCI Situation Analyse Cont…" at bounding box center [289, 137] width 578 height 275
click at [528, 172] on div "Editer" at bounding box center [537, 174] width 38 height 11
click at [369, 169] on span "Litige : le [DATE] @ à alex = Monsieur [PERSON_NAME] souhaite avoir le devis as…" at bounding box center [455, 183] width 198 height 29
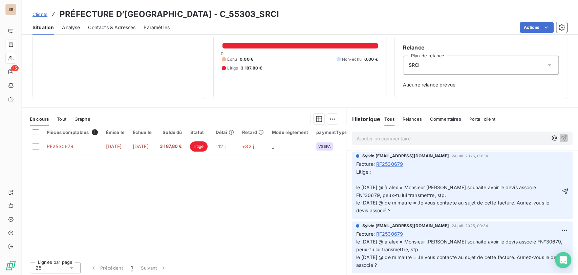
click at [361, 180] on p "Litige : le [DATE] @ à alex = Monsieur [PERSON_NAME] souhaite avoir le devis as…" at bounding box center [458, 191] width 205 height 46
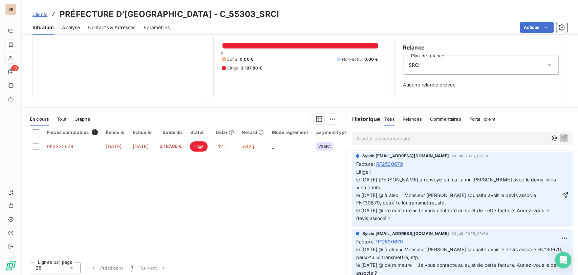
click at [504, 180] on span "Litige : le [DATE] [PERSON_NAME] a renvoyé un mail à mr [PERSON_NAME] avec le d…" at bounding box center [456, 195] width 201 height 52
click at [563, 192] on icon "button" at bounding box center [566, 195] width 6 height 6
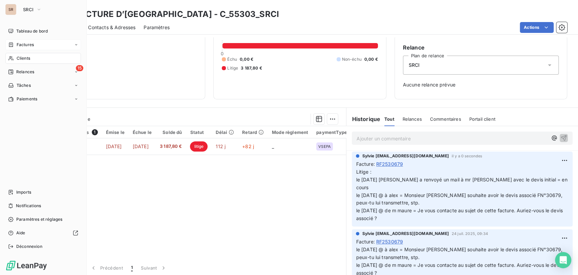
click at [18, 56] on span "Clients" at bounding box center [24, 58] width 14 height 6
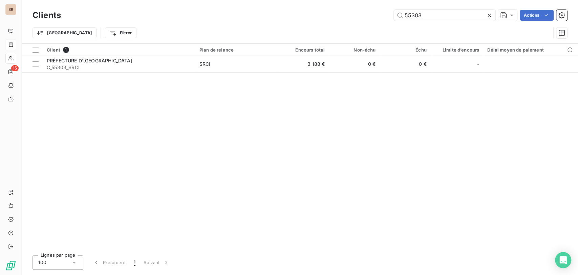
drag, startPoint x: 421, startPoint y: 17, endPoint x: 350, endPoint y: 20, distance: 70.9
click at [351, 19] on div "55303 Actions" at bounding box center [318, 15] width 498 height 11
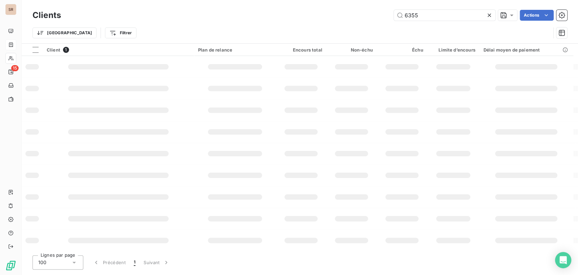
type input "6355"
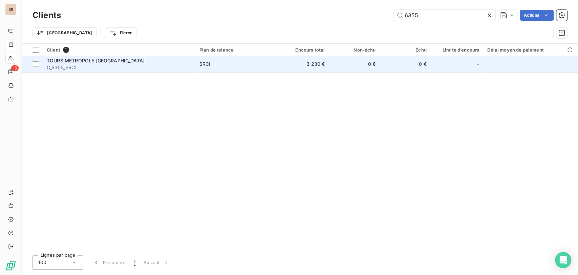
click at [69, 61] on span "TOURS METROPOLE [GEOGRAPHIC_DATA]" at bounding box center [96, 61] width 98 height 6
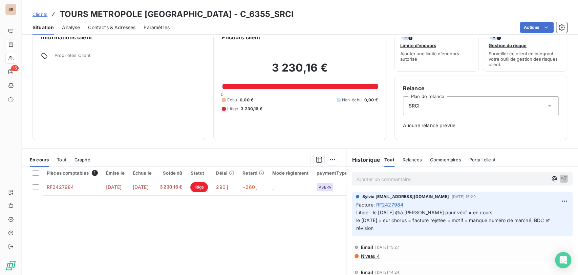
scroll to position [23, 0]
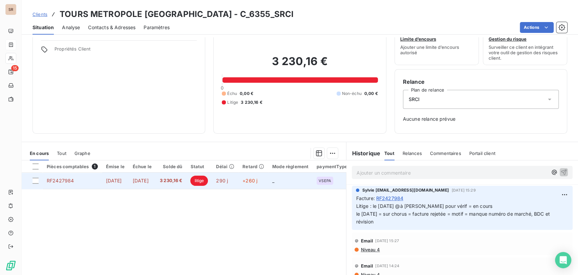
click at [64, 180] on span "RF2427984" at bounding box center [60, 181] width 27 height 6
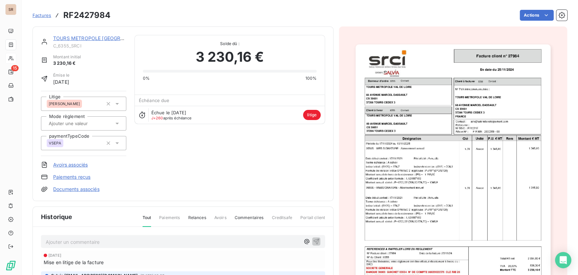
click at [403, 142] on img "button" at bounding box center [453, 182] width 195 height 276
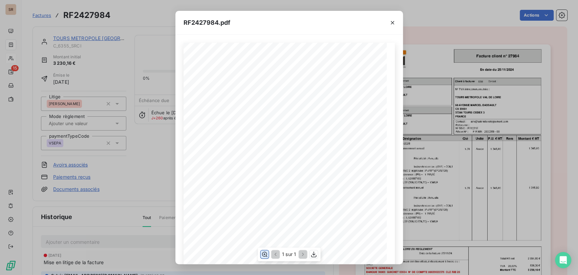
click at [264, 253] on icon "button" at bounding box center [264, 254] width 5 height 5
click at [393, 20] on icon "button" at bounding box center [392, 22] width 7 height 7
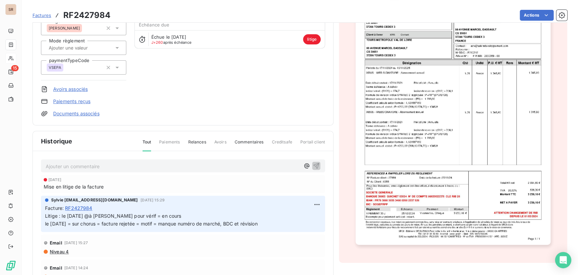
scroll to position [100, 0]
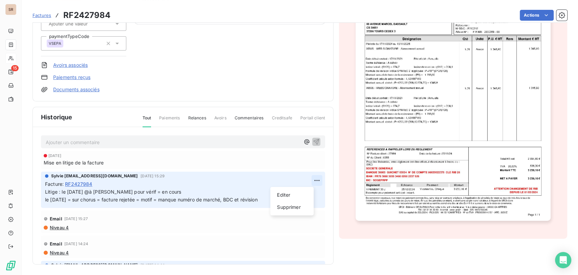
click at [304, 180] on html "SR 15 Factures RF2427984 Actions TOURS METROPOLE [GEOGRAPHIC_DATA] C_6355_SRCI …" at bounding box center [289, 137] width 578 height 275
click at [281, 198] on div "Editer" at bounding box center [292, 194] width 38 height 11
click at [61, 191] on span "Litige : le [DATE] @à [PERSON_NAME] pour vérif = en cours le [DATE] = sur choru…" at bounding box center [151, 196] width 213 height 14
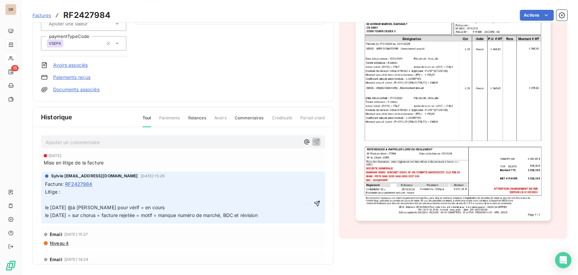
click at [55, 198] on p "Litige : le [DATE] @à [PERSON_NAME] pour vérif = en cours le [DATE] = sur choru…" at bounding box center [178, 203] width 267 height 31
click at [314, 204] on icon "button" at bounding box center [317, 203] width 7 height 7
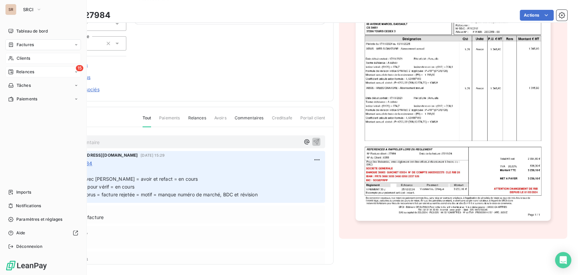
click at [32, 73] on span "Relances" at bounding box center [25, 72] width 18 height 6
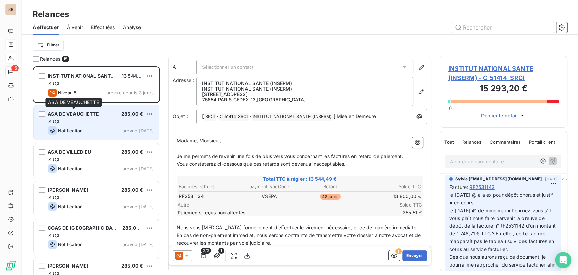
click at [80, 113] on span "ASA DE VEAUCHETTE" at bounding box center [74, 114] width 52 height 6
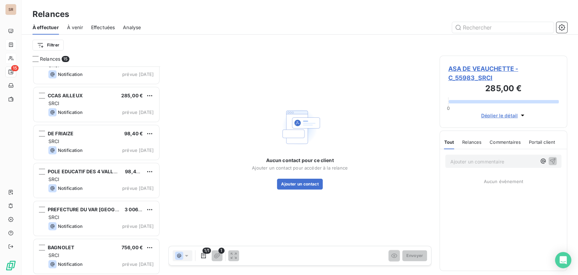
scroll to position [361, 0]
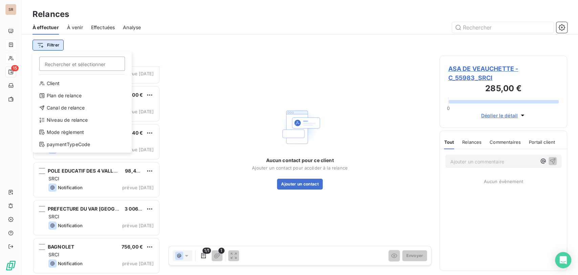
click at [58, 46] on html "SR 15 Relances À effectuer À venir Effectuées Analyse Filtrer Rechercher et sél…" at bounding box center [289, 137] width 578 height 275
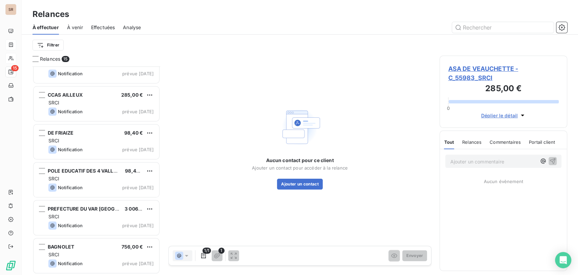
click at [290, 65] on html "SR 15 Relances À effectuer À venir Effectuées Analyse Filtrer Relances 15 SYNDI…" at bounding box center [289, 137] width 578 height 275
click at [559, 29] on icon "button" at bounding box center [562, 27] width 7 height 7
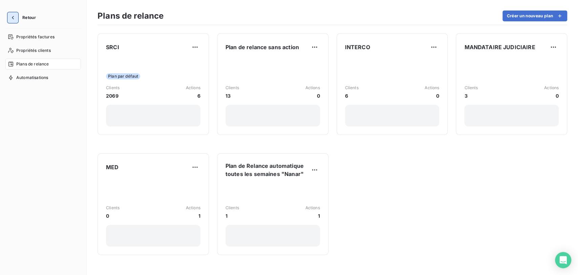
click at [13, 16] on icon "button" at bounding box center [12, 17] width 7 height 7
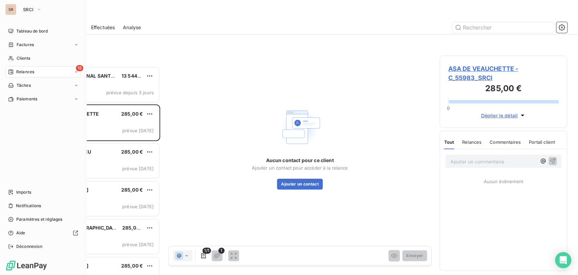
scroll to position [202, 122]
click at [21, 60] on span "Clients" at bounding box center [24, 58] width 14 height 6
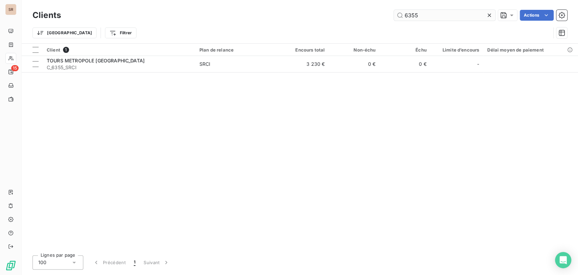
drag, startPoint x: 420, startPoint y: 16, endPoint x: 394, endPoint y: 17, distance: 26.1
click at [394, 18] on input "6355" at bounding box center [445, 15] width 102 height 11
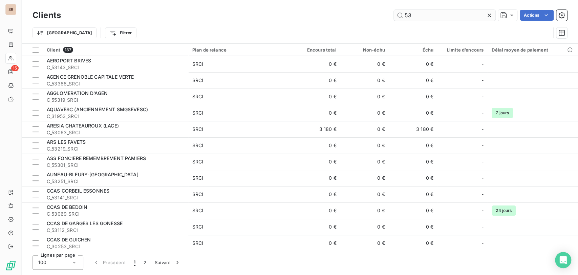
click at [421, 15] on input "53" at bounding box center [445, 15] width 102 height 11
type input "5"
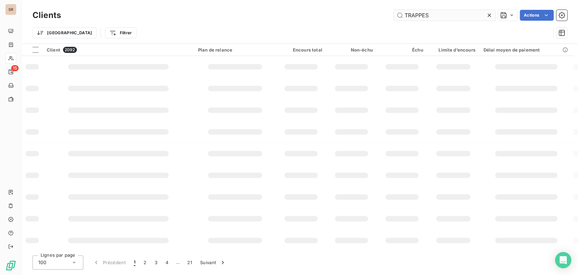
type input "TRAPPES"
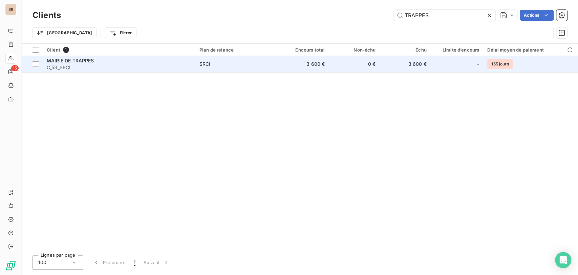
click at [62, 58] on span "MAIRIE DE TRAPPES" at bounding box center [70, 61] width 47 height 6
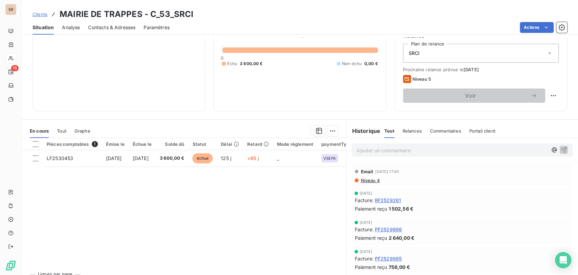
scroll to position [83, 0]
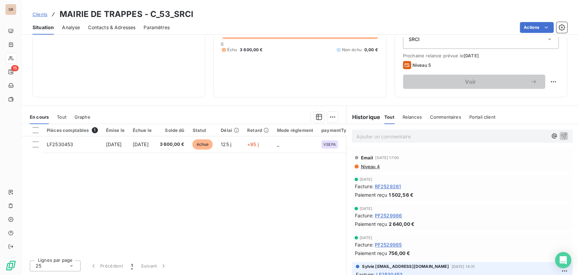
click at [109, 29] on span "Contacts & Adresses" at bounding box center [111, 27] width 47 height 7
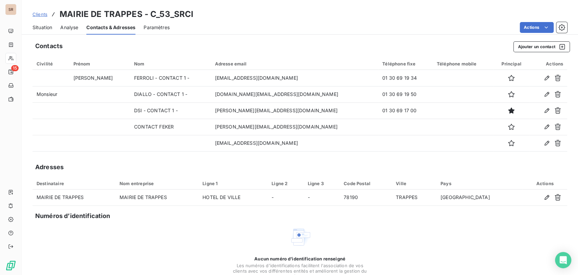
click at [43, 28] on span "Situation" at bounding box center [43, 27] width 20 height 7
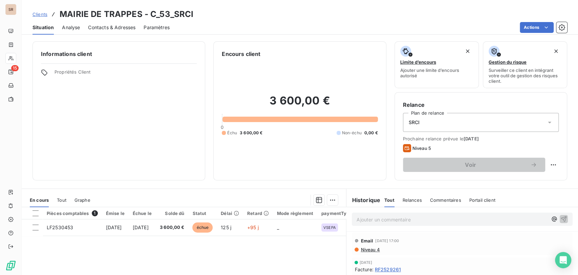
click at [114, 26] on span "Contacts & Adresses" at bounding box center [111, 27] width 47 height 7
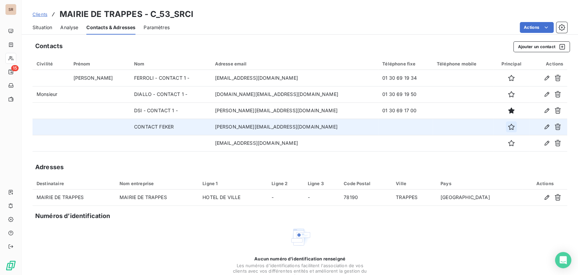
click at [508, 127] on icon "button" at bounding box center [511, 126] width 7 height 7
click at [40, 26] on span "Situation" at bounding box center [43, 27] width 20 height 7
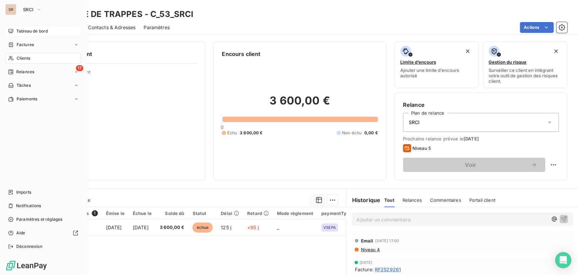
click at [30, 30] on span "Tableau de bord" at bounding box center [32, 31] width 32 height 6
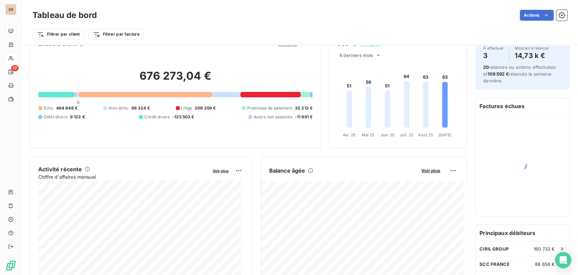
scroll to position [38, 0]
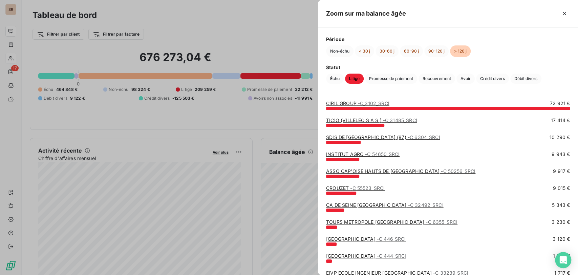
click at [229, 33] on div at bounding box center [289, 137] width 578 height 275
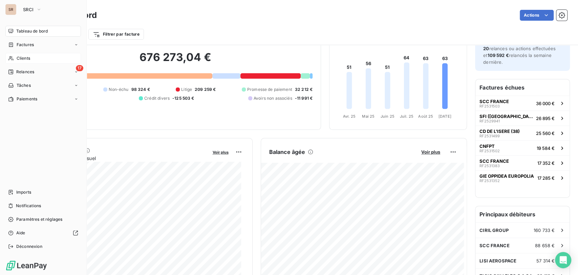
click at [14, 60] on div "Clients" at bounding box center [43, 58] width 76 height 11
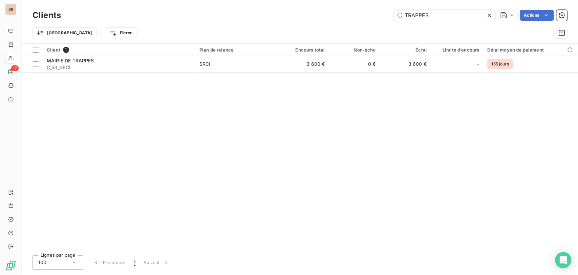
drag, startPoint x: 412, startPoint y: 12, endPoint x: 381, endPoint y: 12, distance: 30.5
click at [381, 12] on div "TRAPPES Actions" at bounding box center [318, 15] width 498 height 11
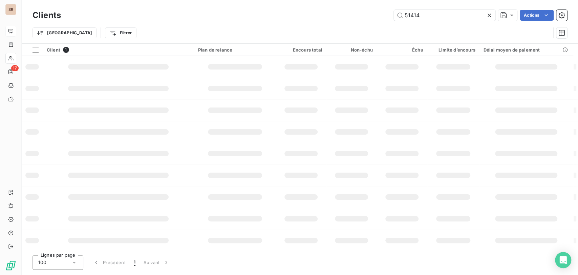
type input "51414"
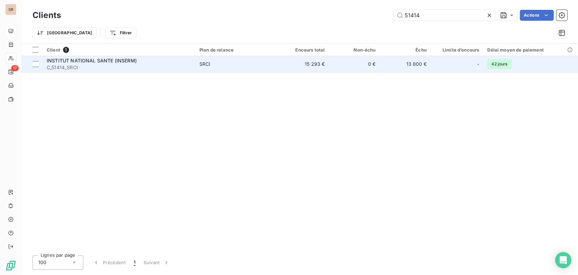
click at [63, 62] on span "INSTITUT NATIONAL SANTE (INSERM)" at bounding box center [92, 61] width 90 height 6
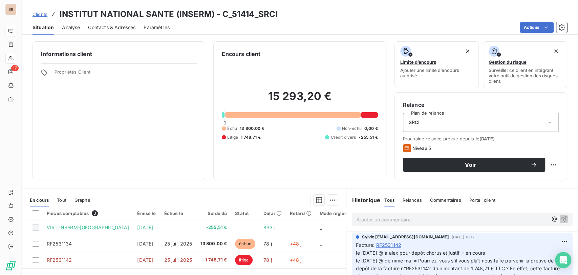
click at [103, 28] on span "Contacts & Adresses" at bounding box center [111, 27] width 47 height 7
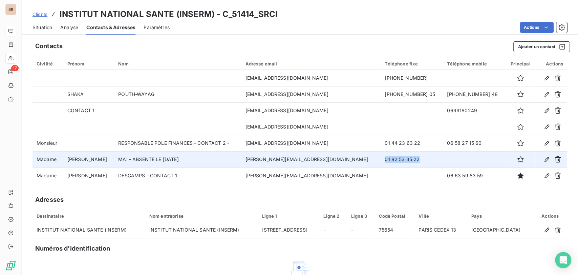
drag, startPoint x: 395, startPoint y: 159, endPoint x: 355, endPoint y: 159, distance: 39.3
click at [381, 159] on td "01 82 53 35 22" at bounding box center [412, 159] width 62 height 16
copy td "01 82 53 35 22"
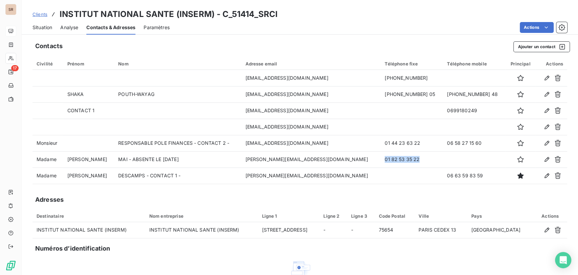
click at [40, 28] on span "Situation" at bounding box center [43, 27] width 20 height 7
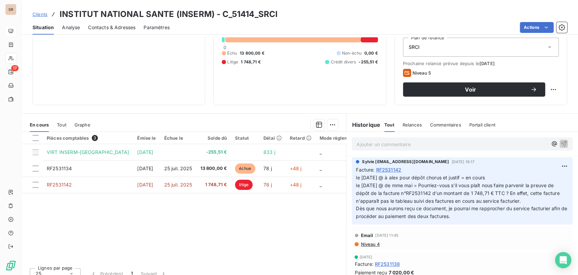
scroll to position [83, 0]
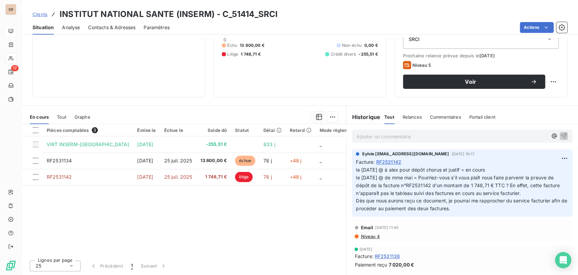
click at [45, 28] on span "Situation" at bounding box center [43, 27] width 21 height 7
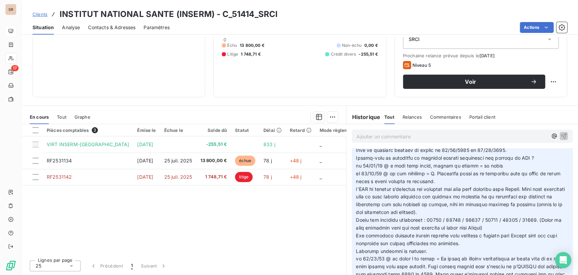
scroll to position [489, 0]
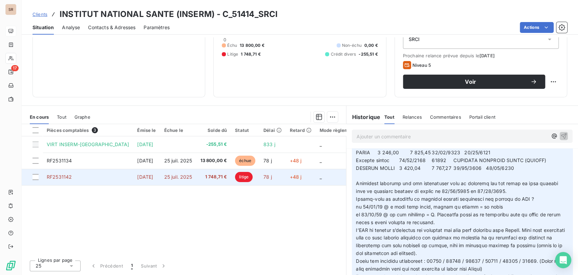
click at [53, 172] on td "RF2531142" at bounding box center [88, 177] width 90 height 16
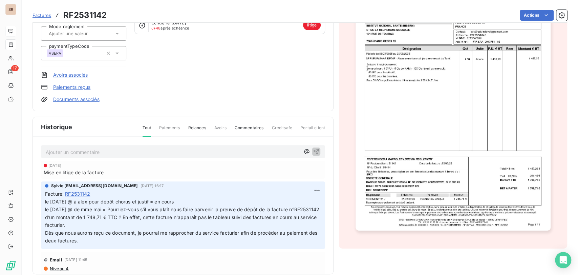
scroll to position [100, 0]
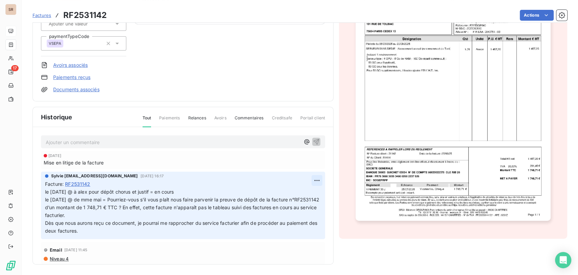
click at [308, 178] on html "SR 17 Factures RF2531142 Actions INSTITUT NATIONAL SANTE (INSERM) C_51414_SRCI …" at bounding box center [289, 137] width 578 height 275
click at [284, 194] on div "Editer" at bounding box center [292, 194] width 38 height 11
click at [45, 191] on span "le [DATE] @ à alex pour dépôt chorus et justif = en cours le [DATE] @ de mme ma…" at bounding box center [178, 203] width 266 height 29
click at [52, 190] on p "le [DATE] @ à alex pour dépôt chorus et justif = en cours le [DATE] @ de mme ma…" at bounding box center [179, 211] width 268 height 46
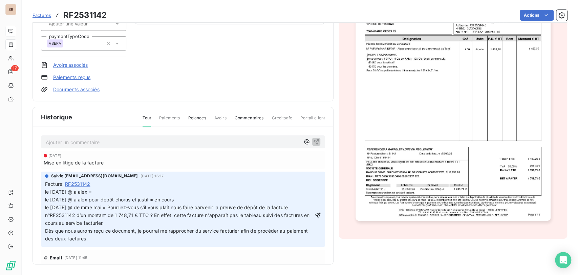
click at [111, 190] on p "le [DATE] @ à alex = le [DATE] @ à alex pour dépôt chorus et justif = en cours …" at bounding box center [179, 215] width 268 height 54
click at [314, 215] on icon "button" at bounding box center [317, 215] width 7 height 7
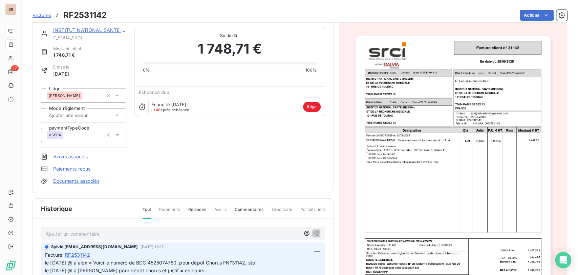
scroll to position [0, 0]
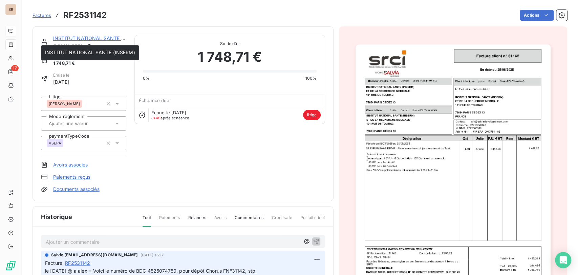
click at [75, 35] on div "INSTITUT NATIONAL SANTE (INSERM)" at bounding box center [89, 38] width 73 height 7
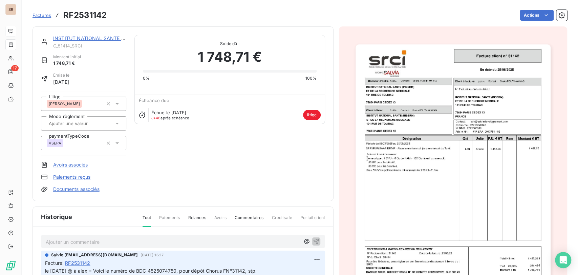
click at [76, 37] on link "INSTITUT NATIONAL SANTE (INSERM)" at bounding box center [98, 38] width 90 height 6
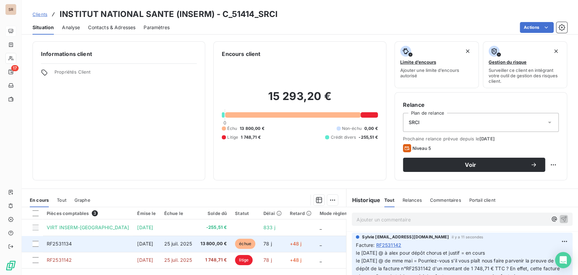
click at [63, 245] on span "RF2531134" at bounding box center [59, 244] width 25 height 6
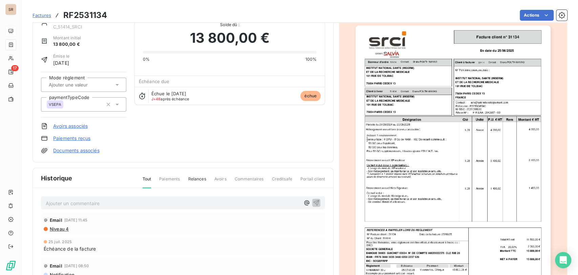
scroll to position [38, 0]
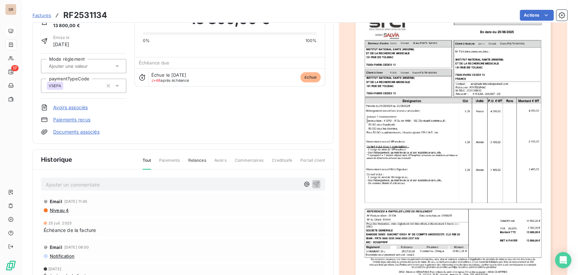
click at [54, 184] on p "Ajouter un commentaire ﻿" at bounding box center [173, 184] width 254 height 8
click at [314, 181] on icon "button" at bounding box center [317, 184] width 6 height 6
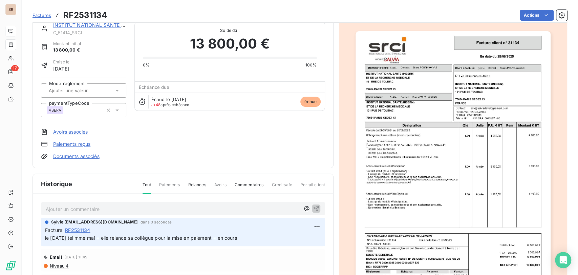
scroll to position [0, 0]
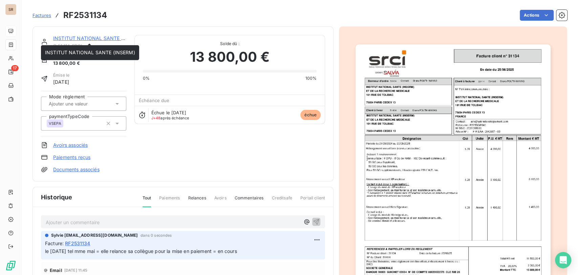
click at [75, 37] on link "INSTITUT NATIONAL SANTE (INSERM)" at bounding box center [98, 38] width 90 height 6
